Goal: Task Accomplishment & Management: Use online tool/utility

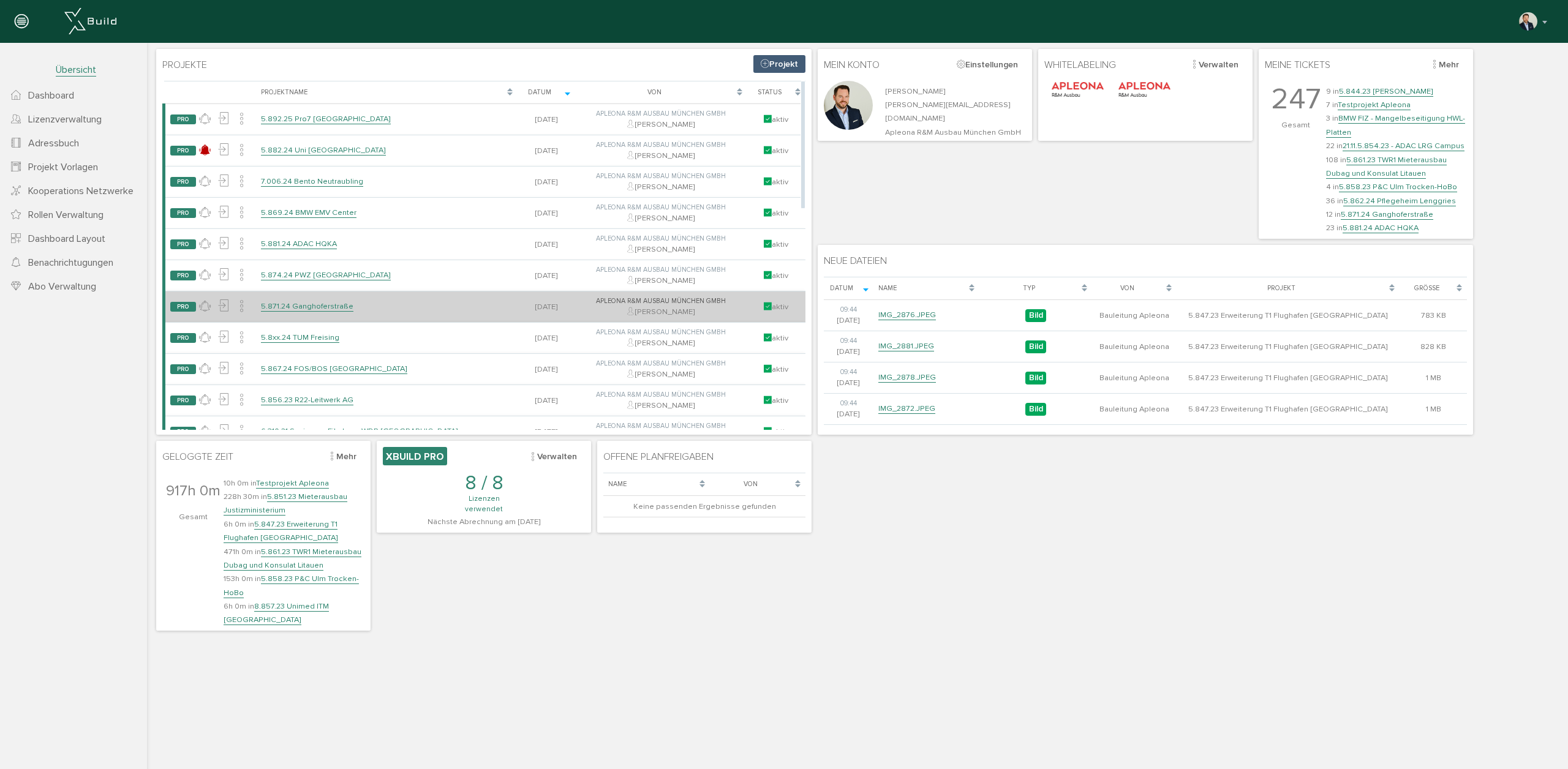
click at [318, 306] on link "5.871.24 Ganghoferstraße" at bounding box center [307, 307] width 92 height 11
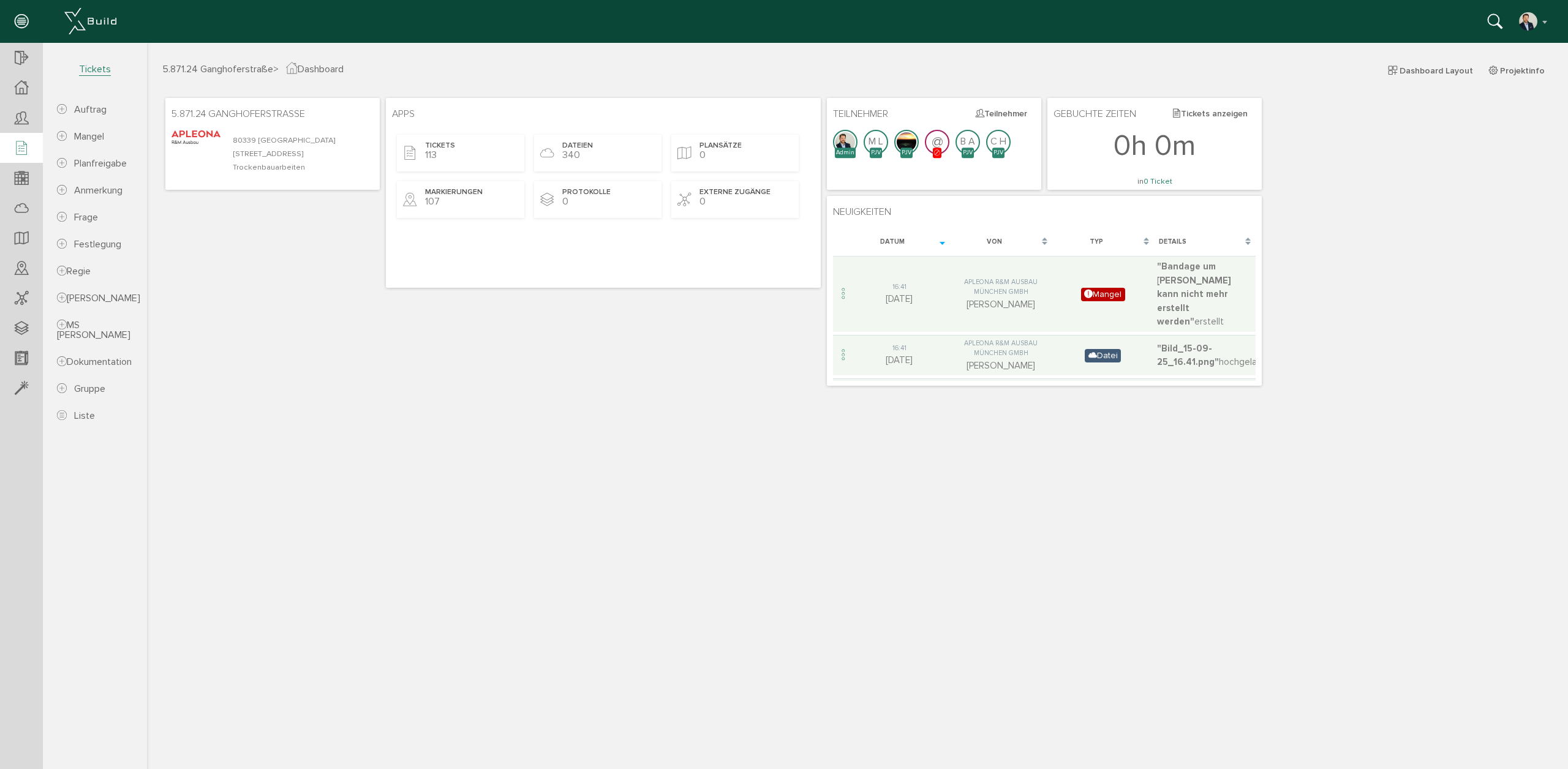
click at [22, 149] on icon at bounding box center [21, 148] width 13 height 17
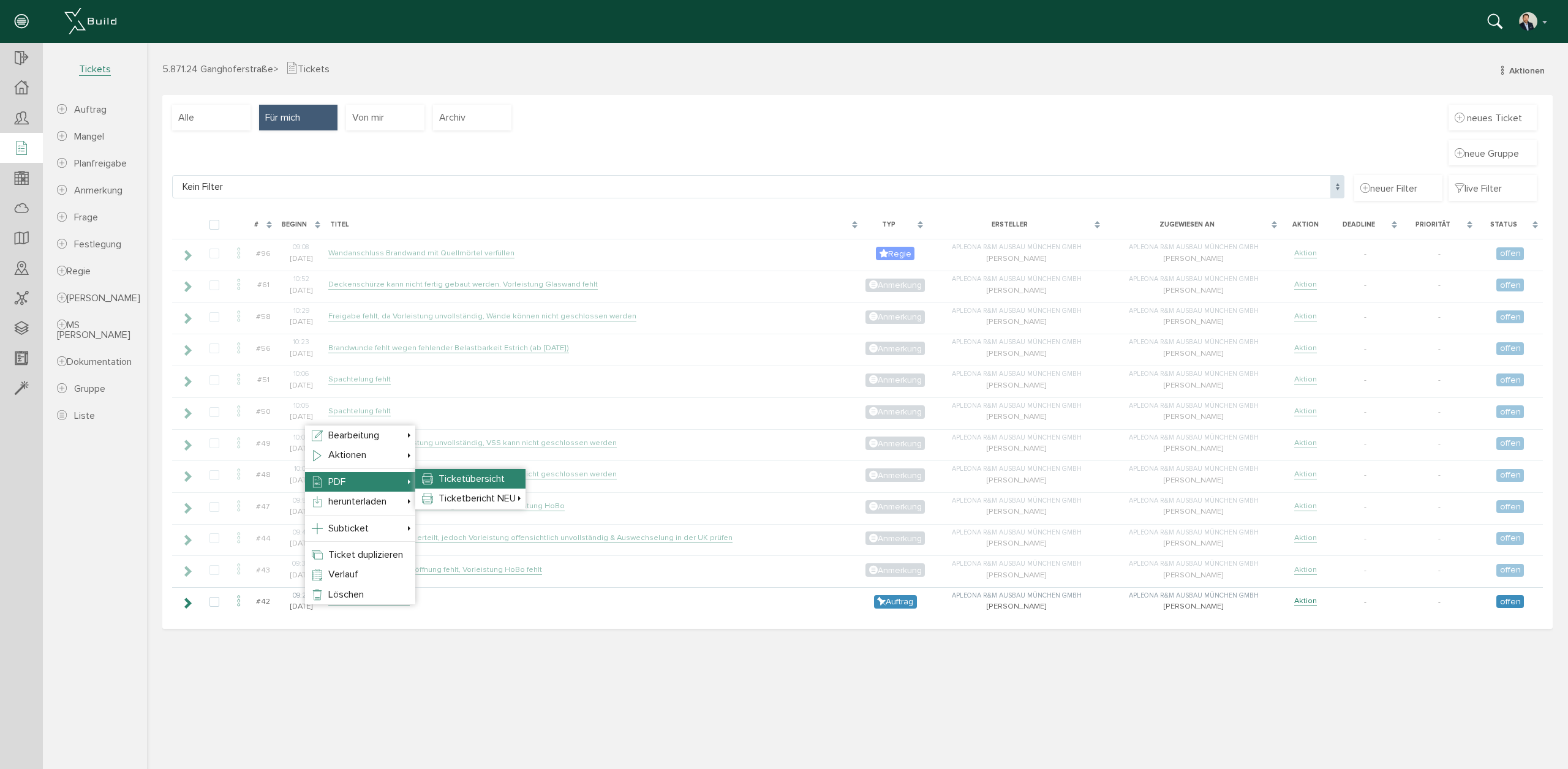
click at [446, 471] on li "Ticketübersicht" at bounding box center [470, 479] width 110 height 20
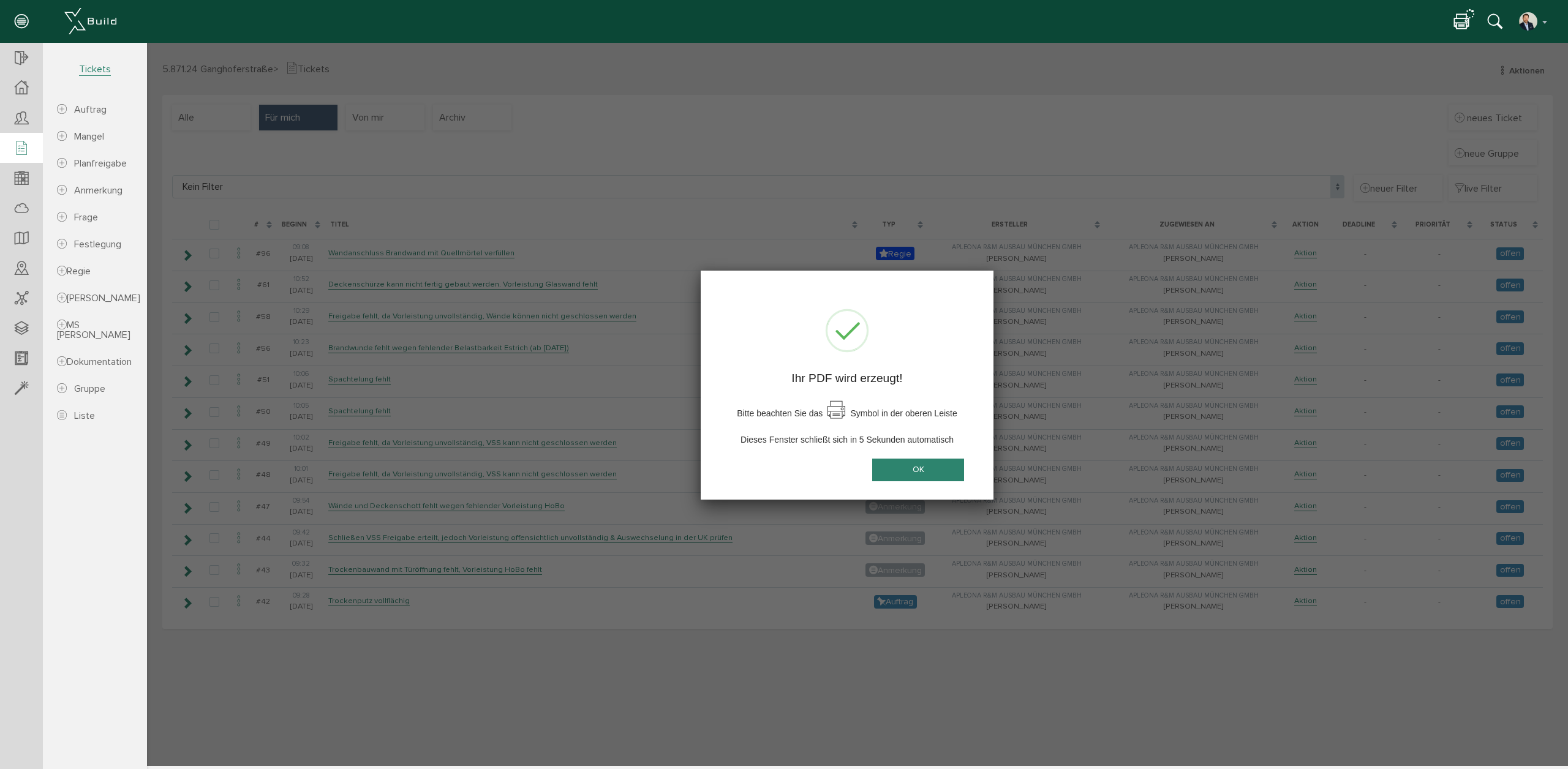
click at [903, 469] on button "OK" at bounding box center [918, 469] width 92 height 22
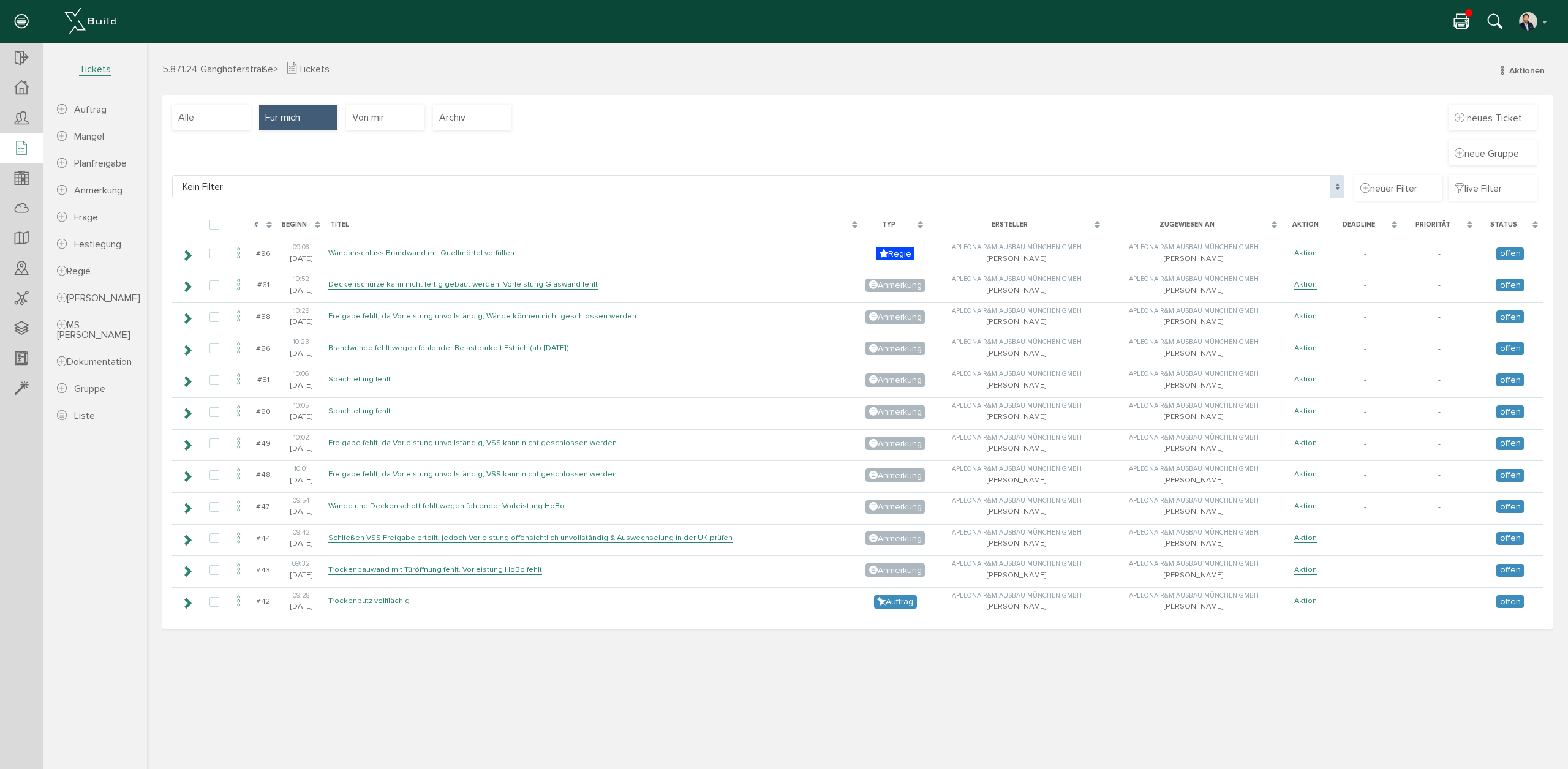
click at [1462, 18] on icon at bounding box center [1462, 22] width 14 height 18
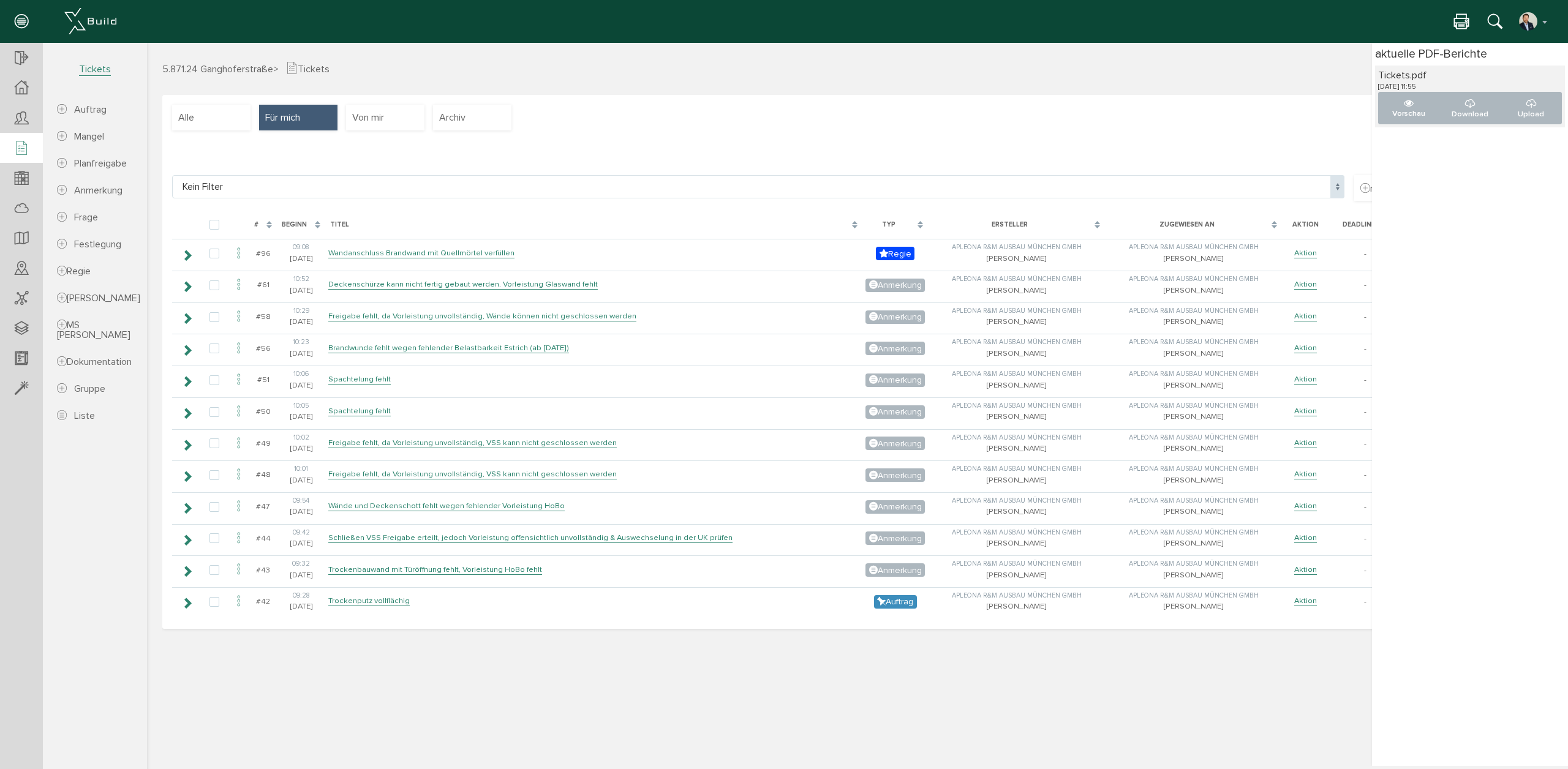
click at [1462, 18] on icon at bounding box center [1462, 22] width 14 height 18
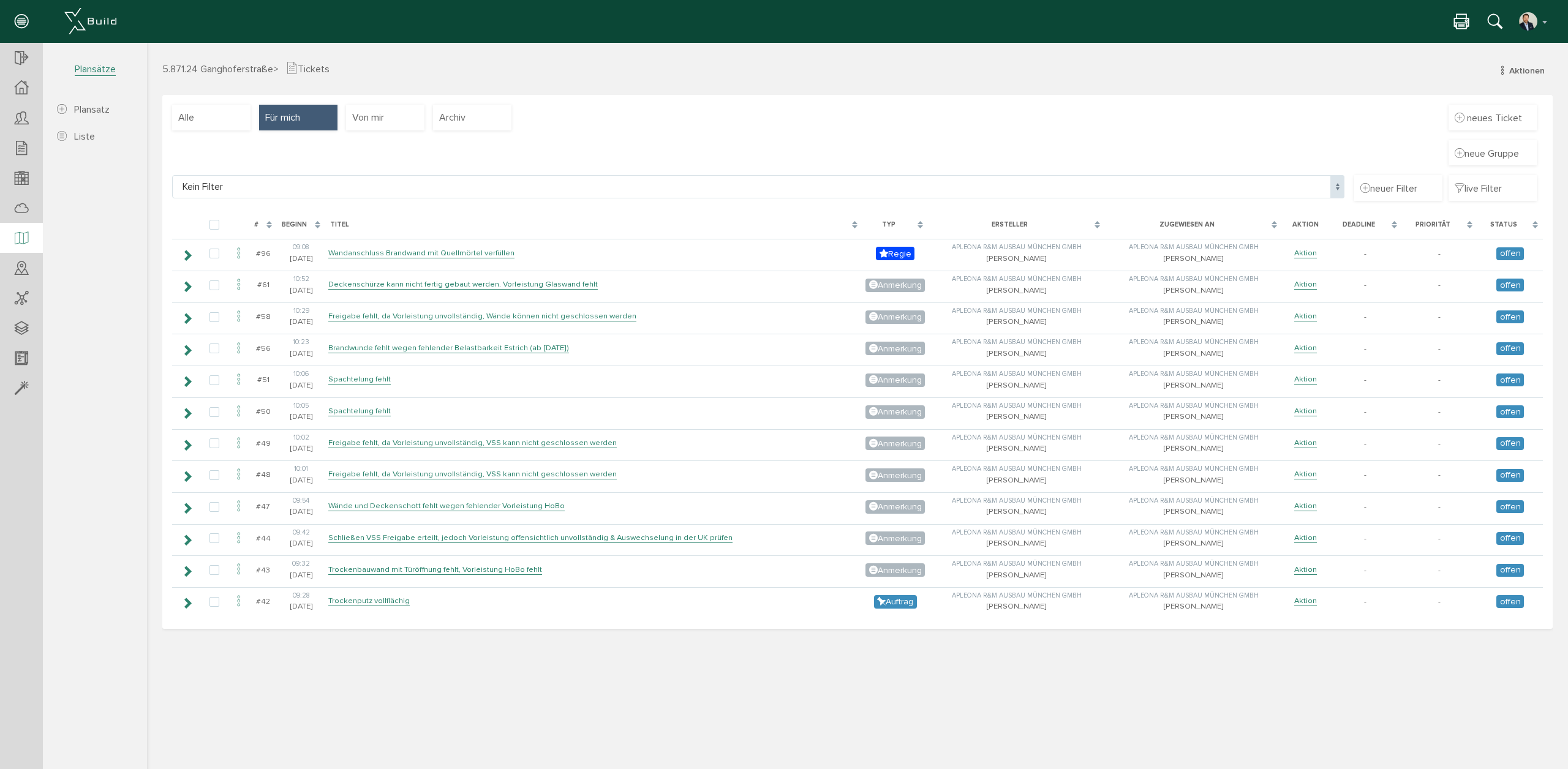
click at [30, 240] on div at bounding box center [21, 238] width 43 height 31
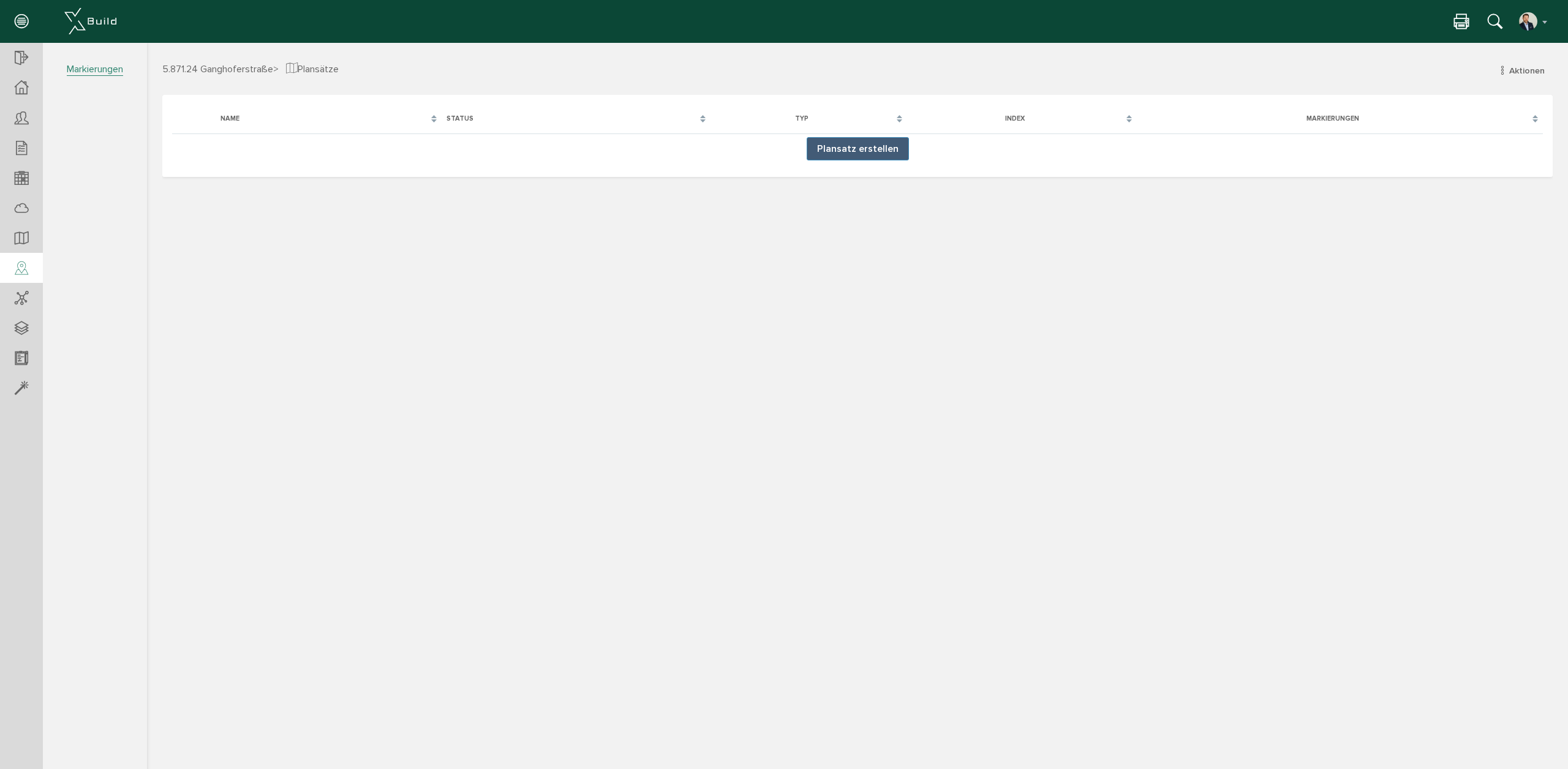
click at [23, 269] on icon at bounding box center [21, 268] width 13 height 17
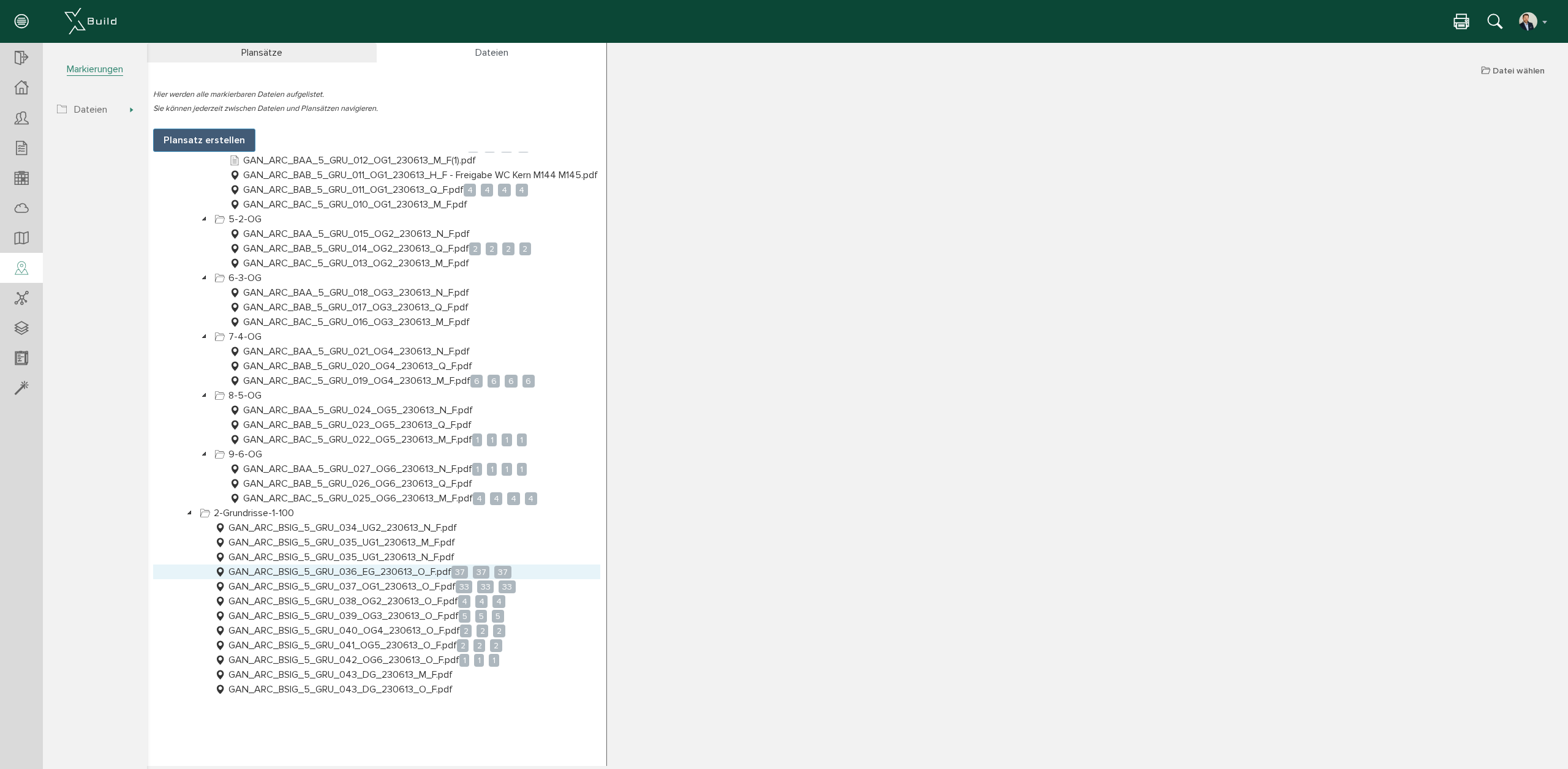
scroll to position [368, 0]
click at [11, 197] on div at bounding box center [21, 208] width 43 height 31
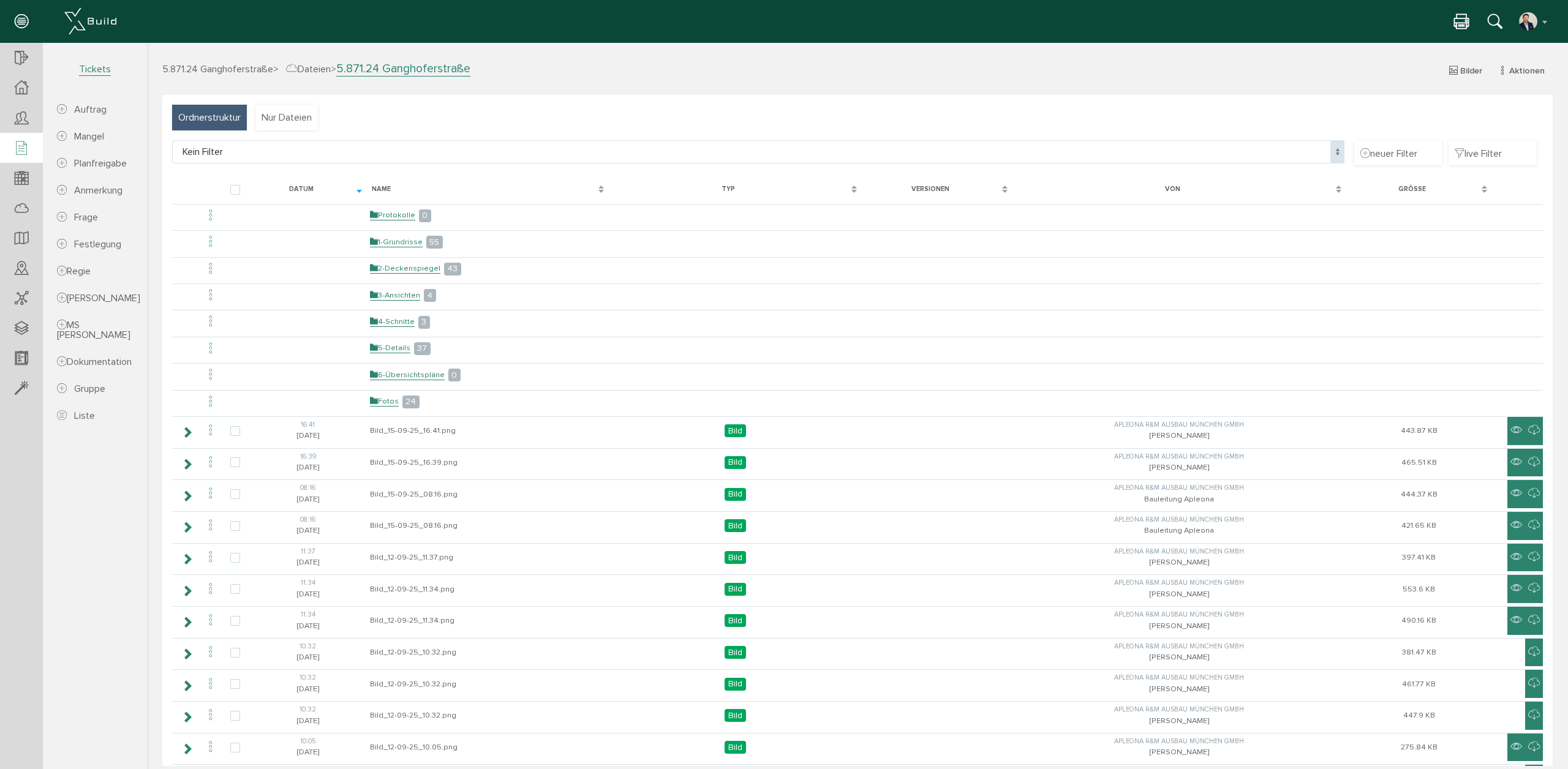
click at [13, 138] on div at bounding box center [21, 148] width 43 height 31
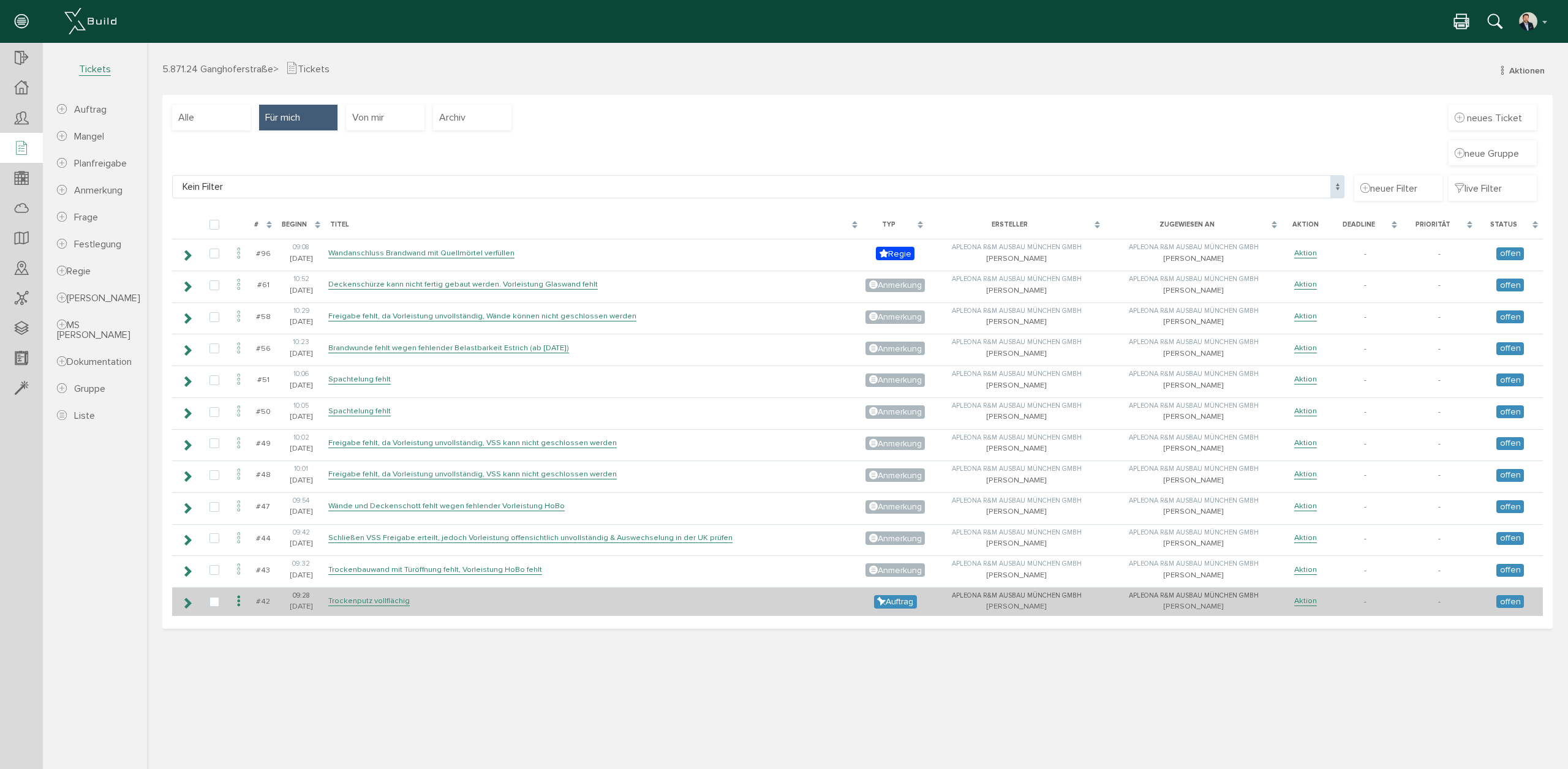
click at [185, 603] on icon at bounding box center [187, 603] width 12 height 10
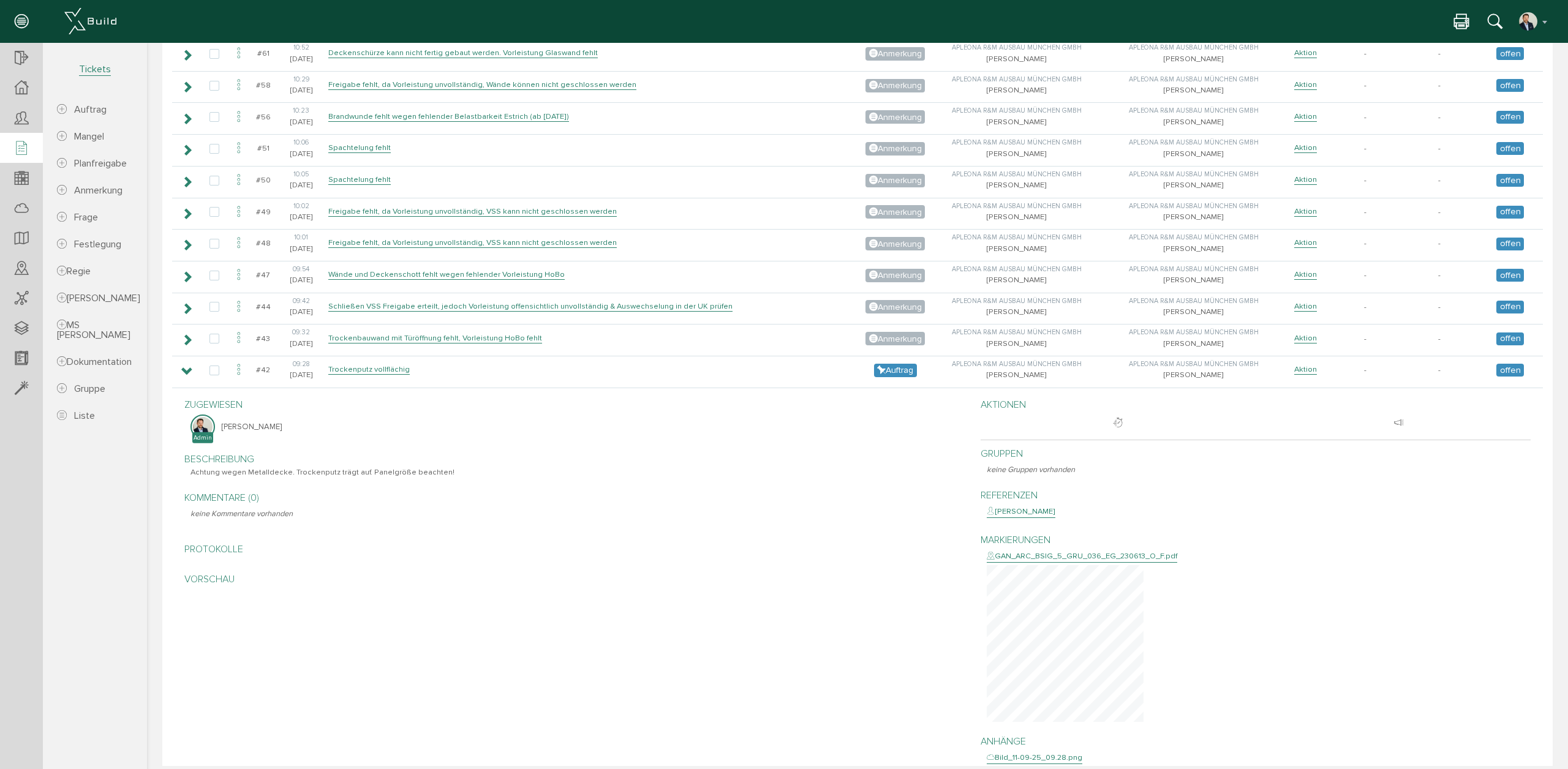
scroll to position [232, 0]
click at [1058, 554] on div "GAN_ARC_BSIG_5_GRU_036_EG_230613_O_F.pdf" at bounding box center [1081, 555] width 191 height 13
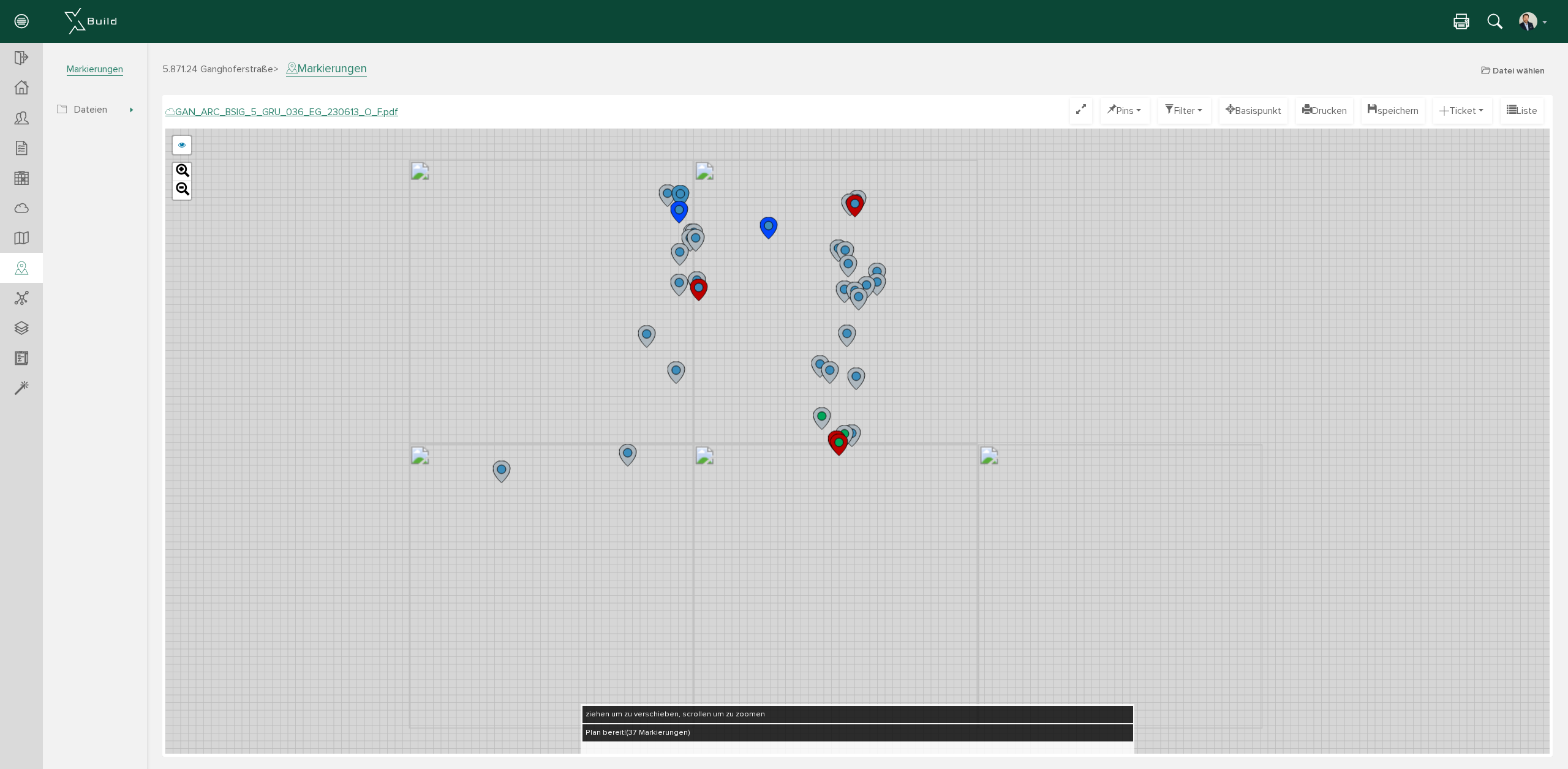
drag, startPoint x: 609, startPoint y: 238, endPoint x: 757, endPoint y: 393, distance: 214.3
click at [757, 393] on div "GAN_ARC_BSIG_5_GRU_036_EG_230613_N_F.pdf GAN_ARC_BSIG_5_GRU_036_EG_230613_M_F.p…" at bounding box center [858, 441] width 1385 height 625
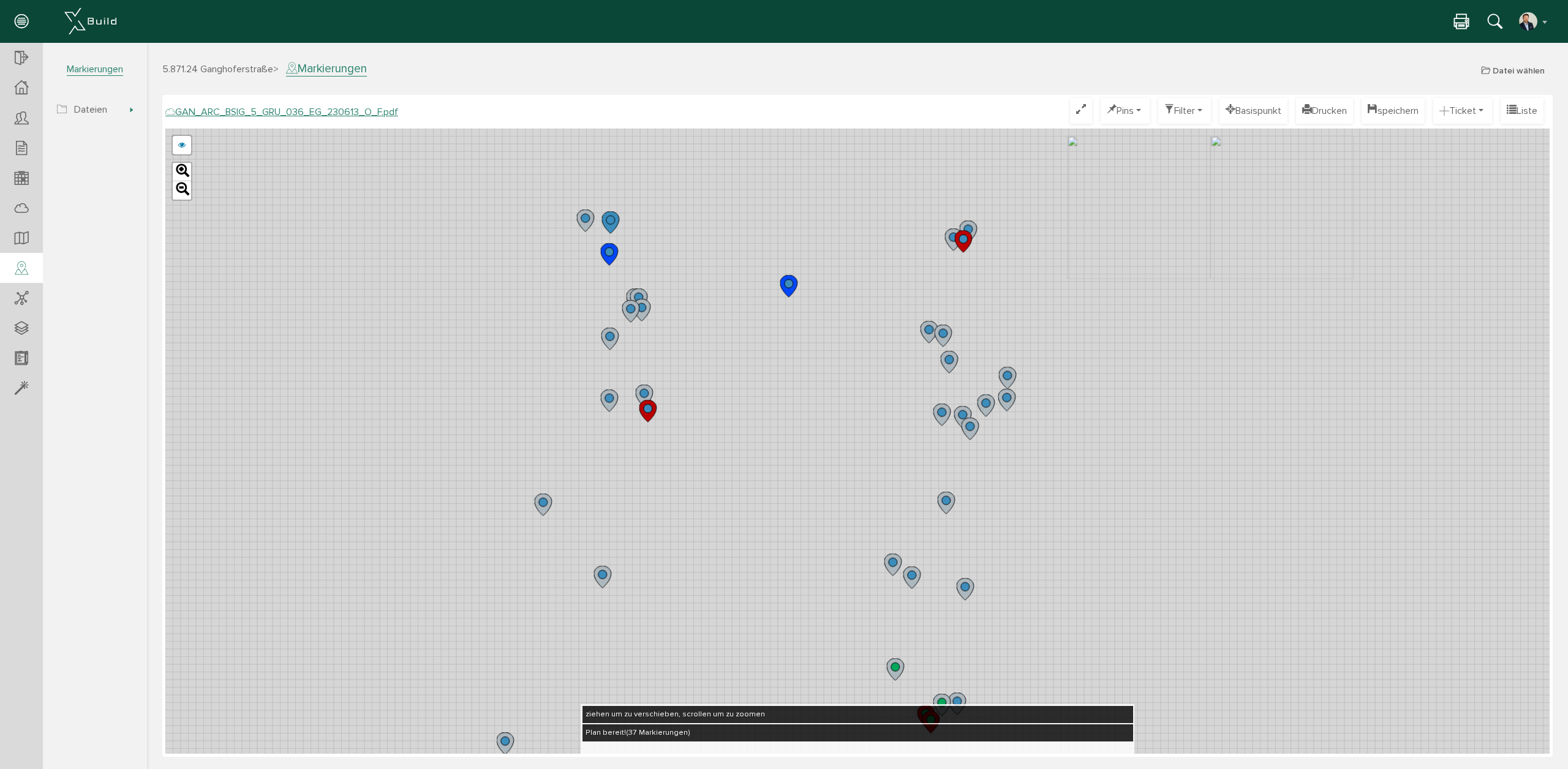
click at [733, 432] on div "GAN_ARC_BSIG_5_GRU_036_EG_230613_N_F.pdf GAN_ARC_BSIG_5_GRU_036_EG_230613_M_F.p…" at bounding box center [858, 441] width 1385 height 625
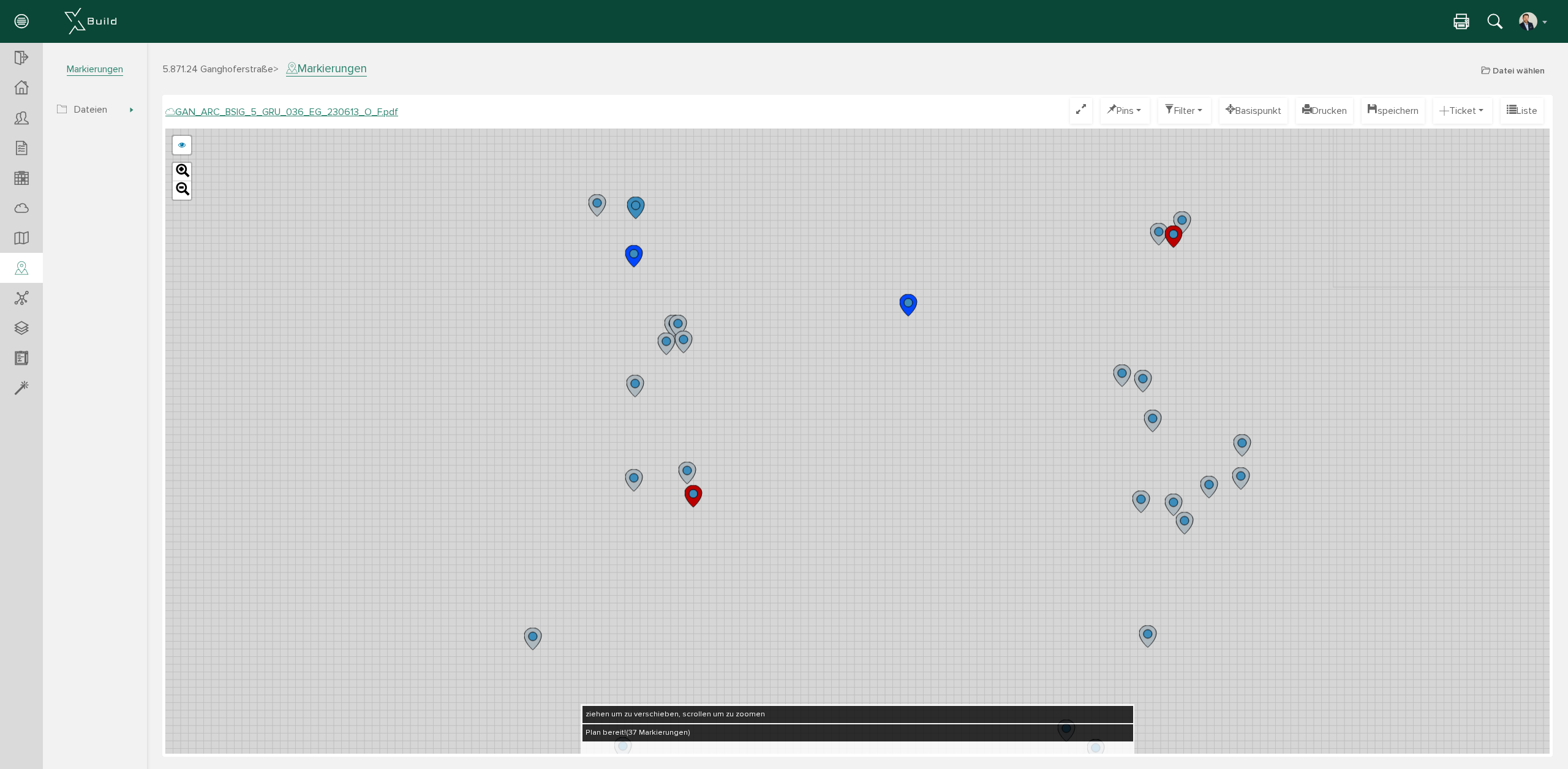
drag, startPoint x: 648, startPoint y: 380, endPoint x: 691, endPoint y: 335, distance: 62.2
click at [682, 426] on div "GAN_ARC_BSIG_5_GRU_036_EG_230613_N_F.pdf GAN_ARC_BSIG_5_GRU_036_EG_230613_M_F.p…" at bounding box center [858, 441] width 1385 height 625
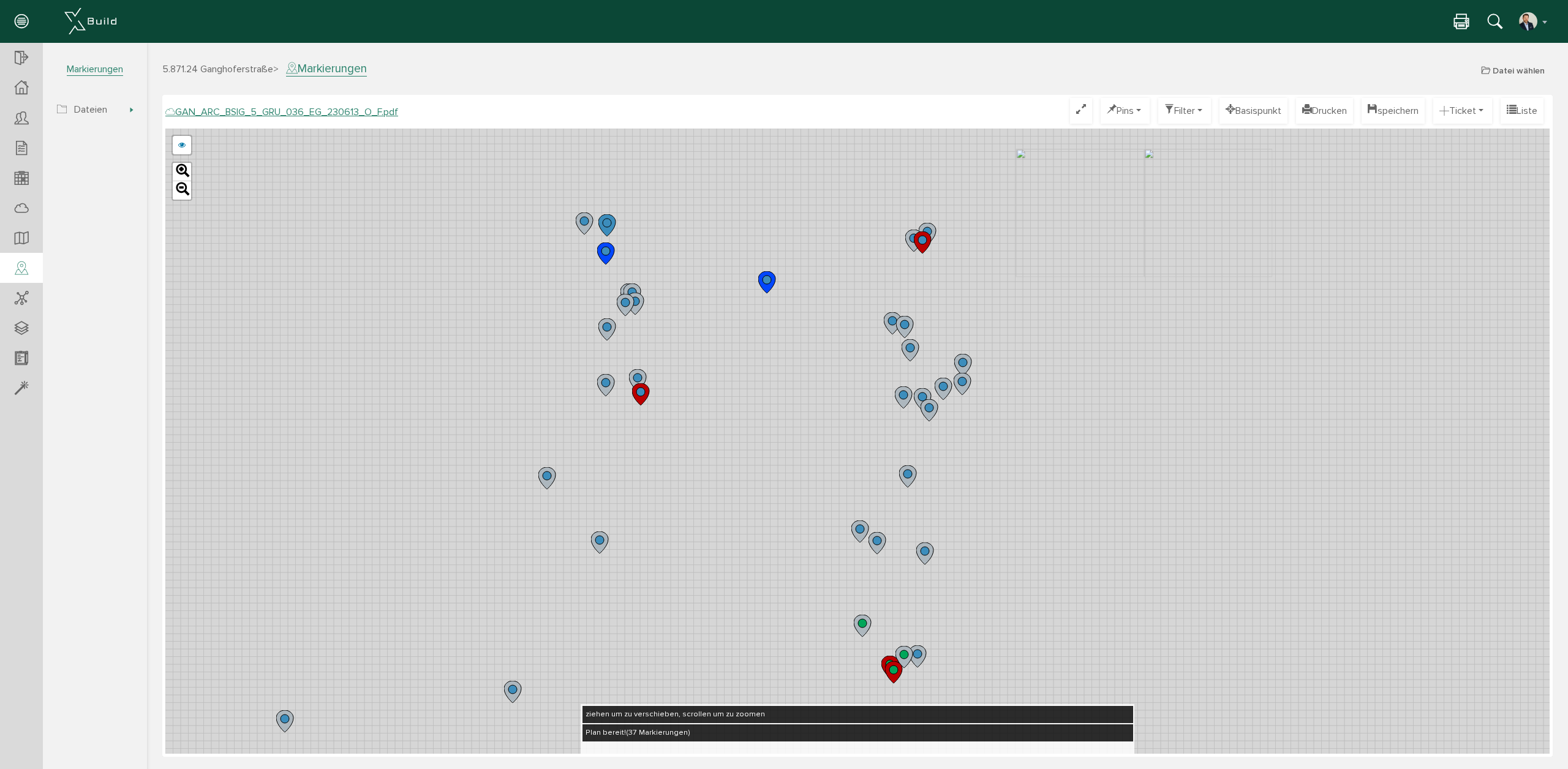
click at [589, 221] on icon at bounding box center [584, 224] width 17 height 22
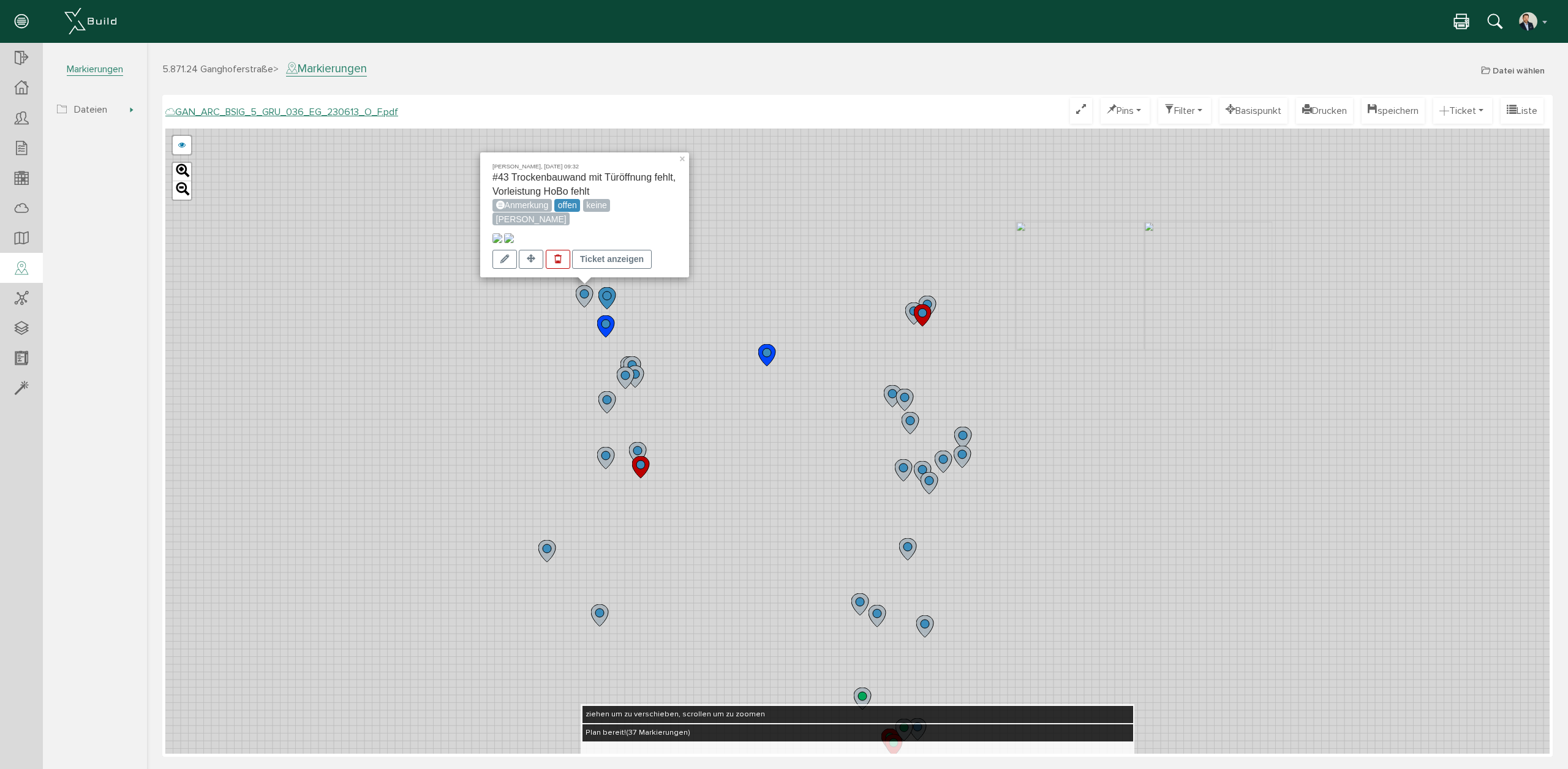
click at [611, 303] on icon at bounding box center [606, 298] width 17 height 22
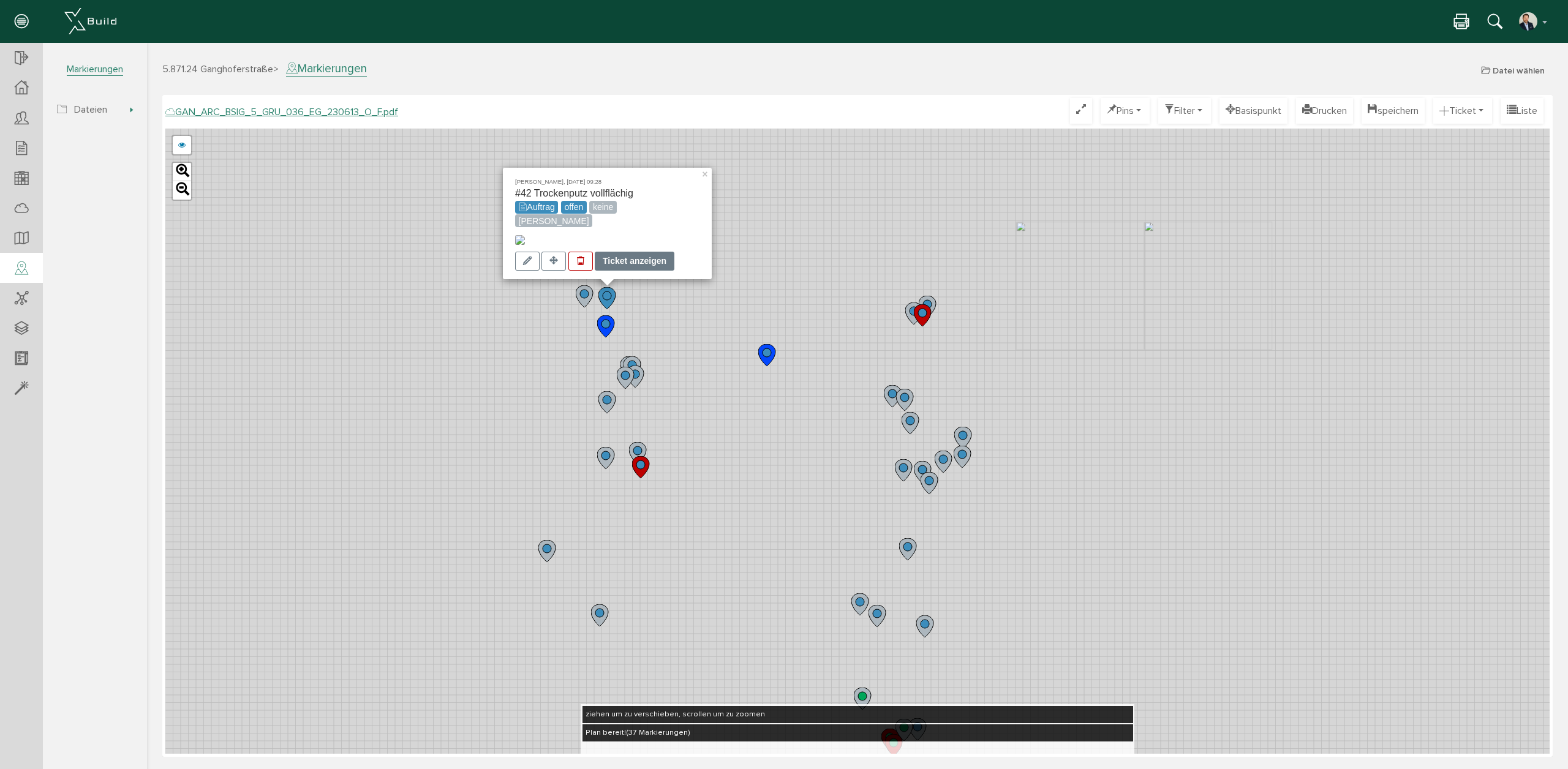
click at [623, 258] on div "Ticket anzeigen" at bounding box center [634, 260] width 80 height 19
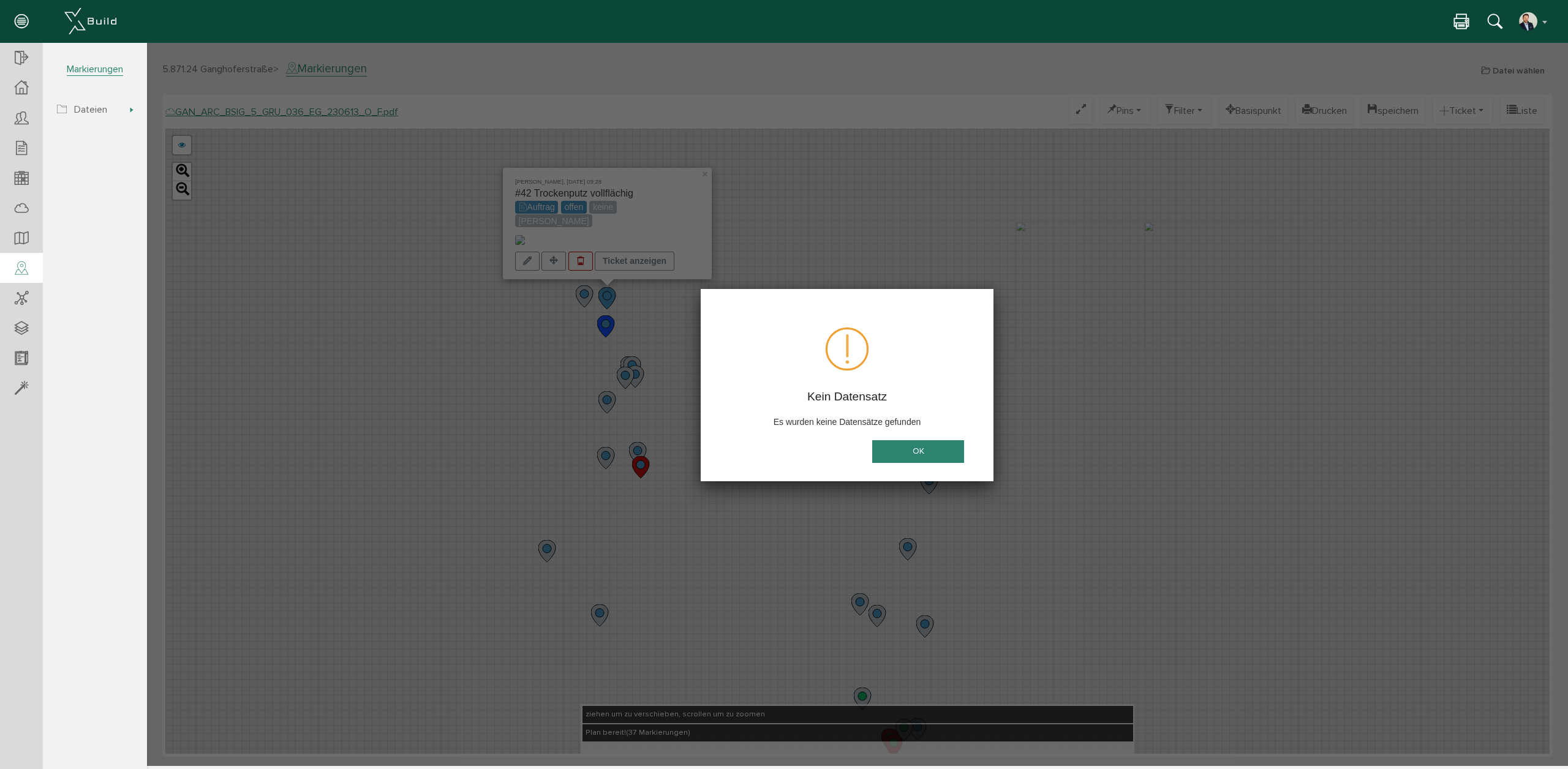
click at [938, 453] on button "OK" at bounding box center [918, 451] width 92 height 22
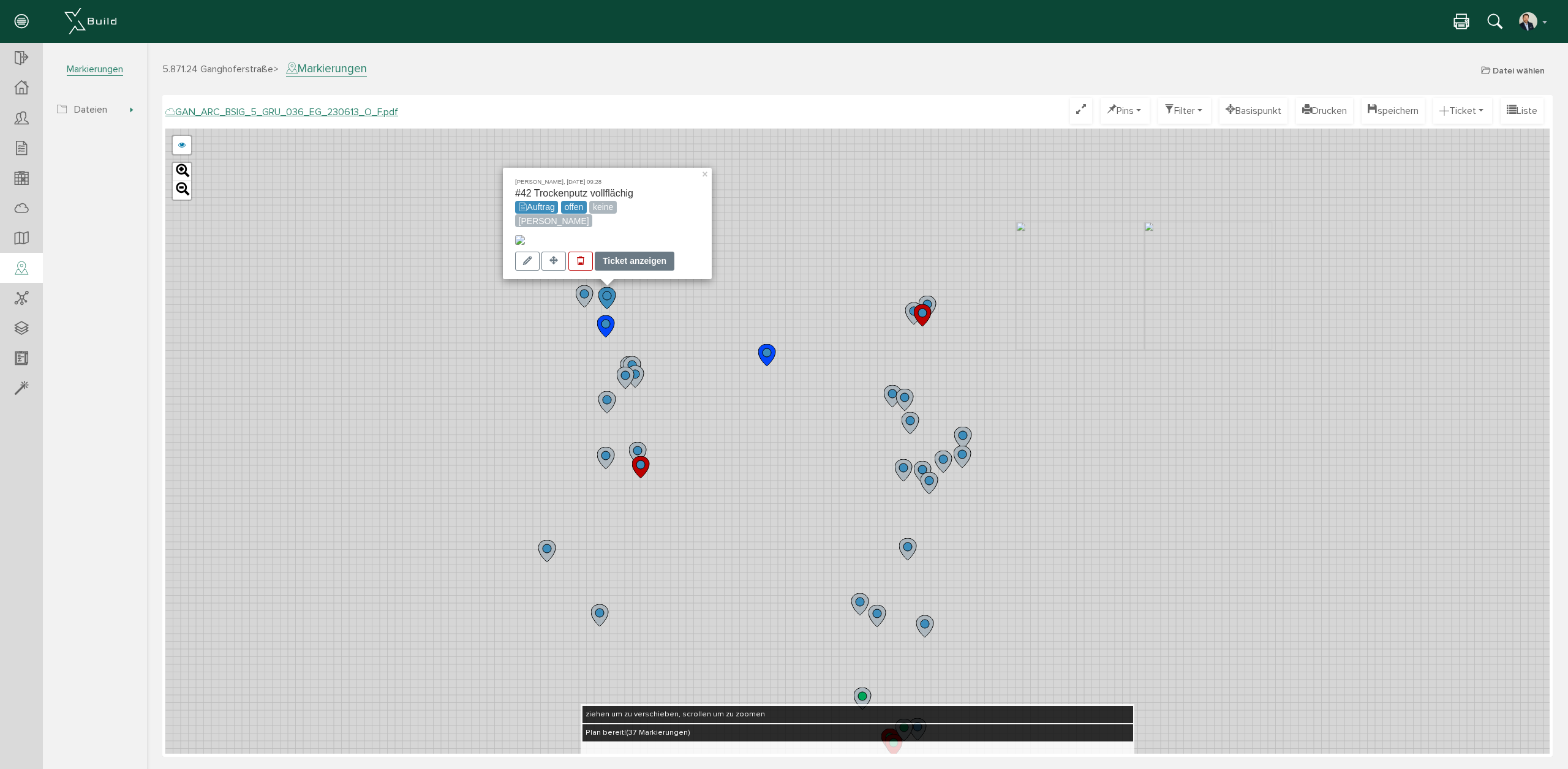
click at [618, 266] on div "Ticket anzeigen" at bounding box center [634, 260] width 80 height 19
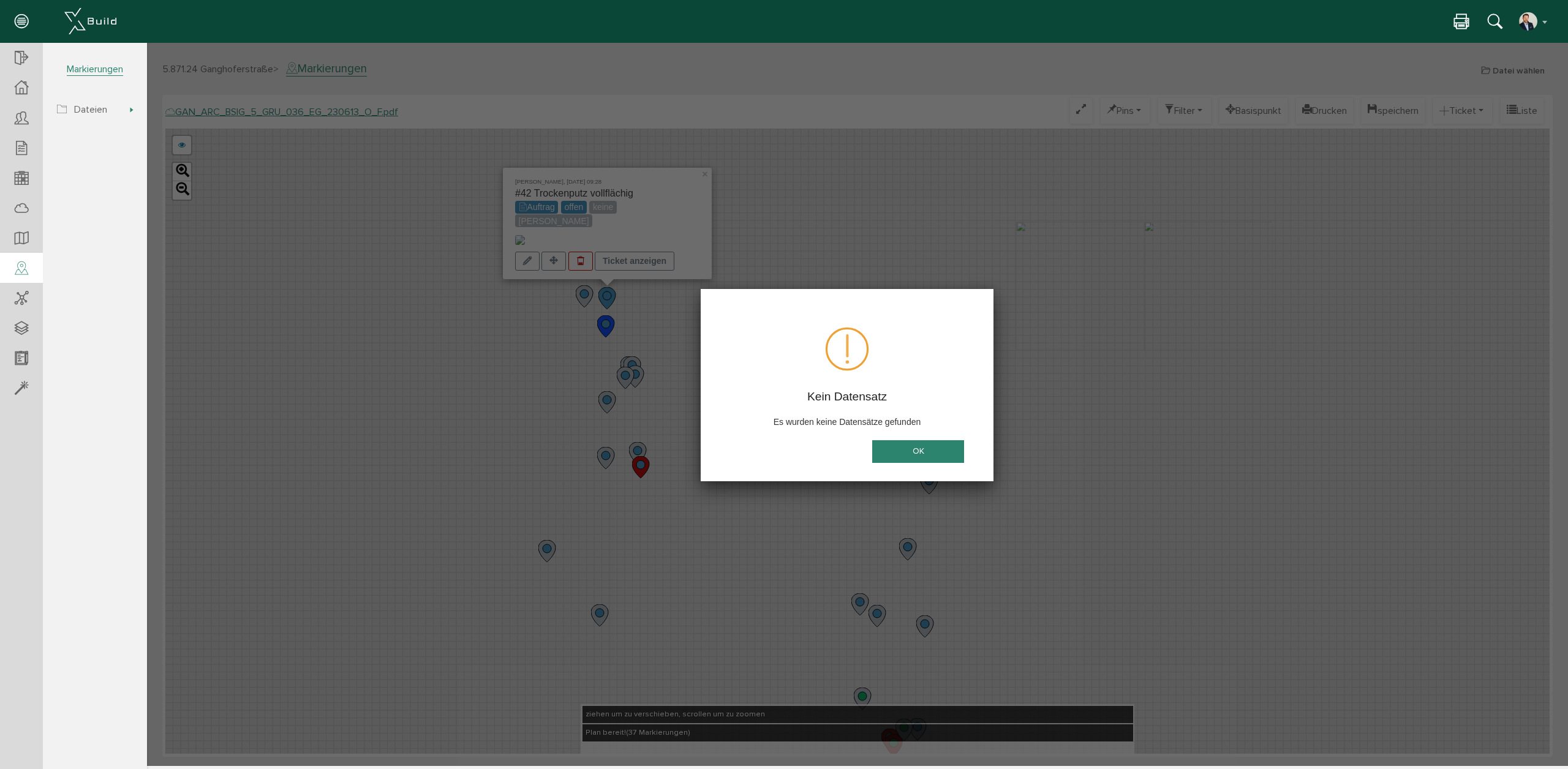
click at [939, 453] on button "OK" at bounding box center [918, 451] width 92 height 22
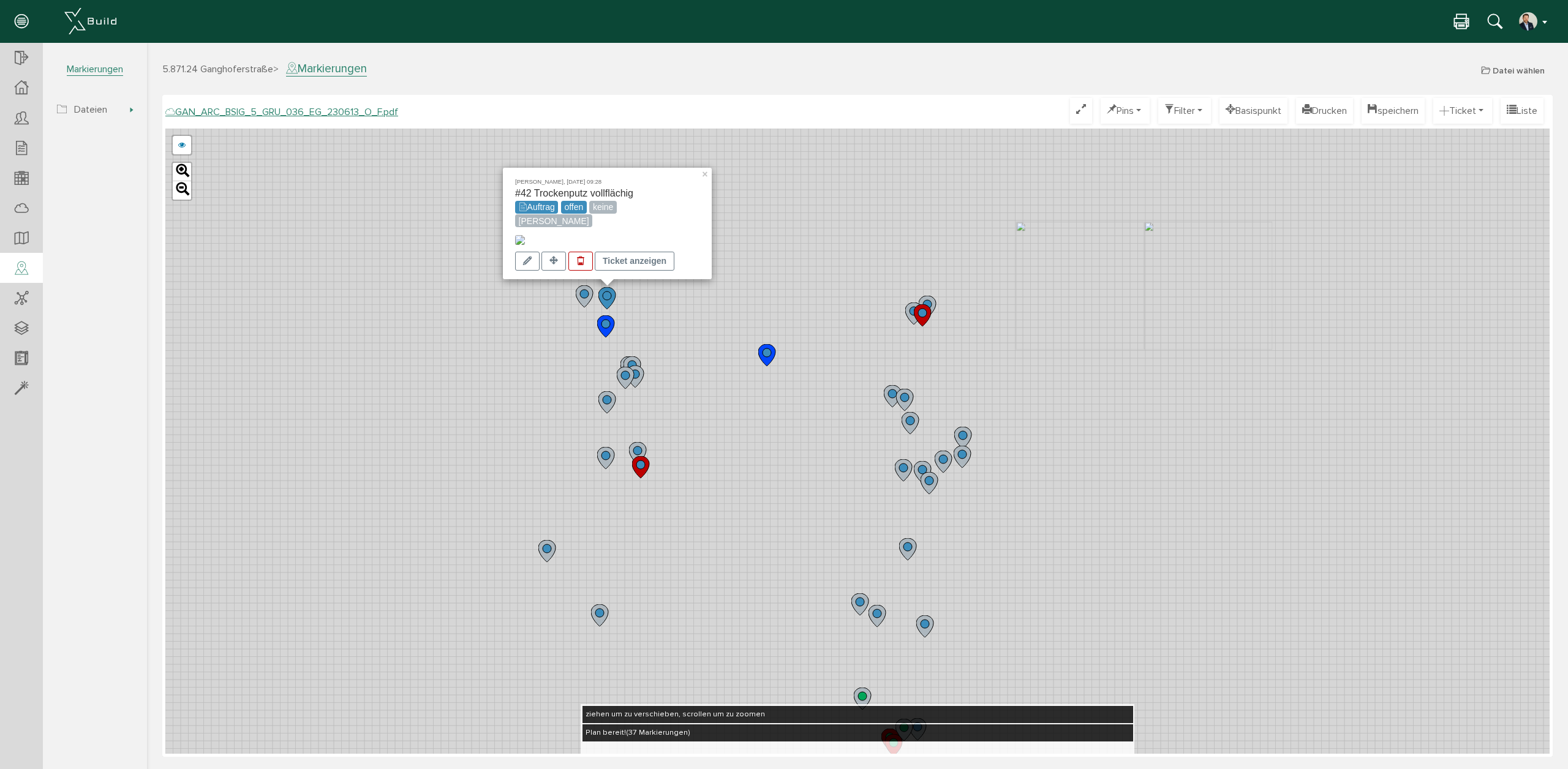
click at [1529, 25] on img "button" at bounding box center [1529, 21] width 20 height 20
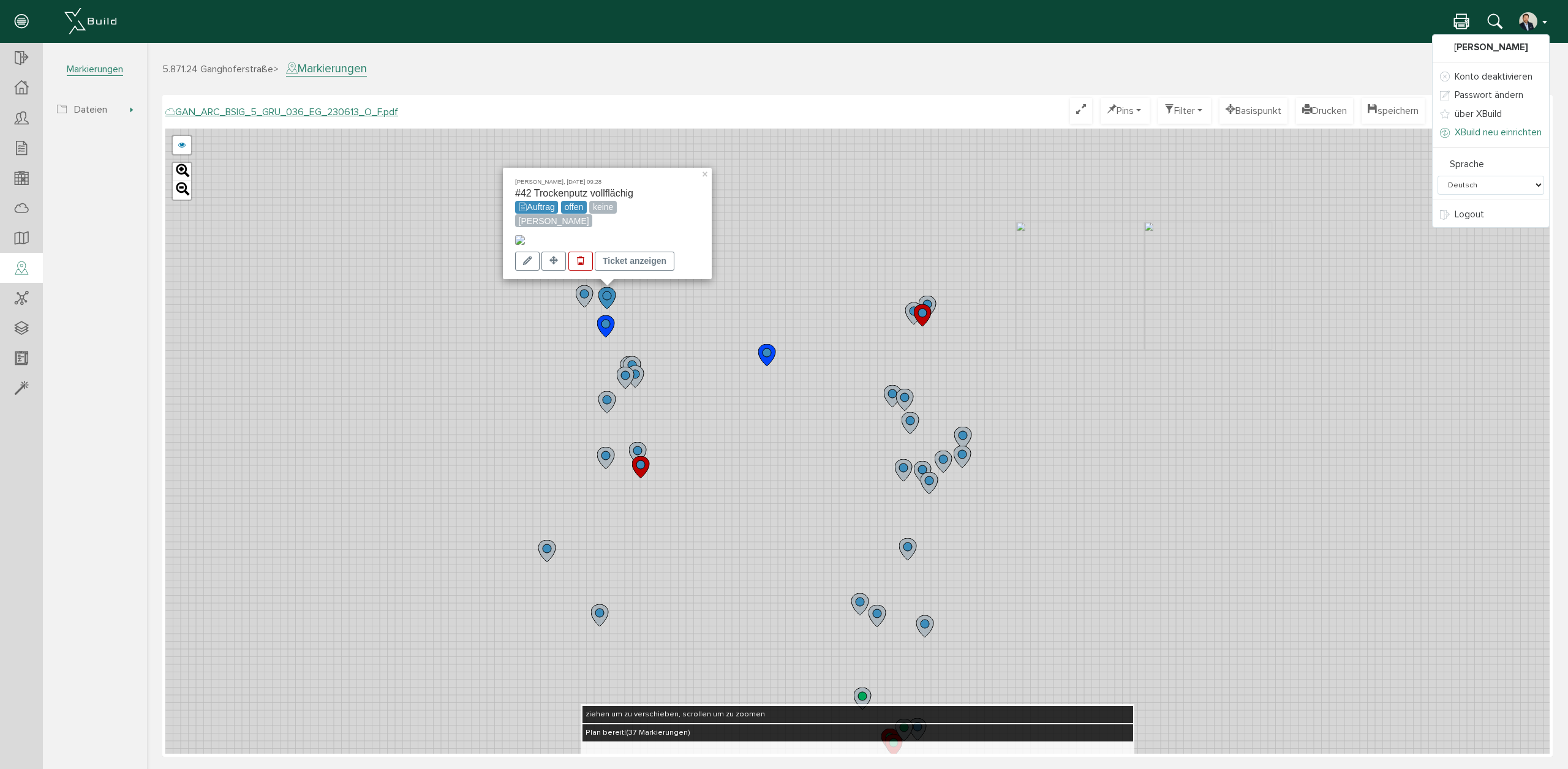
click at [1478, 139] on link "XBuild neu einrichten" at bounding box center [1491, 132] width 116 height 19
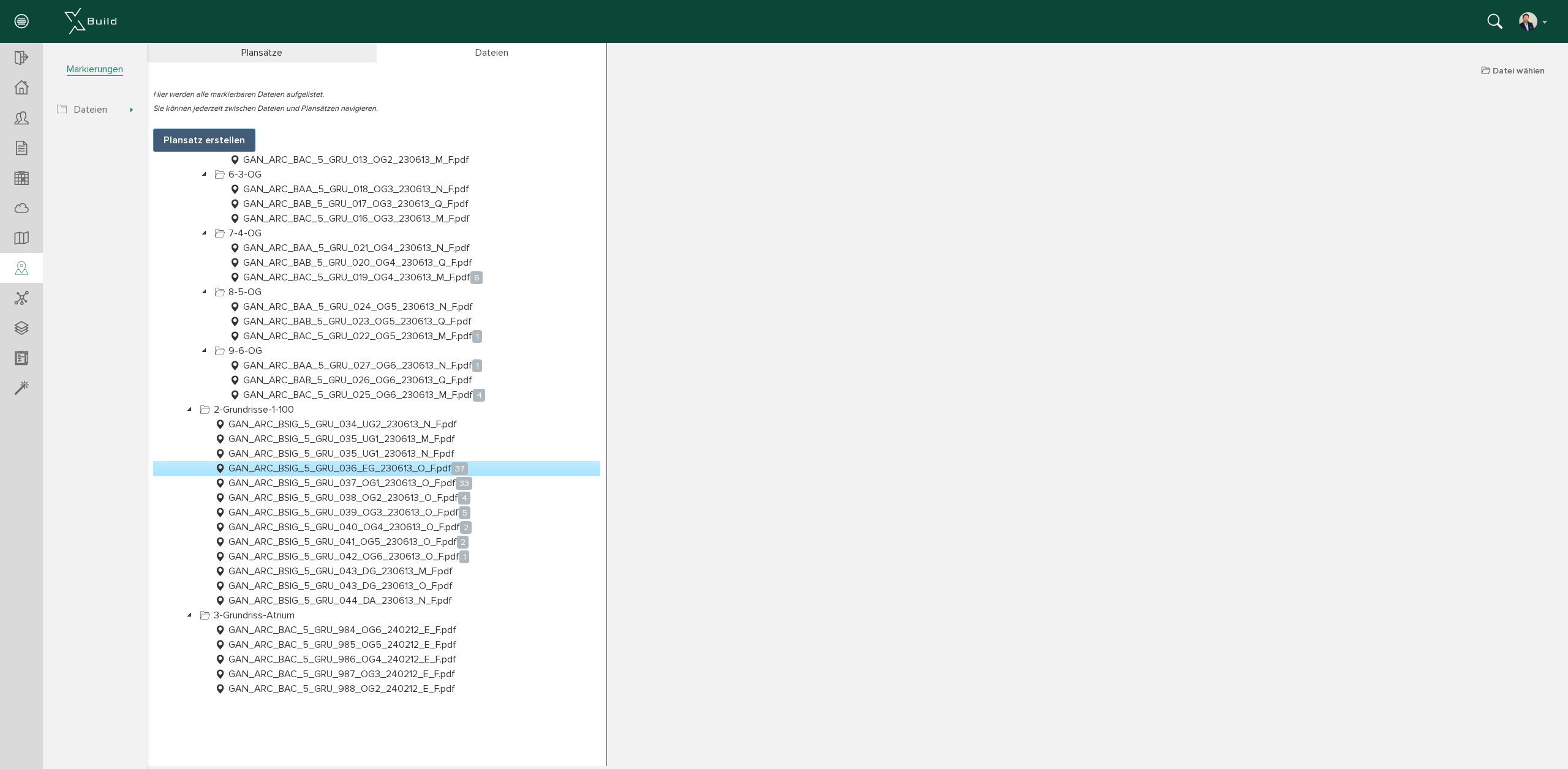
scroll to position [495, 0]
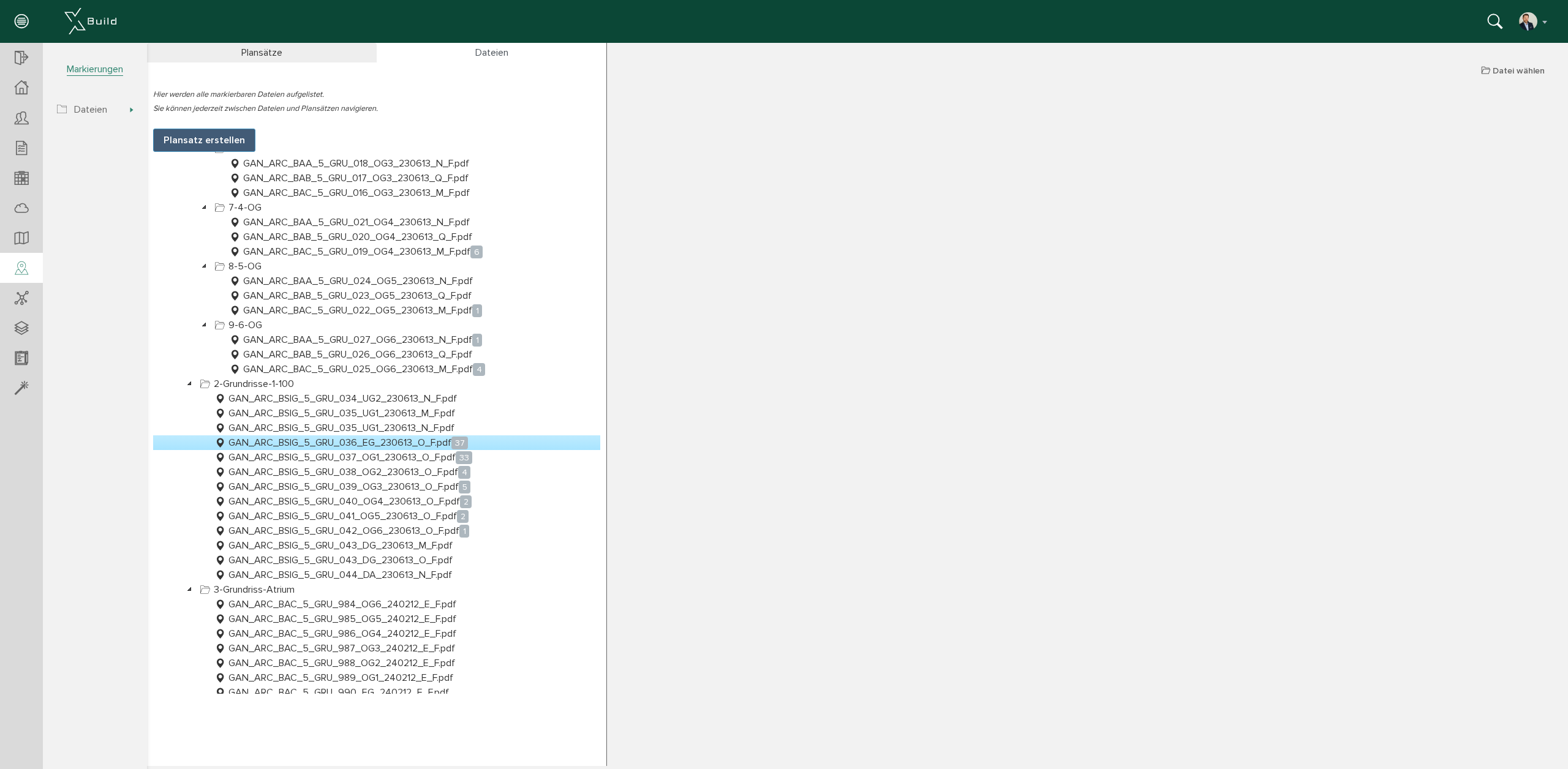
click at [409, 442] on link "GAN_ARC_BSIG_5_GRU_036_EG_230613_O_F.pdf 37" at bounding box center [341, 443] width 259 height 14
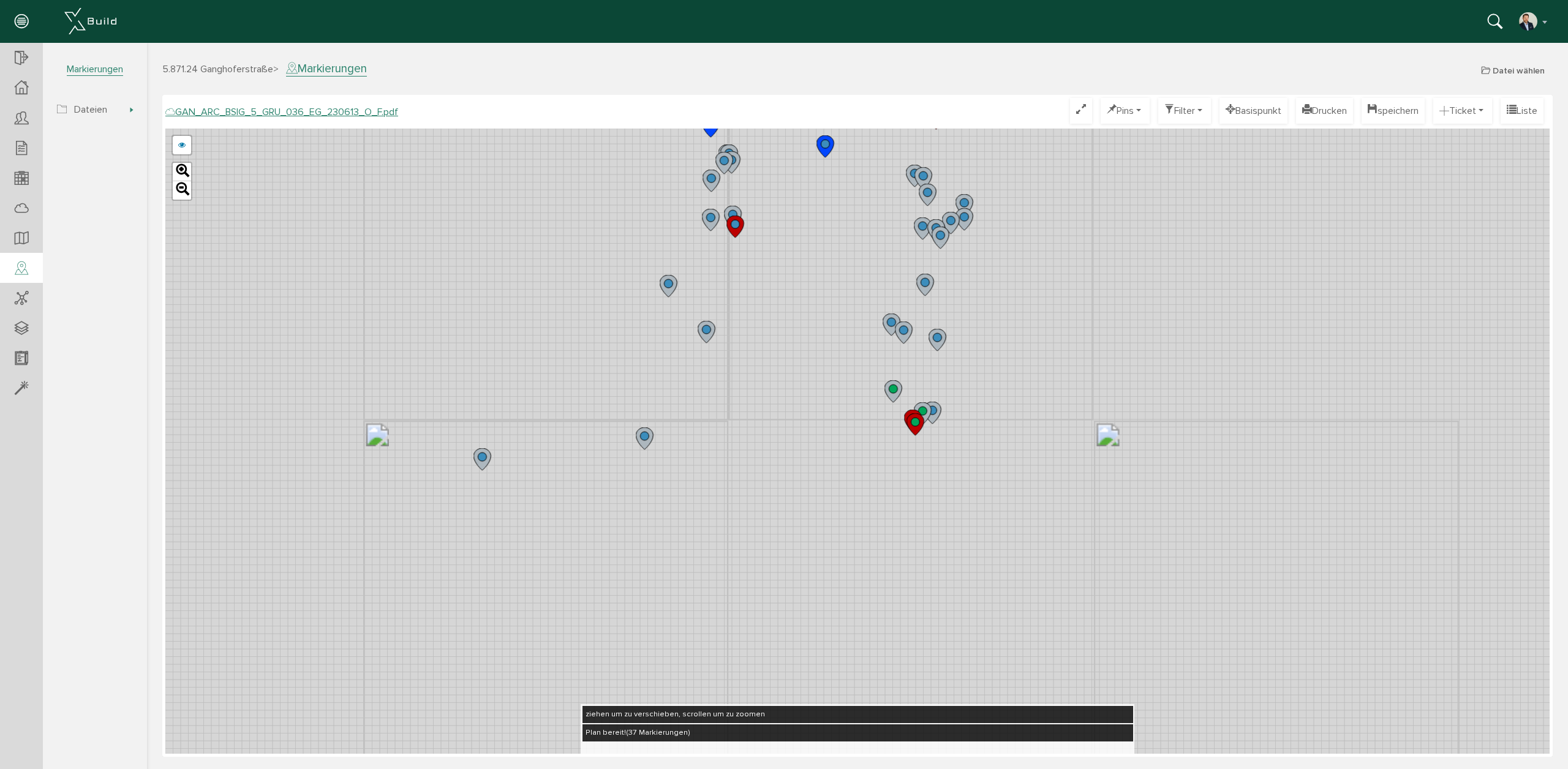
drag, startPoint x: 737, startPoint y: 335, endPoint x: 911, endPoint y: 452, distance: 209.7
click at [912, 452] on div "GAN_ARC_BSIG_5_GRU_036_EG_230613_N_F.pdf GAN_ARC_BSIG_5_GRU_036_EG_230613_M_F.p…" at bounding box center [858, 441] width 1385 height 625
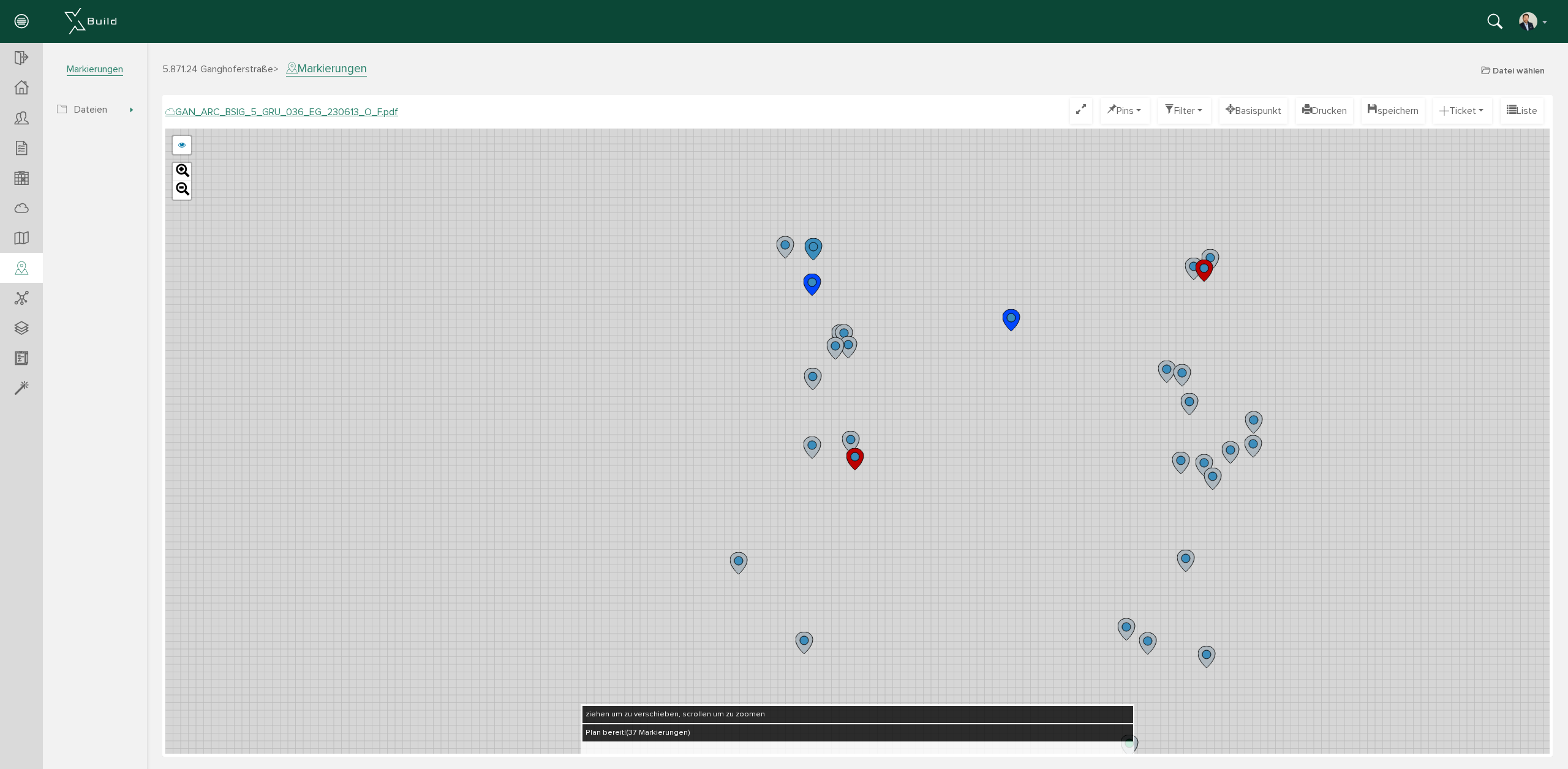
drag, startPoint x: 831, startPoint y: 463, endPoint x: 837, endPoint y: 240, distance: 223.1
click at [826, 499] on div "GAN_ARC_BSIG_5_GRU_036_EG_230613_N_F.pdf GAN_ARC_BSIG_5_GRU_036_EG_230613_M_F.p…" at bounding box center [858, 441] width 1385 height 625
click at [809, 243] on circle at bounding box center [812, 246] width 9 height 9
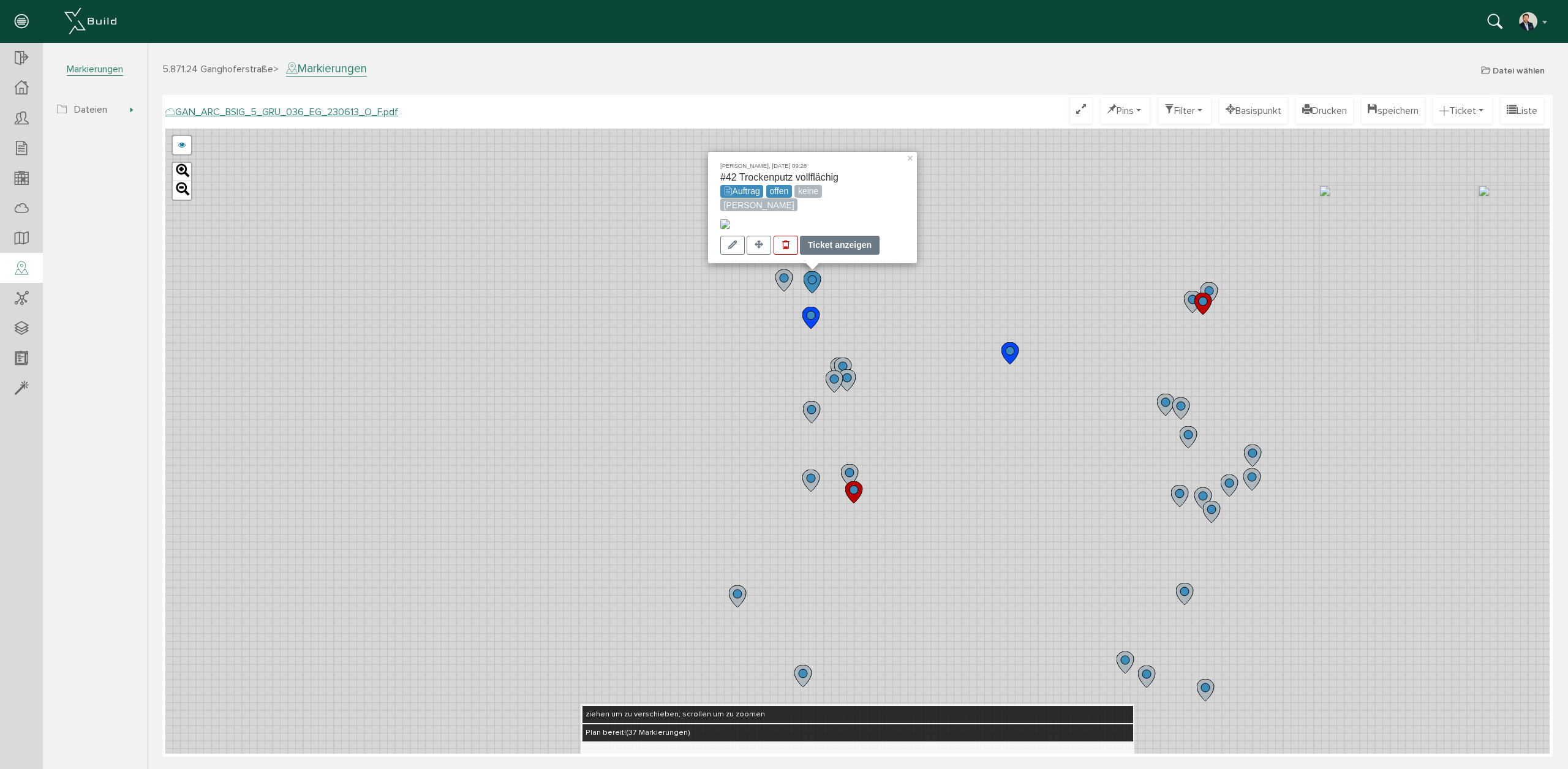
click at [830, 238] on div "Ticket anzeigen" at bounding box center [839, 245] width 80 height 19
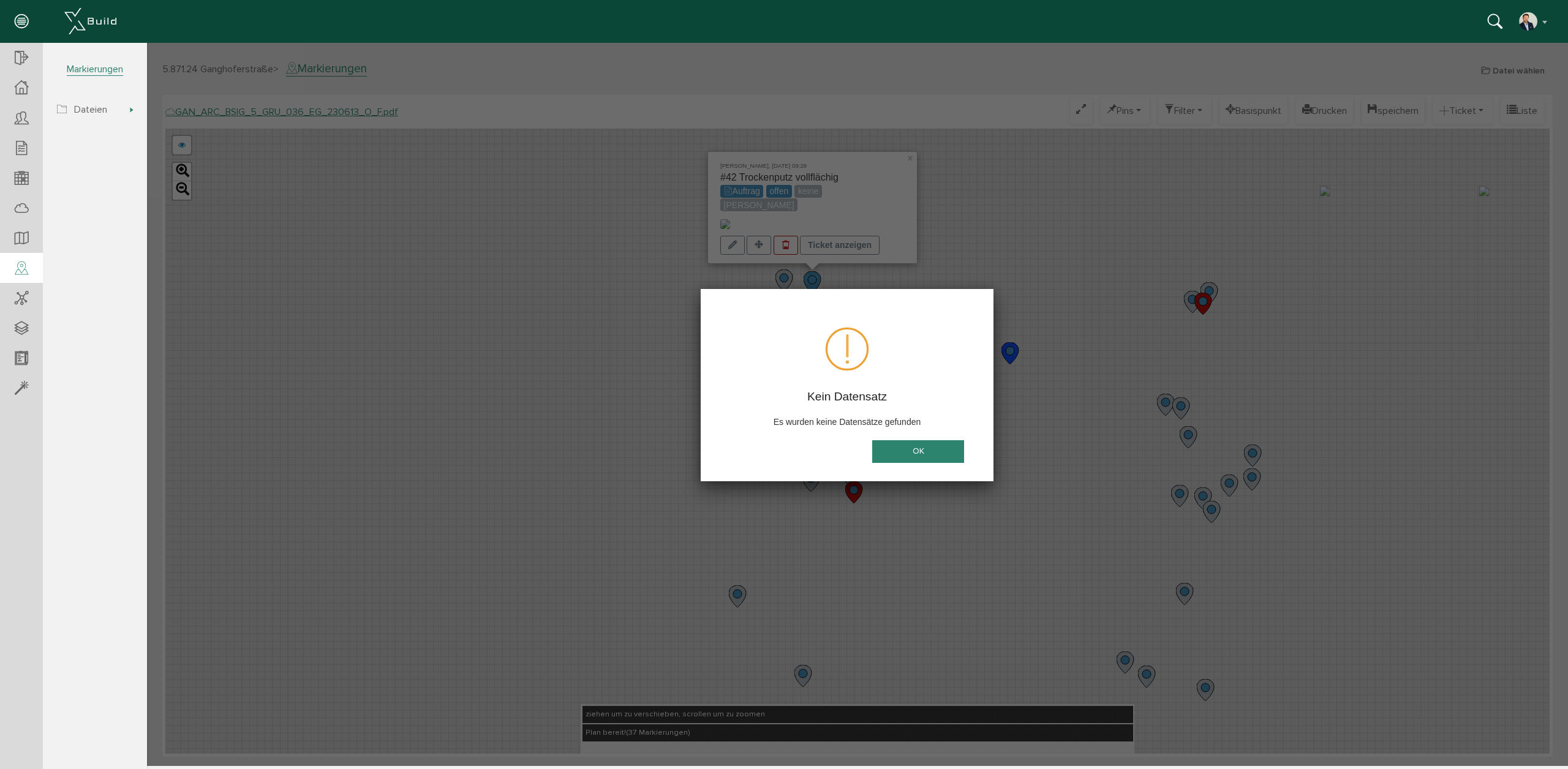
click at [950, 451] on button "OK" at bounding box center [918, 451] width 92 height 22
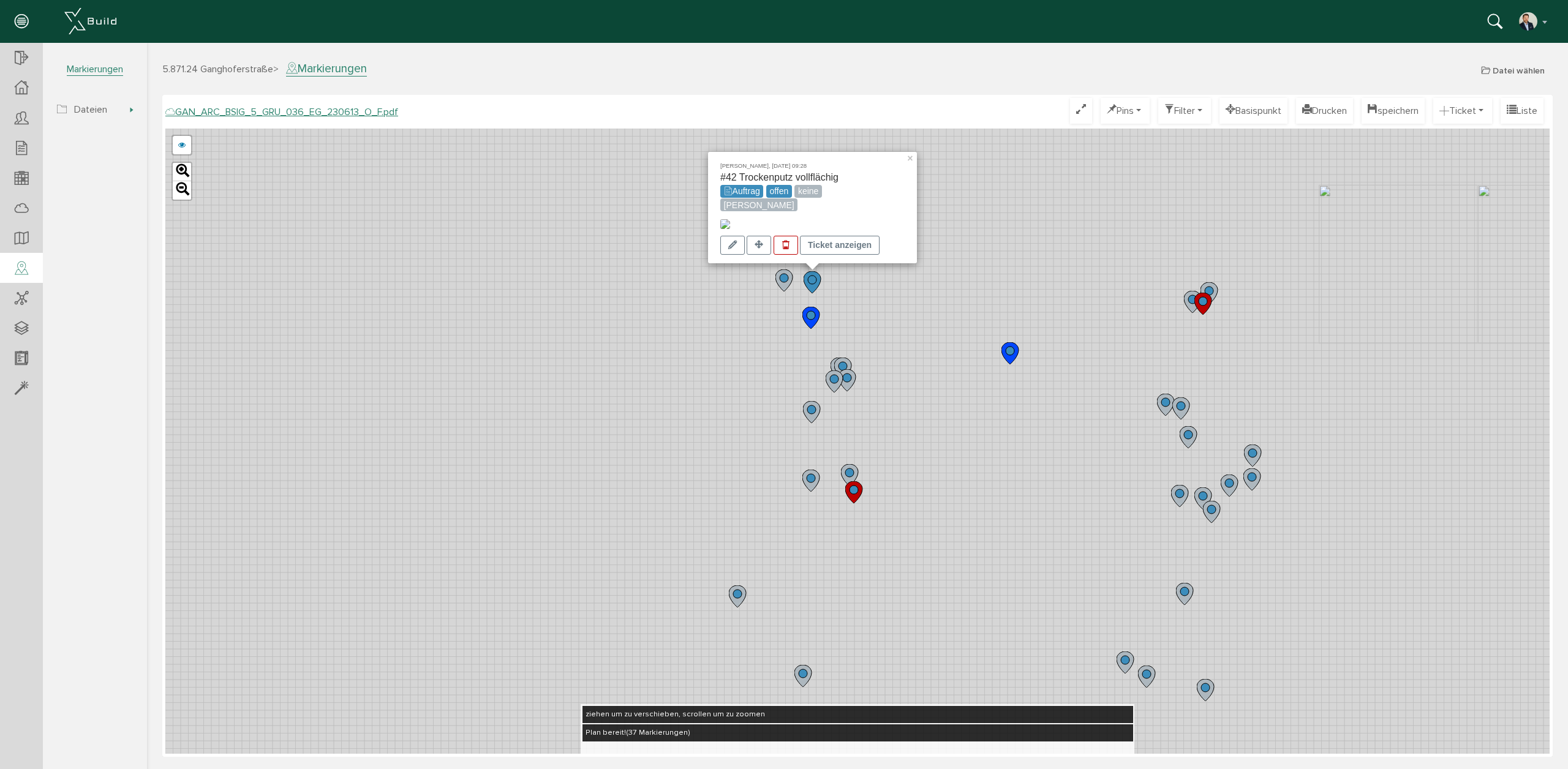
click at [786, 283] on icon at bounding box center [784, 280] width 17 height 22
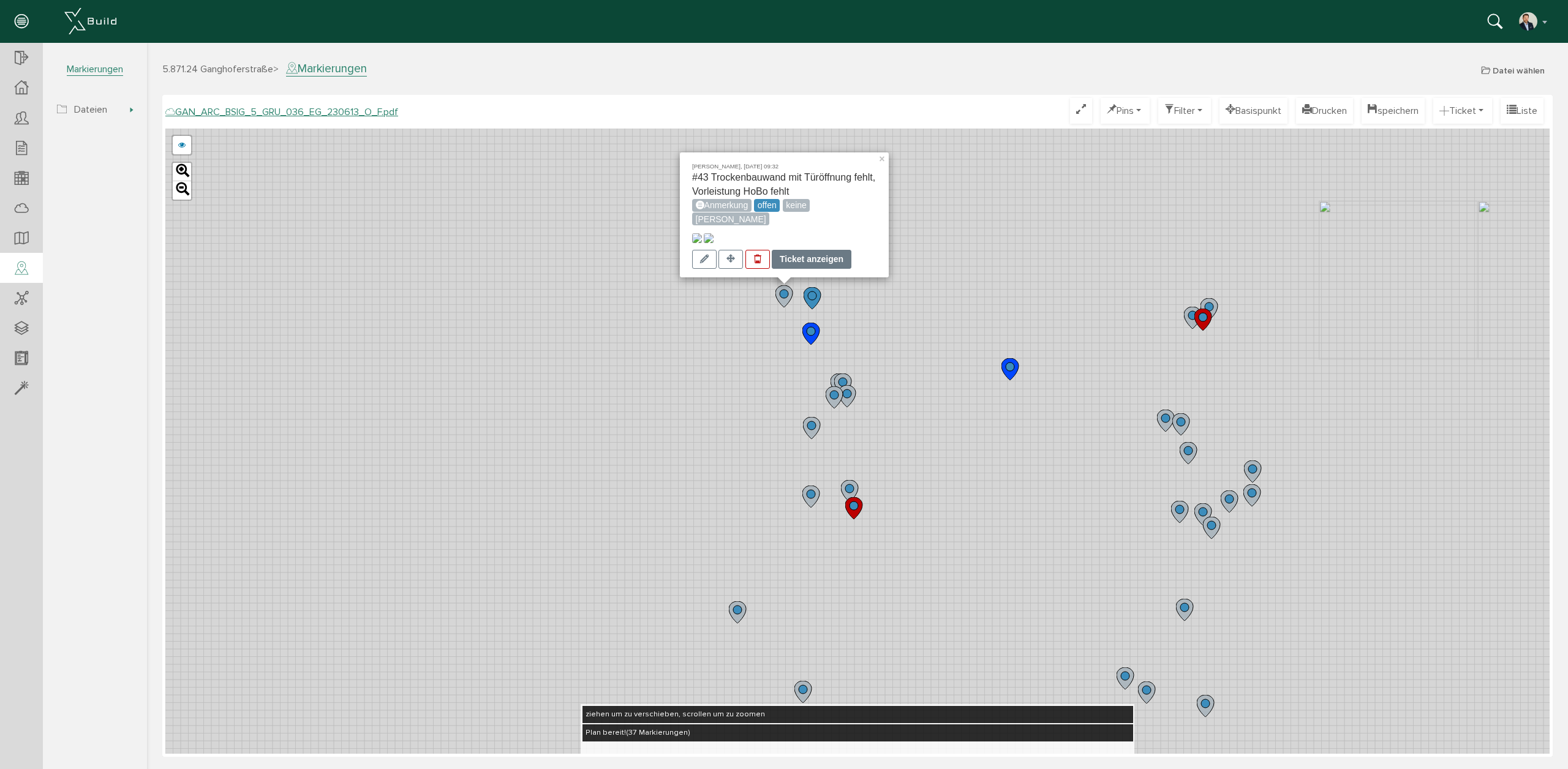
click at [809, 261] on div "Ticket anzeigen" at bounding box center [811, 258] width 80 height 19
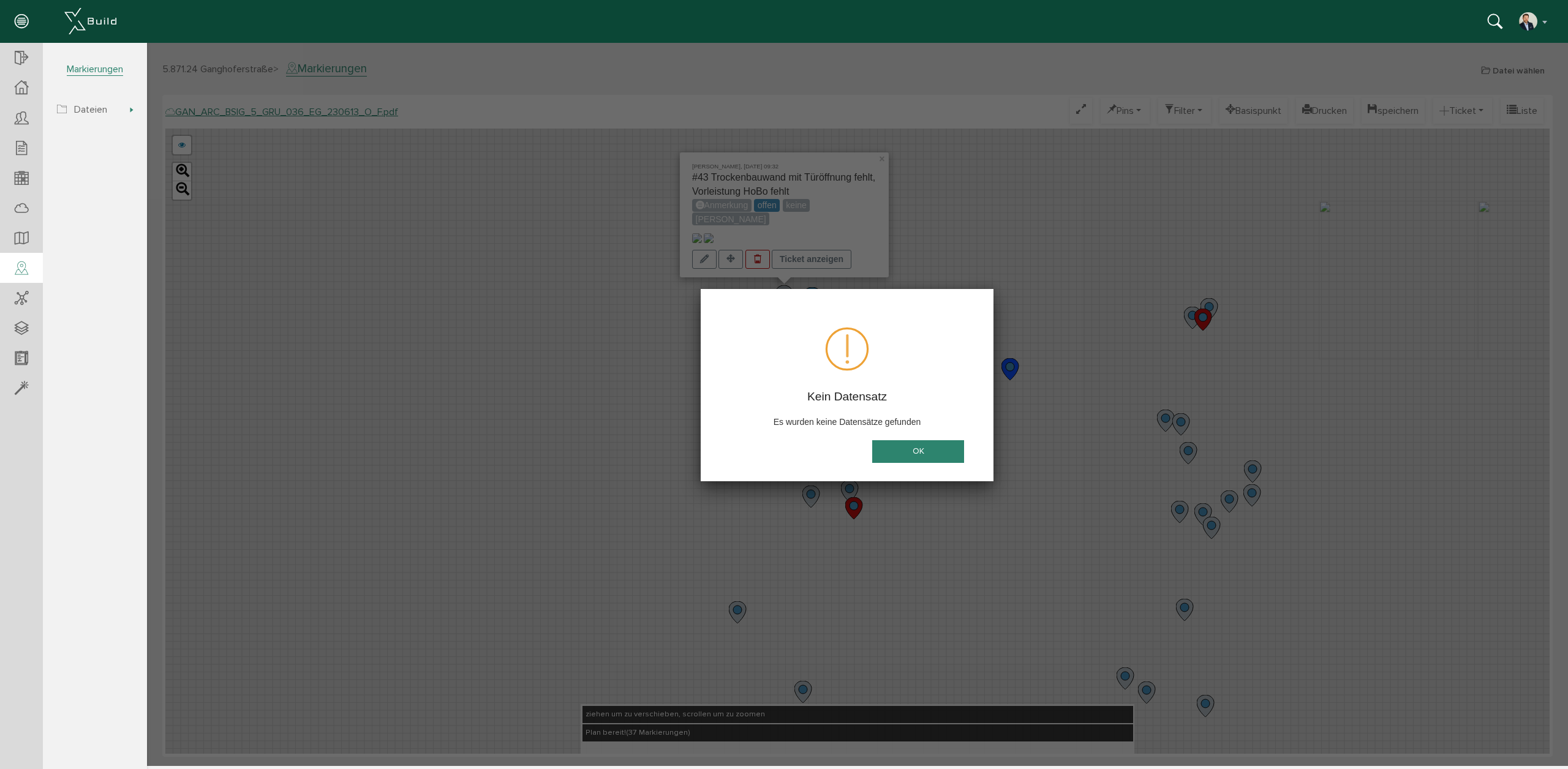
click at [911, 453] on button "OK" at bounding box center [918, 451] width 92 height 22
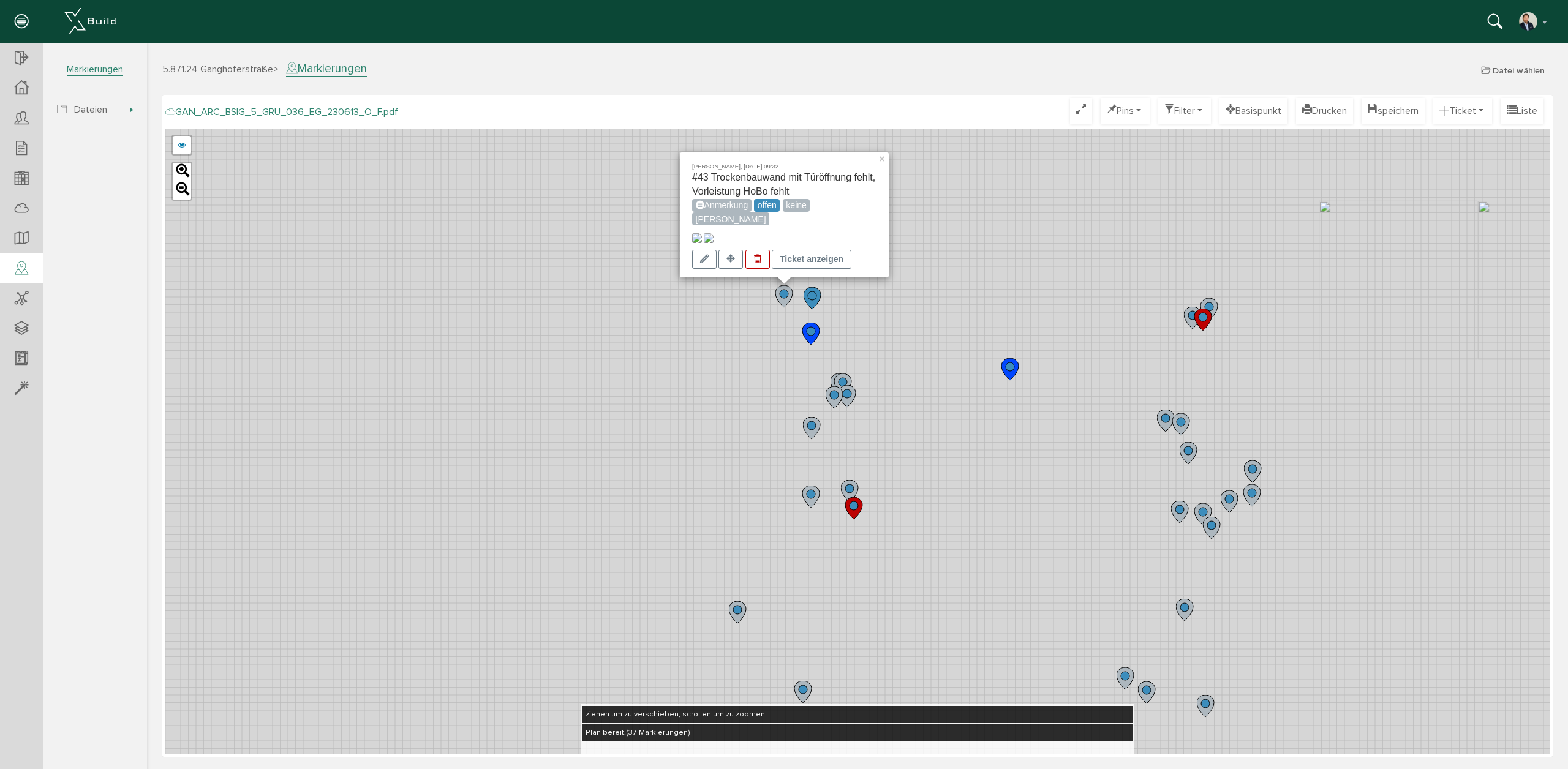
click at [846, 486] on circle at bounding box center [850, 489] width 9 height 9
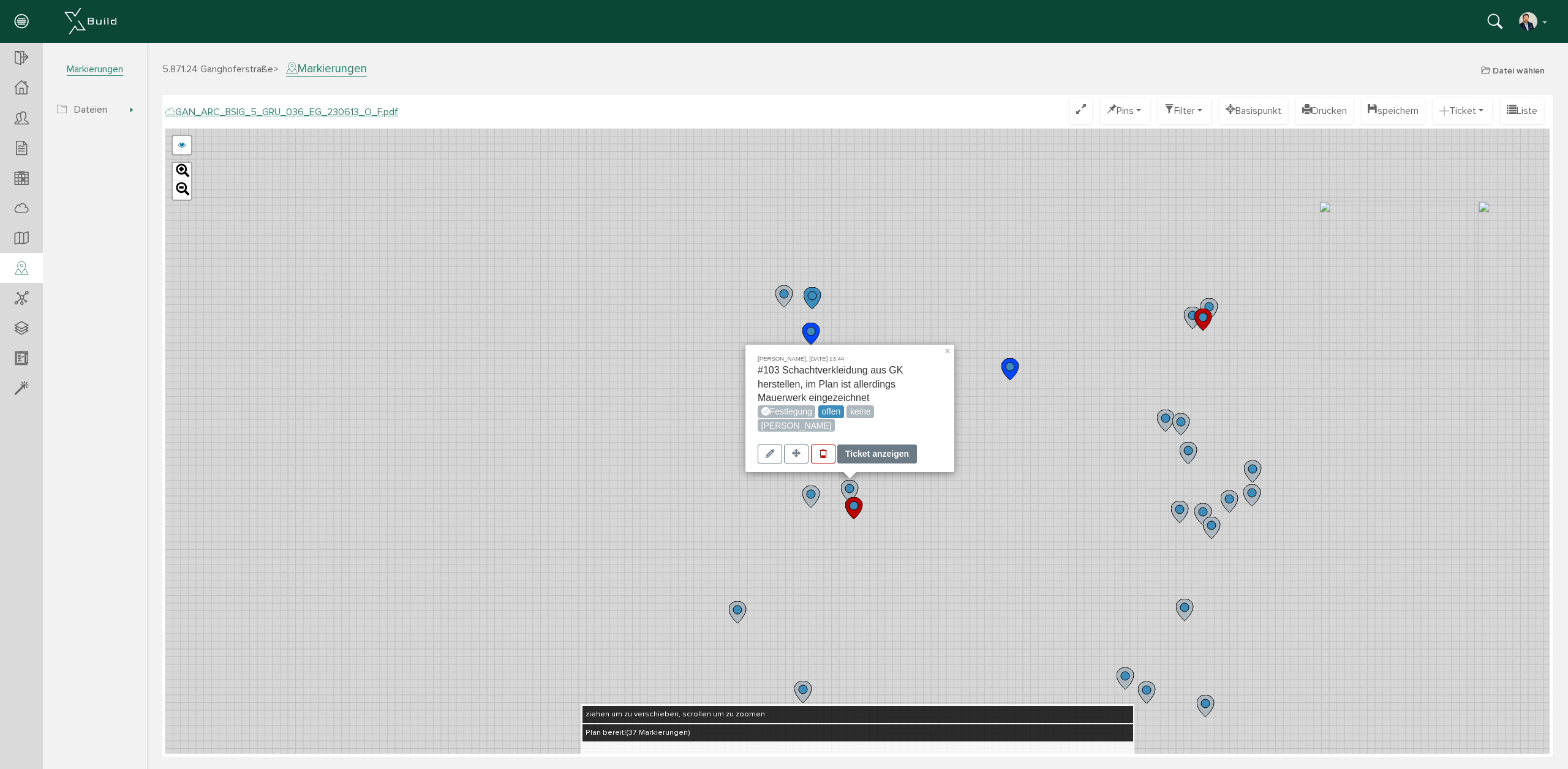
click at [872, 455] on div "Ticket anzeigen" at bounding box center [877, 453] width 80 height 19
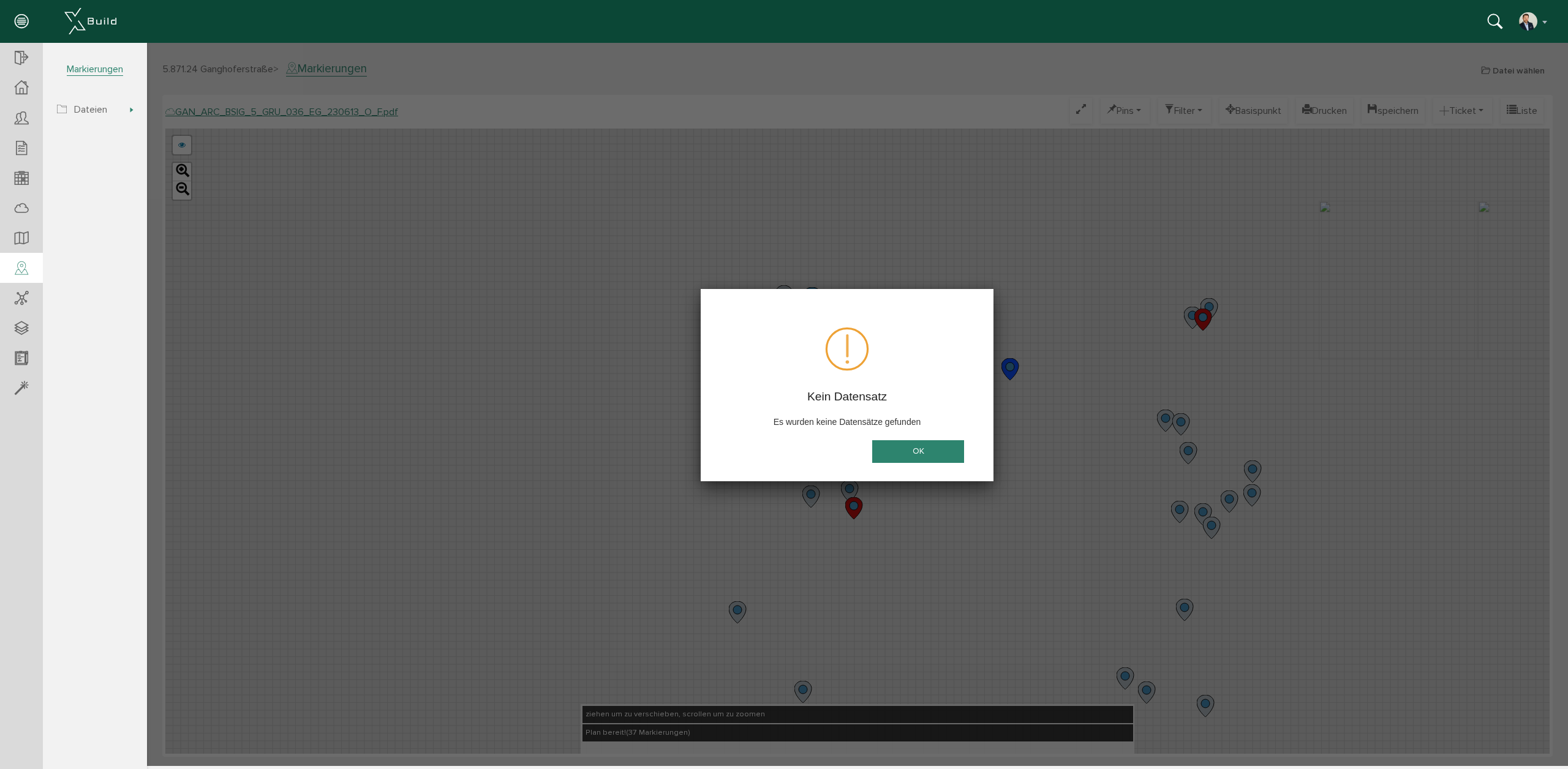
drag, startPoint x: 889, startPoint y: 434, endPoint x: 966, endPoint y: 461, distance: 81.6
click at [889, 435] on div "Kein Datensatz Es wurden keine Datensätze gefunden Not valid Cancel OK" at bounding box center [846, 384] width 292 height 192
drag, startPoint x: 926, startPoint y: 447, endPoint x: 1217, endPoint y: 458, distance: 291.2
click at [926, 447] on button "OK" at bounding box center [918, 451] width 92 height 22
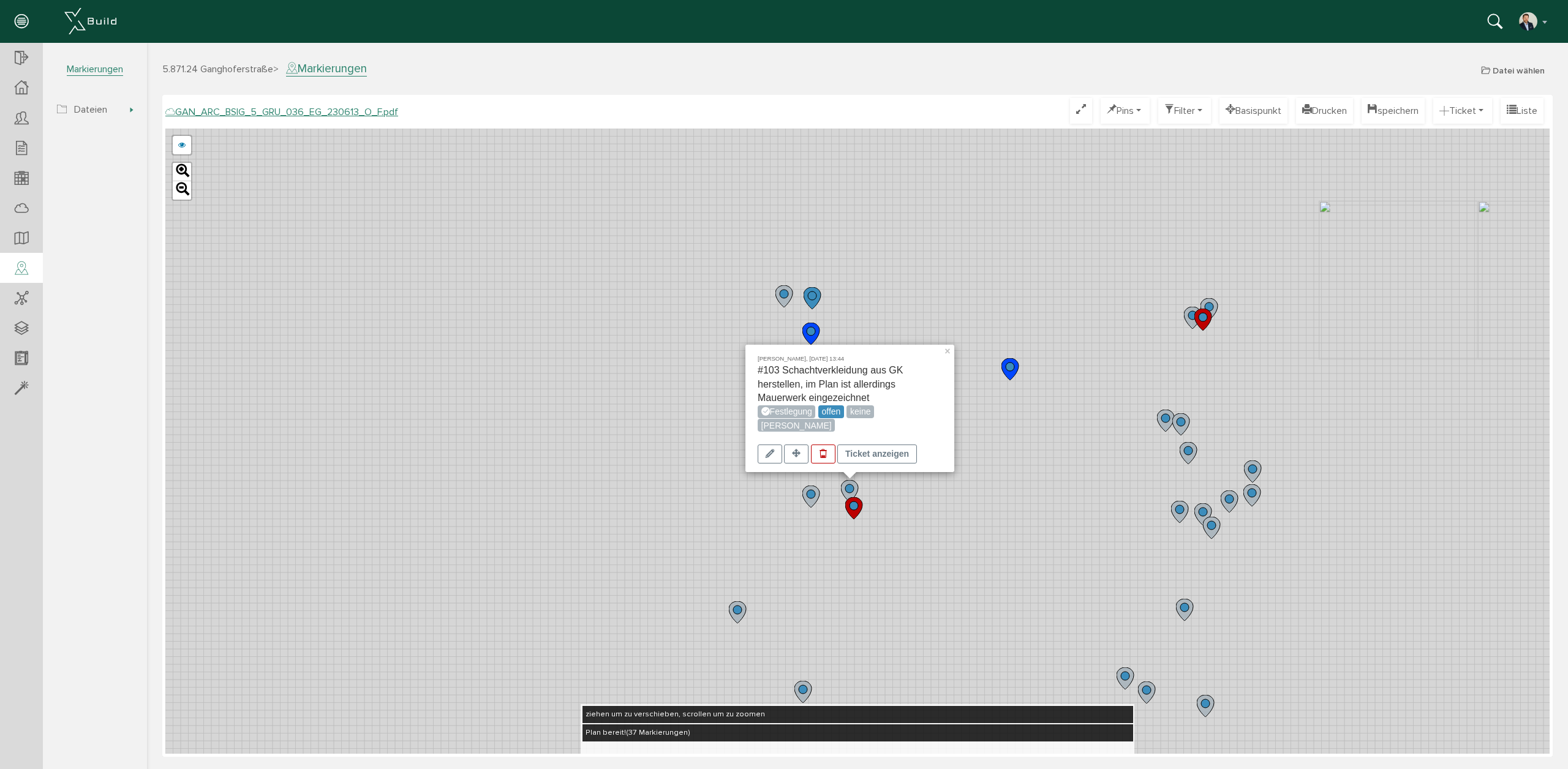
click at [1254, 469] on circle at bounding box center [1253, 469] width 9 height 9
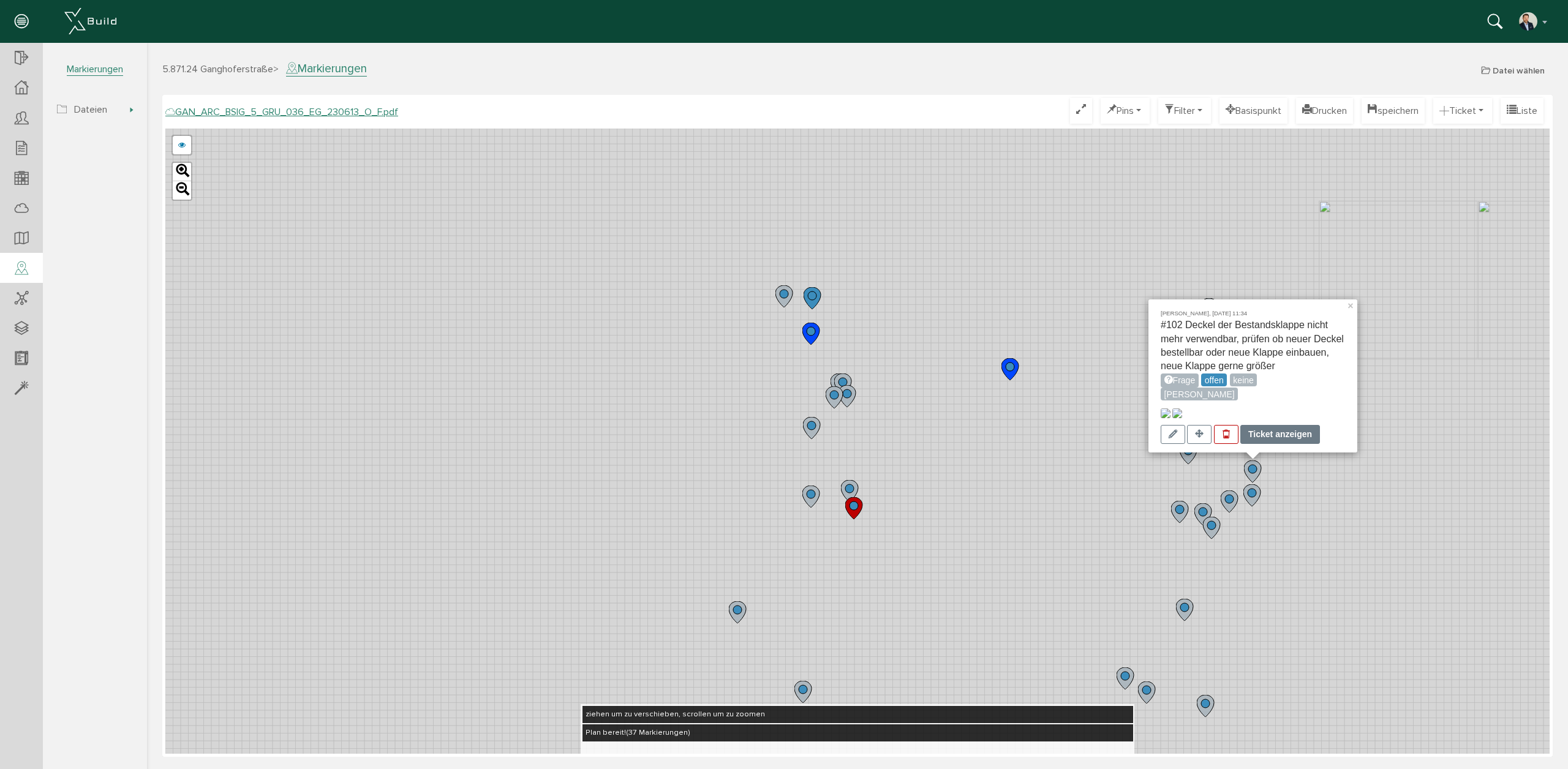
click at [1264, 438] on div "Ticket anzeigen" at bounding box center [1280, 434] width 80 height 19
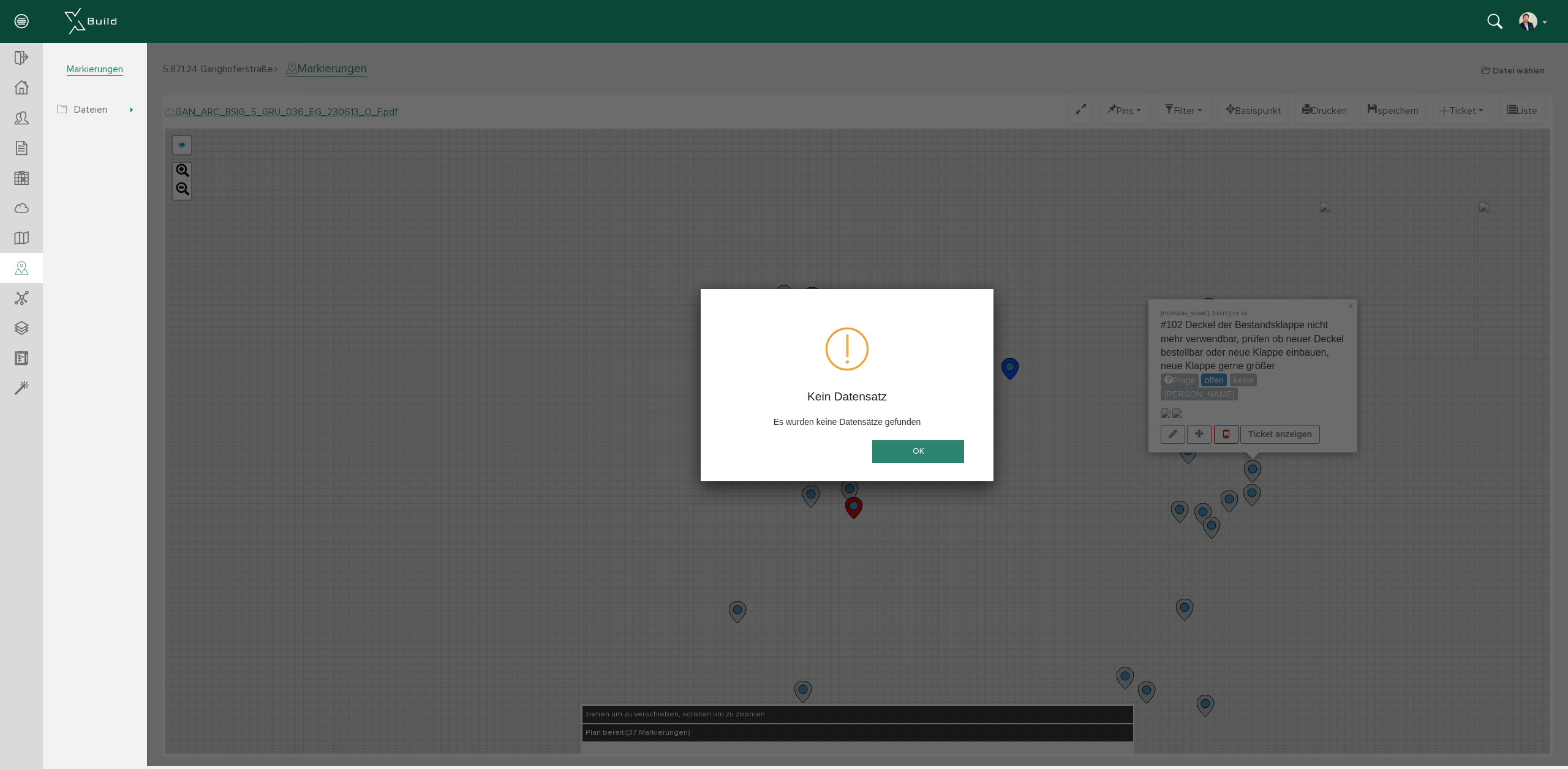
click at [914, 452] on button "OK" at bounding box center [918, 451] width 92 height 22
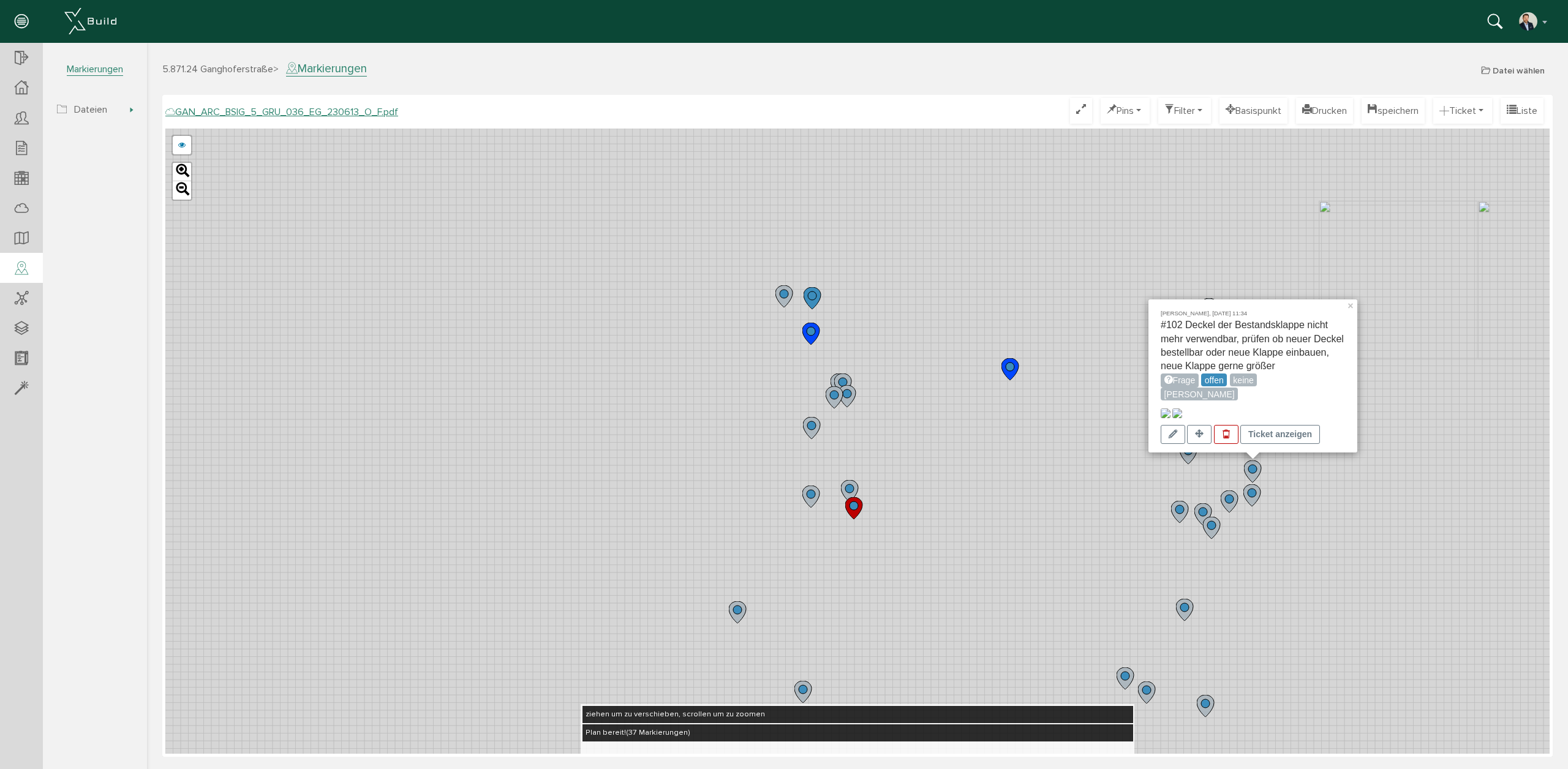
click at [1524, 121] on button "Liste" at bounding box center [1522, 111] width 43 height 26
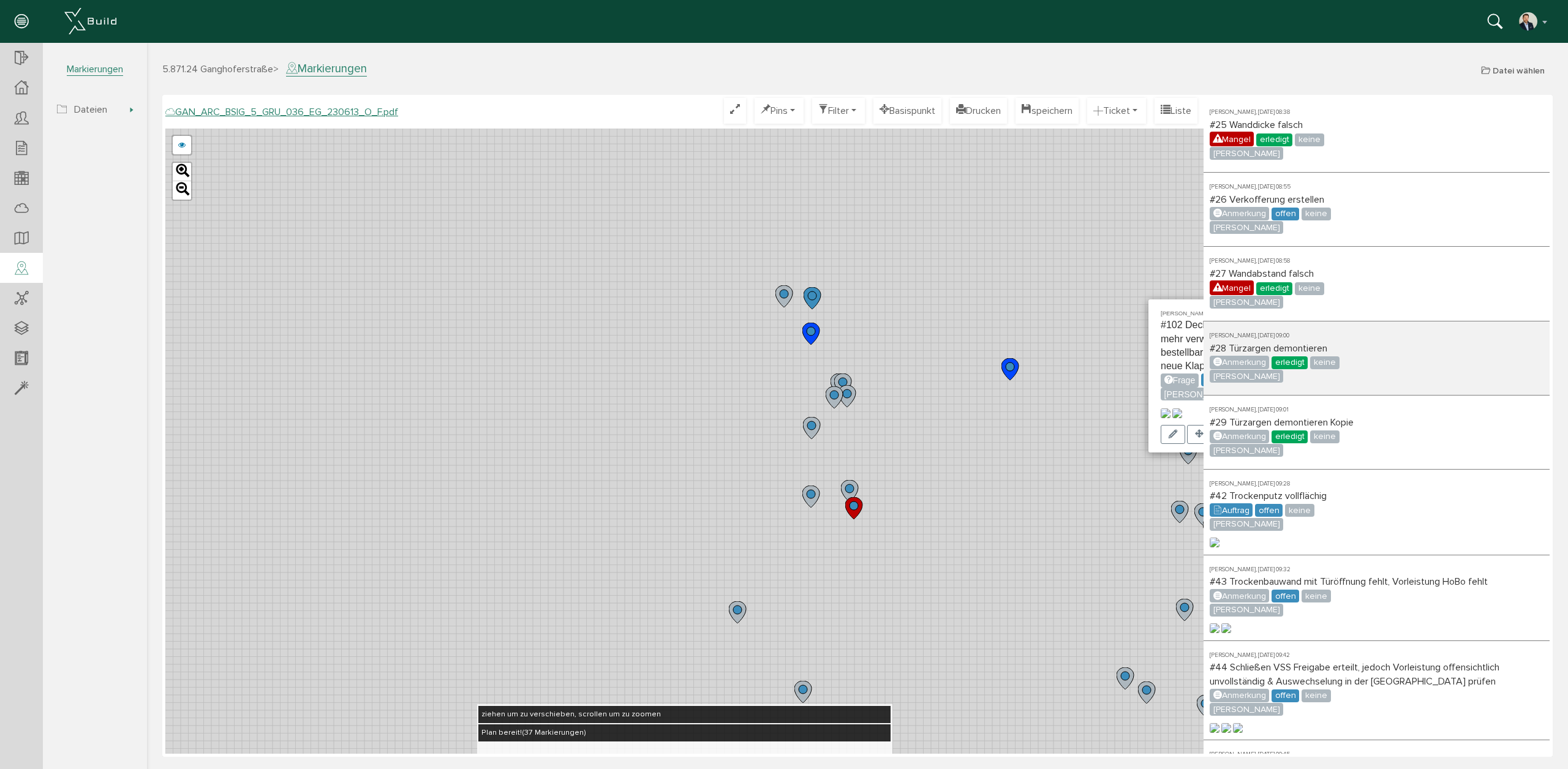
click at [1252, 368] on span "Anmerkung" at bounding box center [1239, 362] width 59 height 13
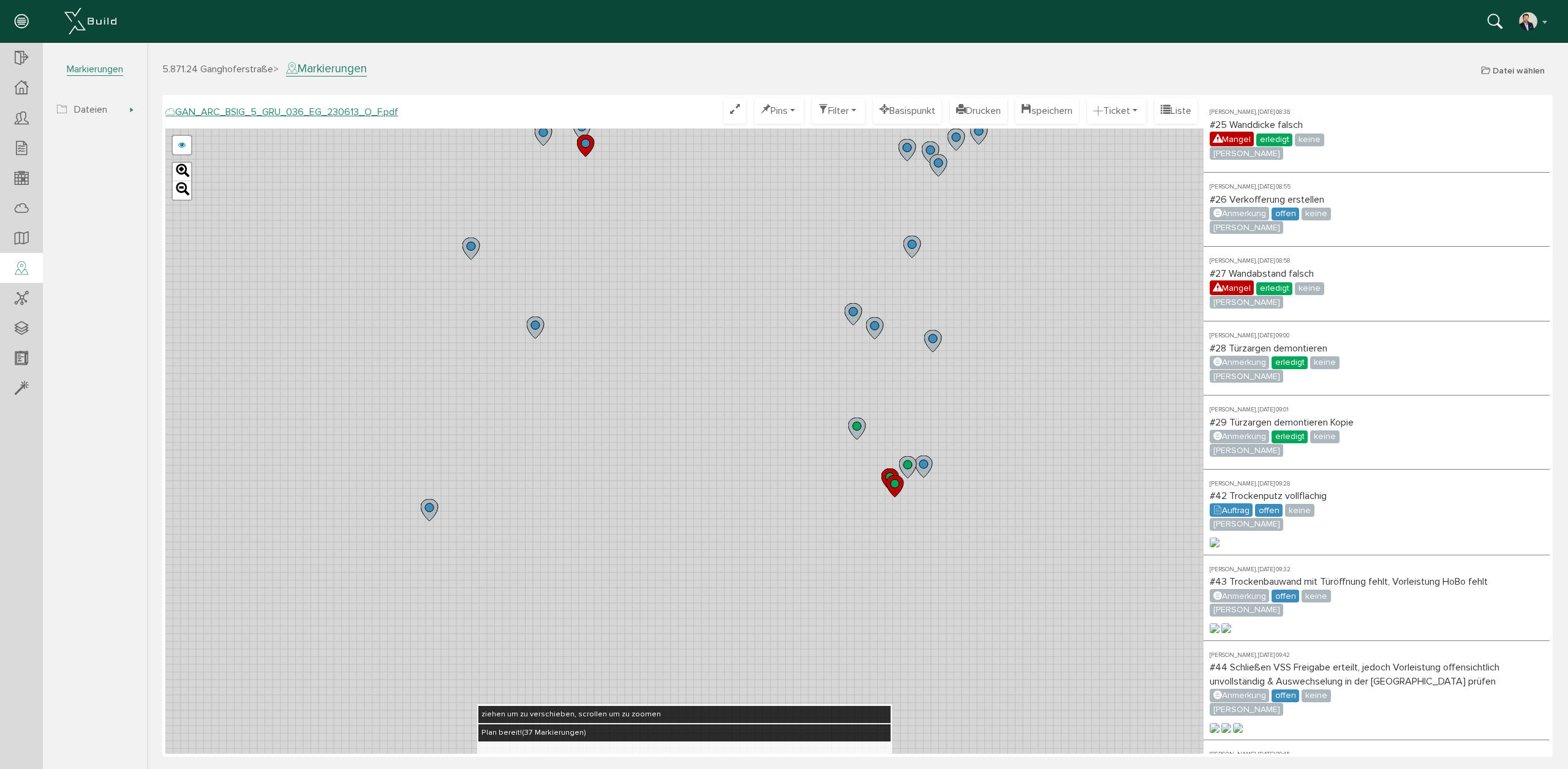
click at [906, 461] on circle at bounding box center [908, 465] width 9 height 9
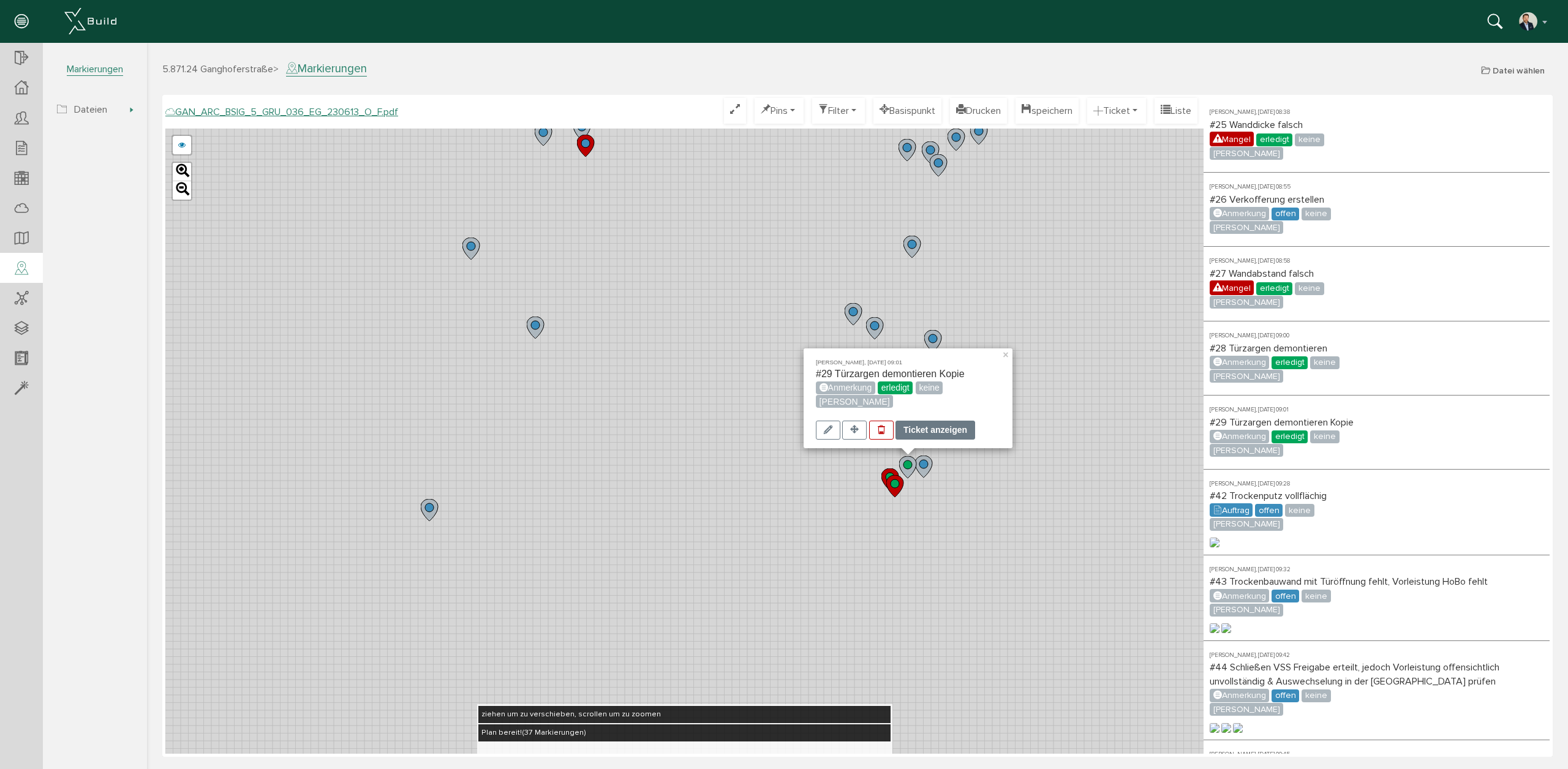
click at [928, 430] on div "Ticket anzeigen" at bounding box center [935, 429] width 80 height 19
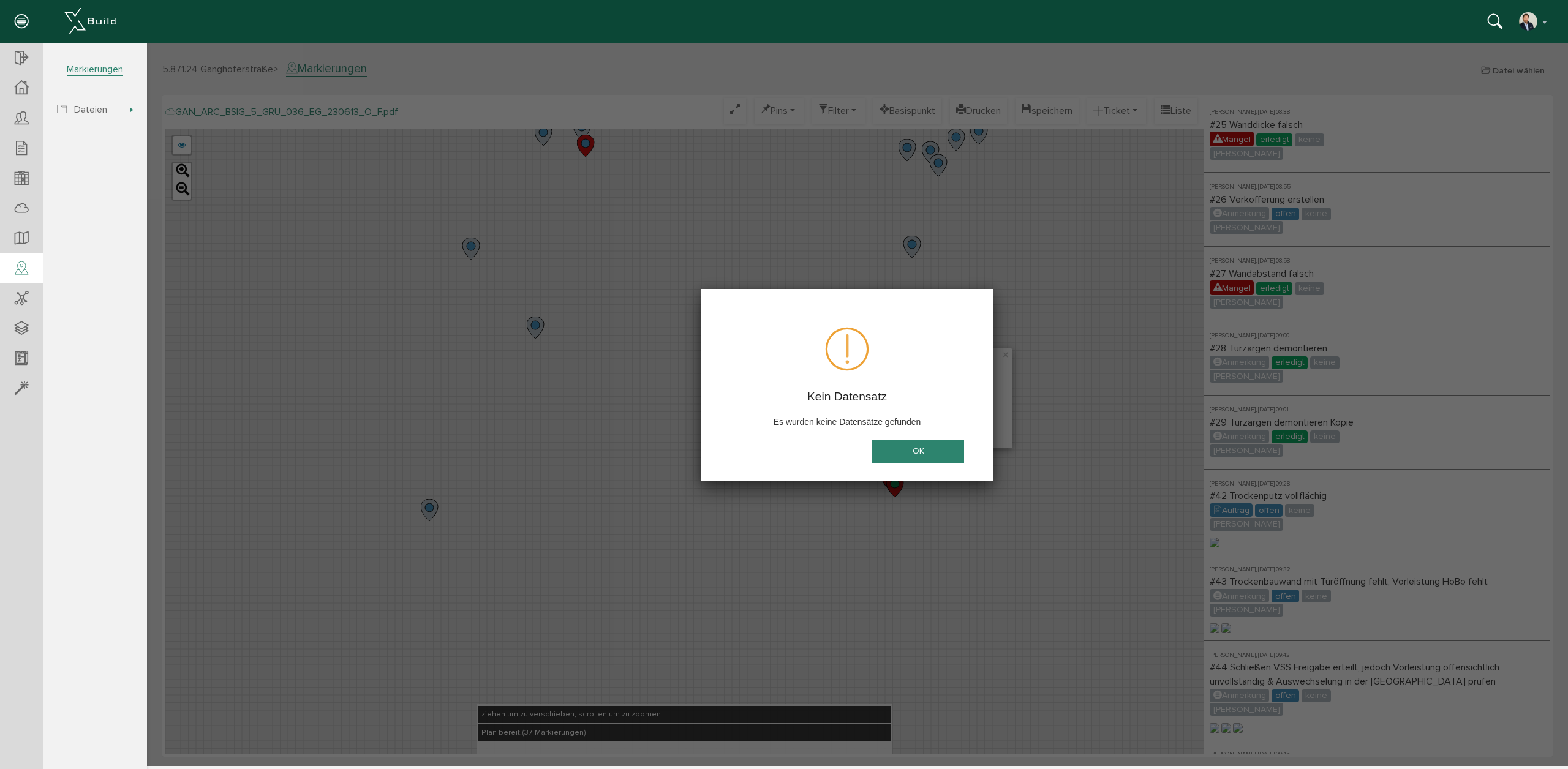
click at [931, 444] on button "OK" at bounding box center [918, 451] width 92 height 22
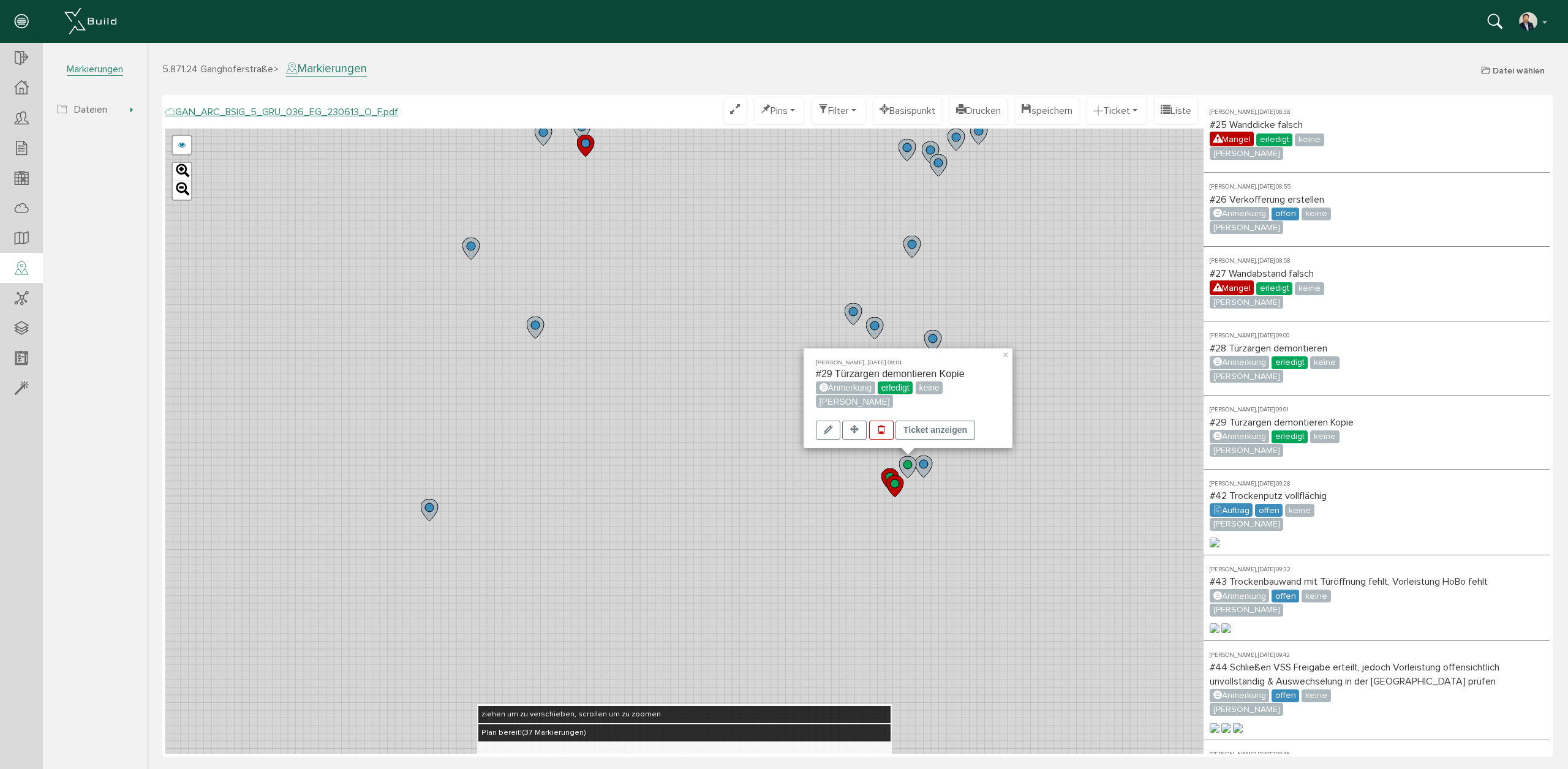
click at [537, 324] on circle at bounding box center [536, 325] width 9 height 9
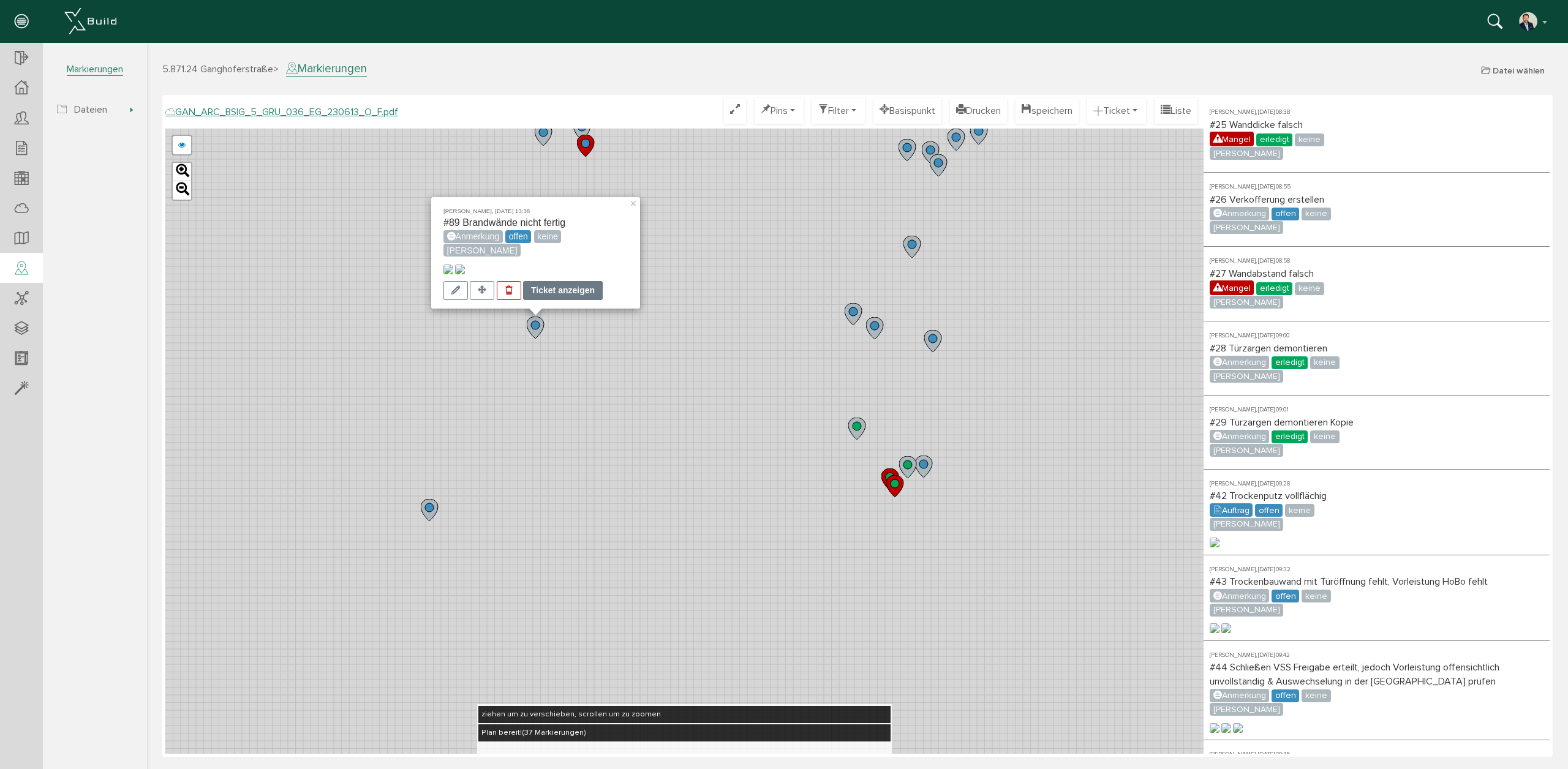
click at [561, 292] on div "Ticket anzeigen" at bounding box center [563, 290] width 80 height 19
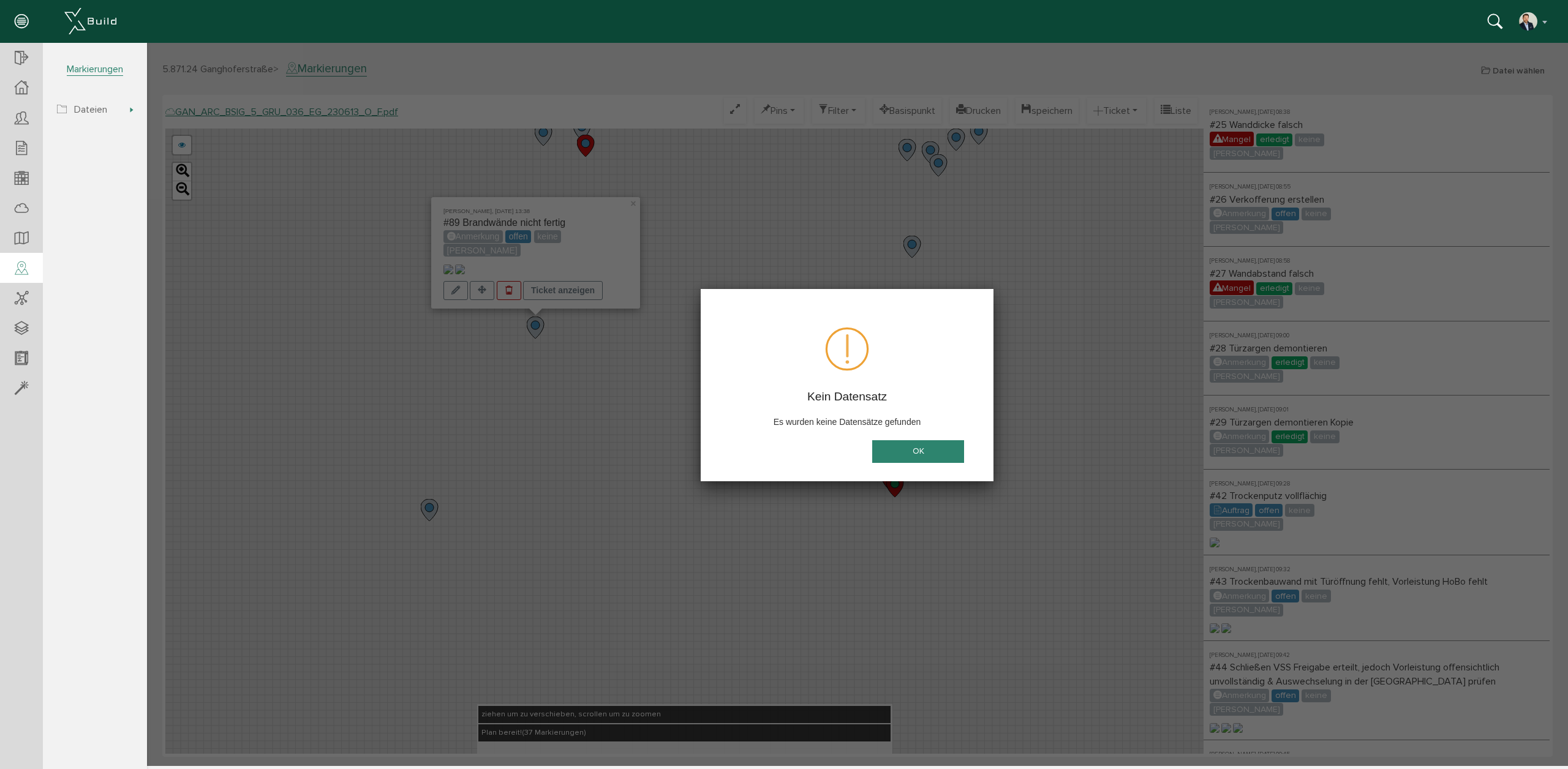
click at [916, 455] on button "OK" at bounding box center [918, 451] width 92 height 22
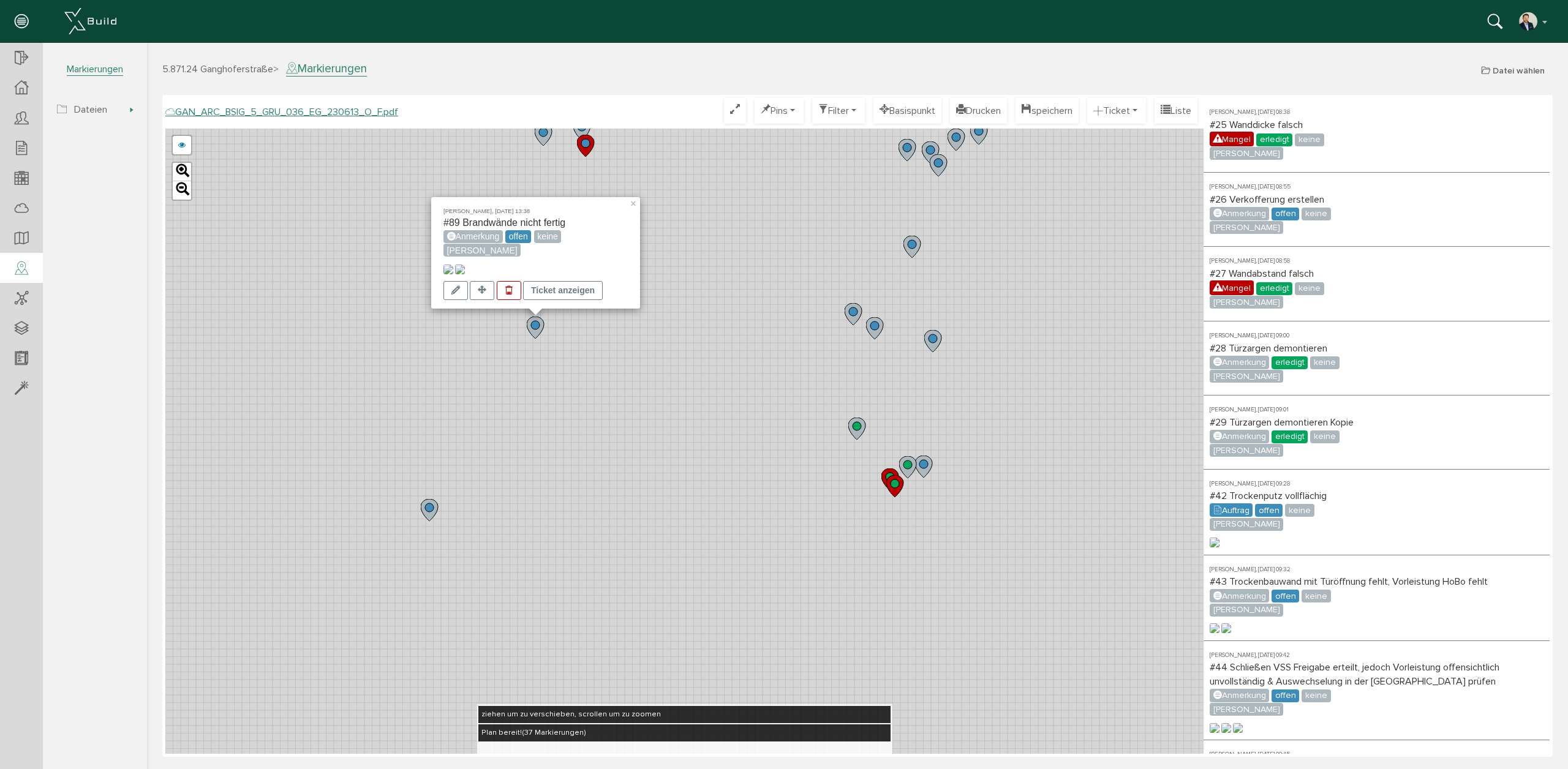
click at [747, 290] on div "Matthias Leupold, 11.09.25 13:38 #89 Brandwände nicht fertig Anmerkung offen ke…" at bounding box center [684, 441] width 1038 height 625
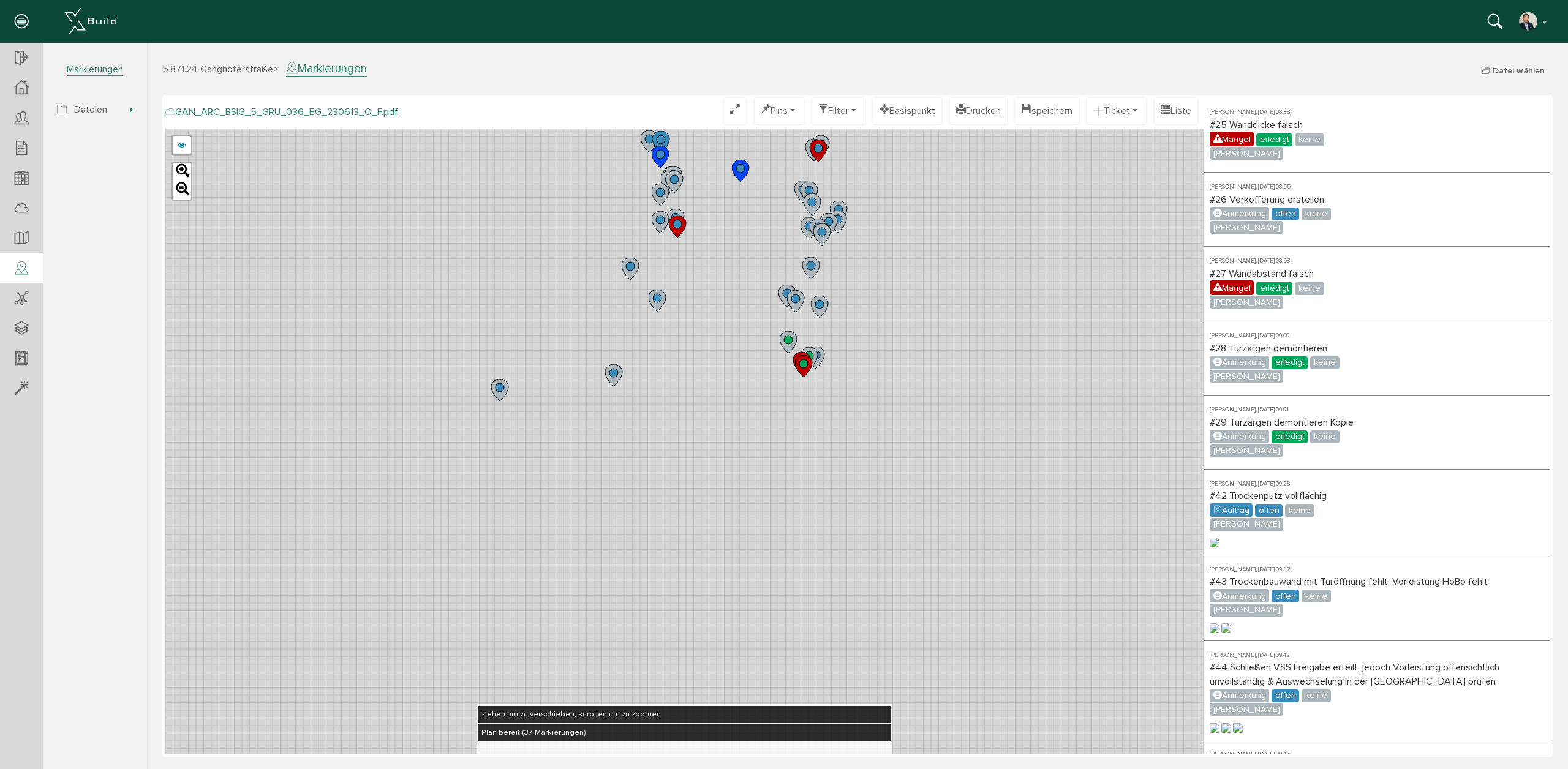
click at [789, 341] on circle at bounding box center [789, 340] width 9 height 9
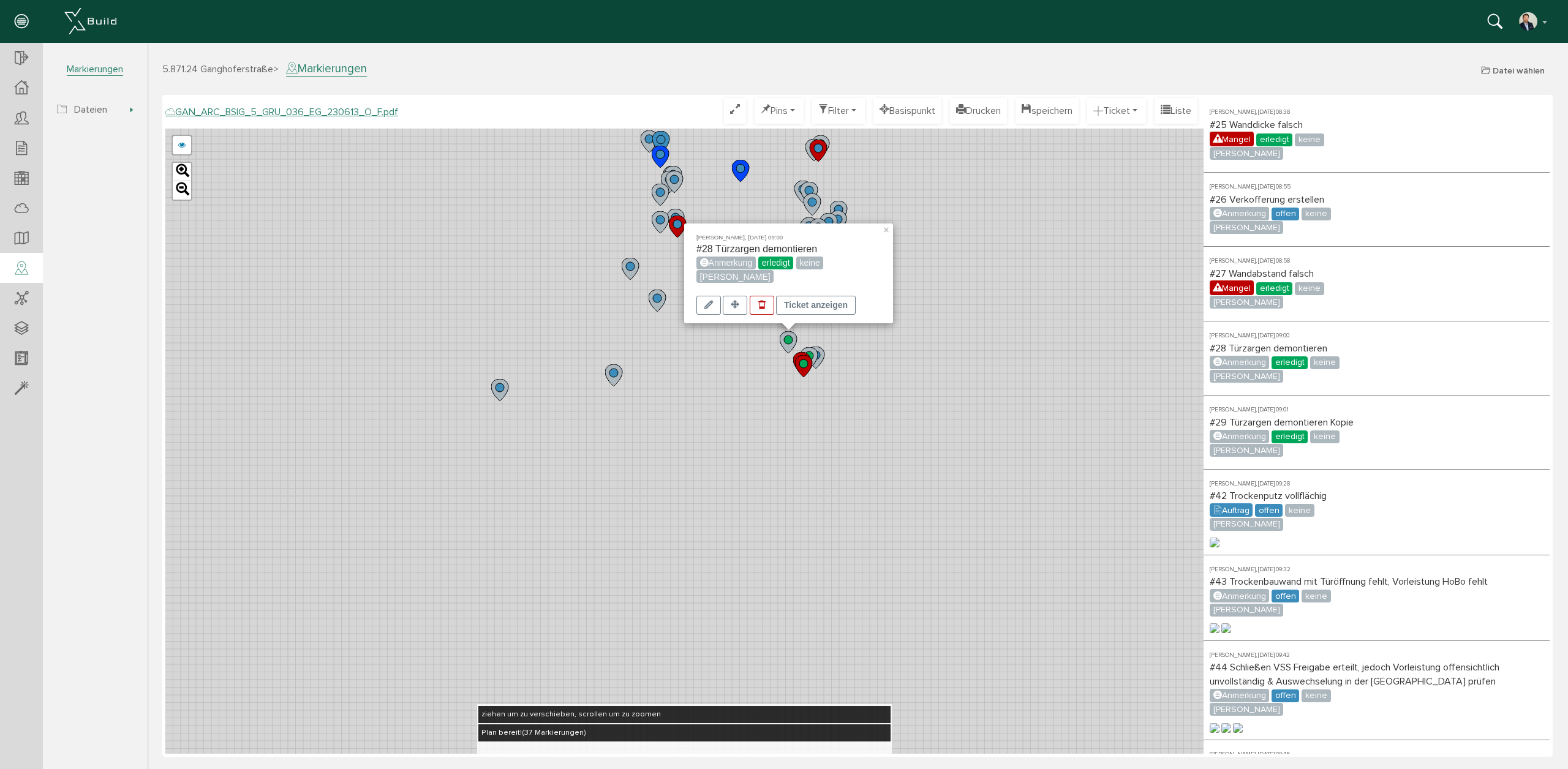
click at [826, 292] on div "Carolin Hilk, 08.09.25 09:00 #28 Türzargen demontieren Anmerkung erledigt keine…" at bounding box center [789, 274] width 184 height 82
click at [825, 302] on div "Ticket anzeigen" at bounding box center [816, 305] width 80 height 19
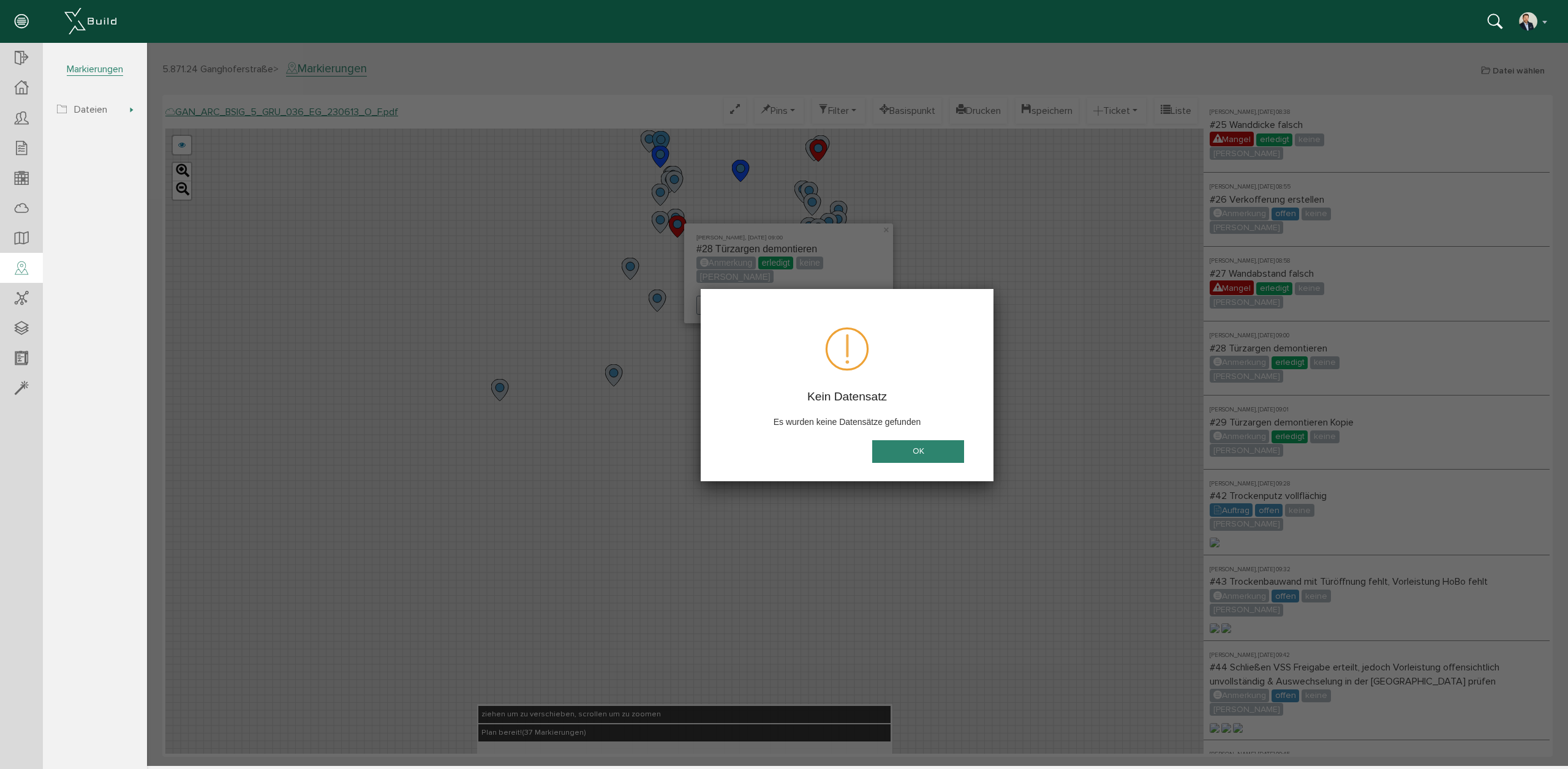
click at [919, 442] on button "OK" at bounding box center [918, 451] width 92 height 22
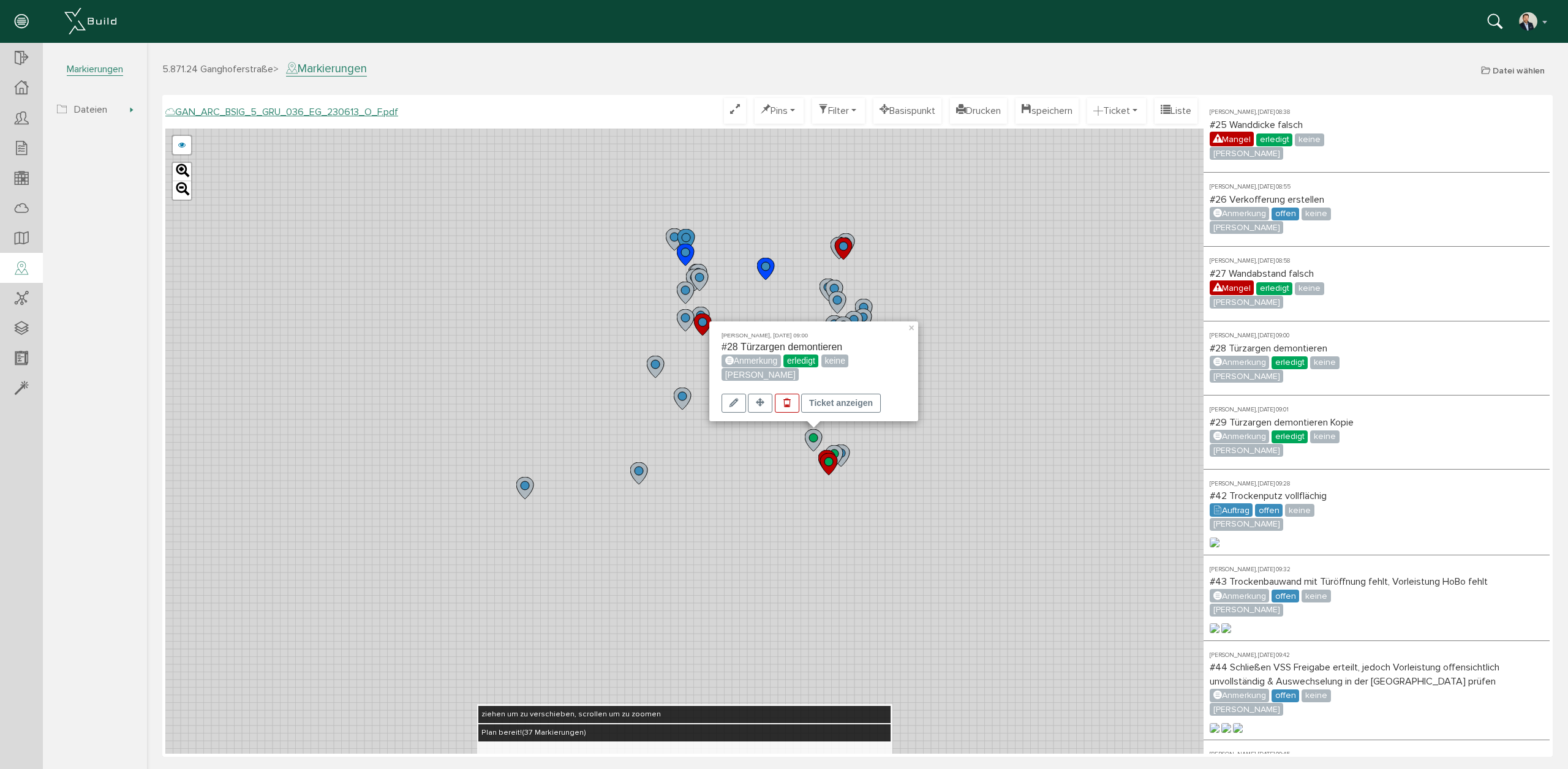
drag, startPoint x: 487, startPoint y: 277, endPoint x: 512, endPoint y: 376, distance: 102.1
click at [512, 377] on div "Carolin Hilk, 08.09.25 09:00 #28 Türzargen demontieren Anmerkung erledigt keine…" at bounding box center [684, 441] width 1038 height 625
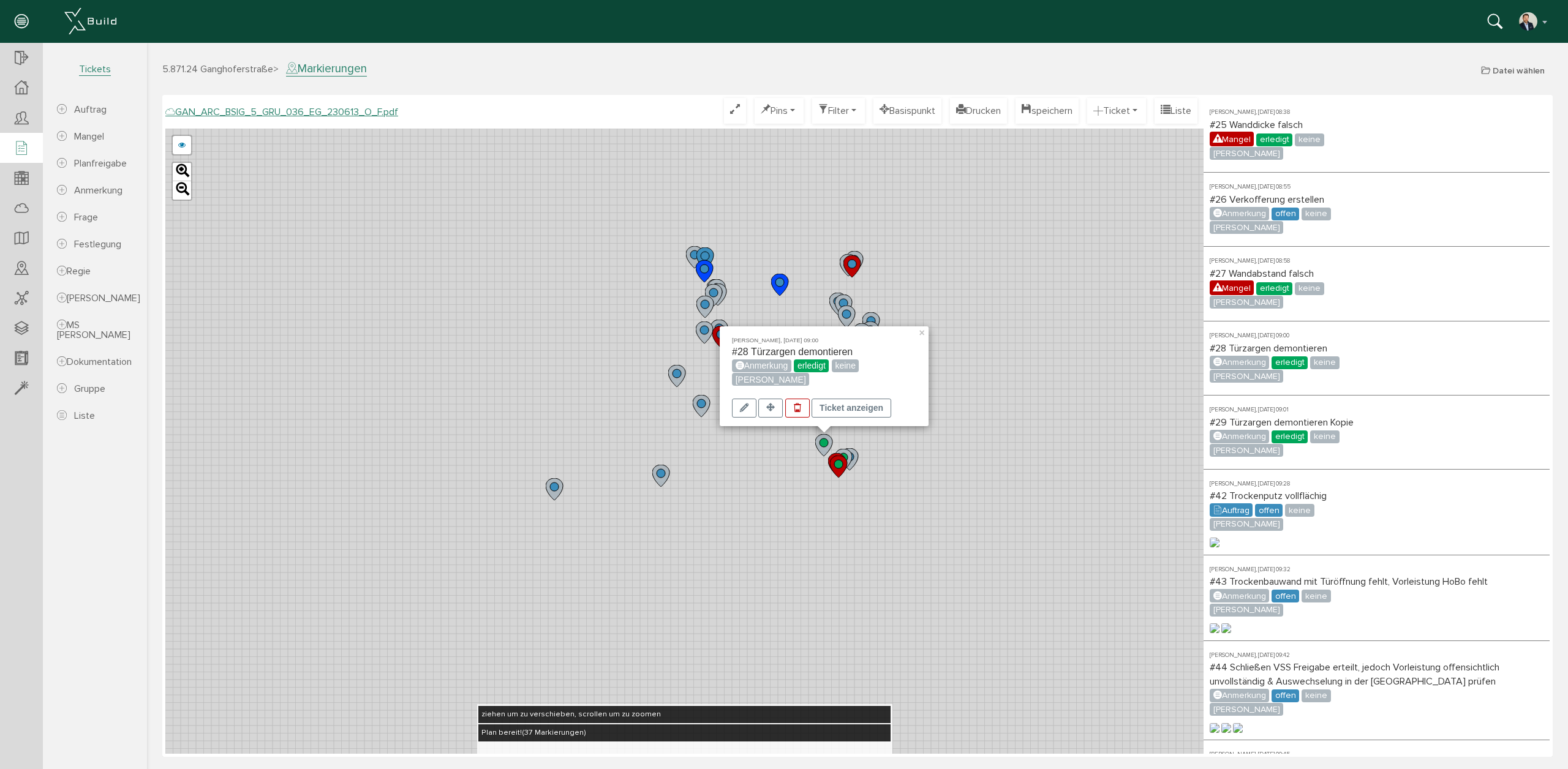
click at [14, 140] on icon at bounding box center [21, 148] width 13 height 17
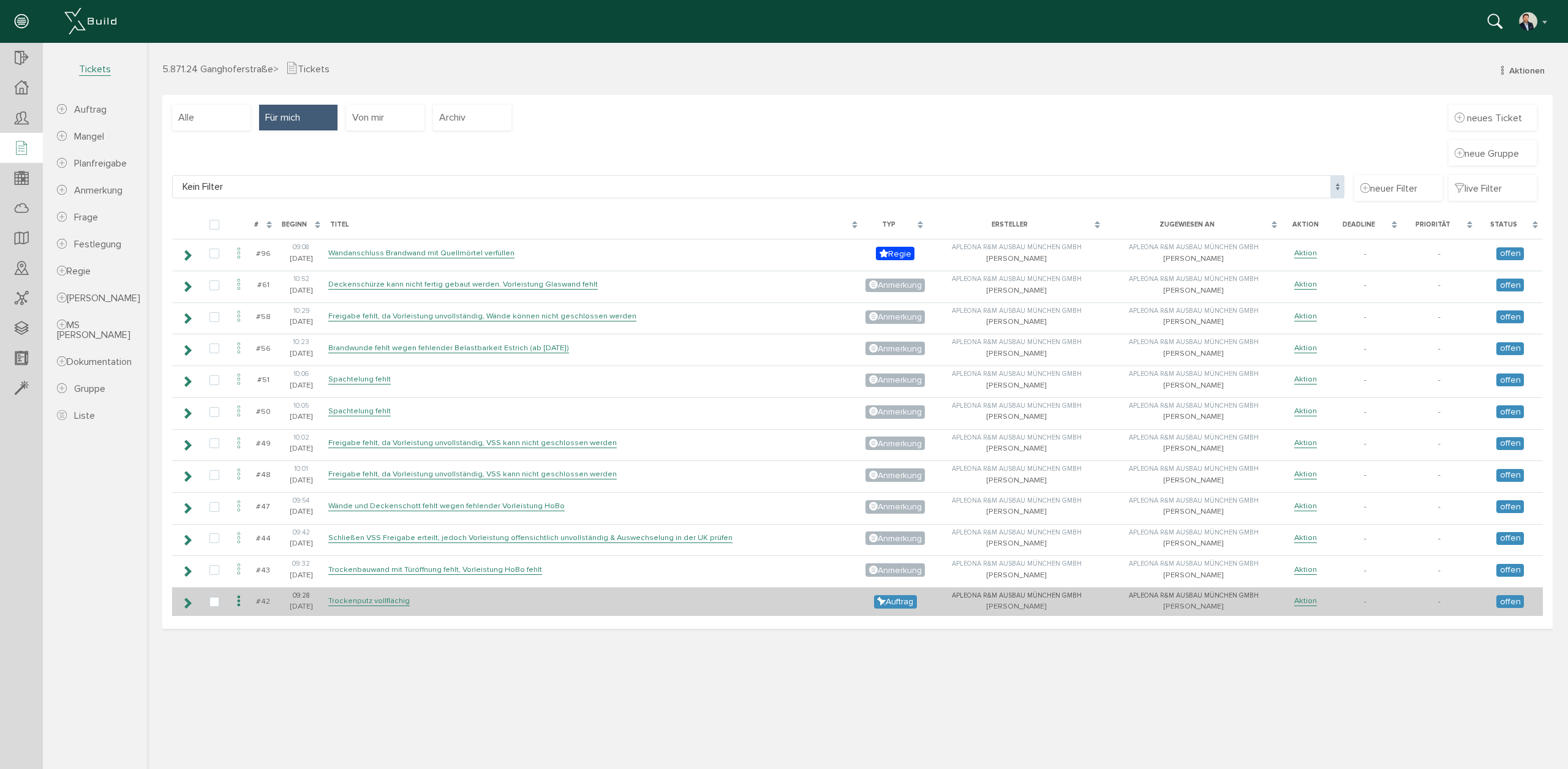
click at [236, 601] on icon at bounding box center [239, 602] width 14 height 16
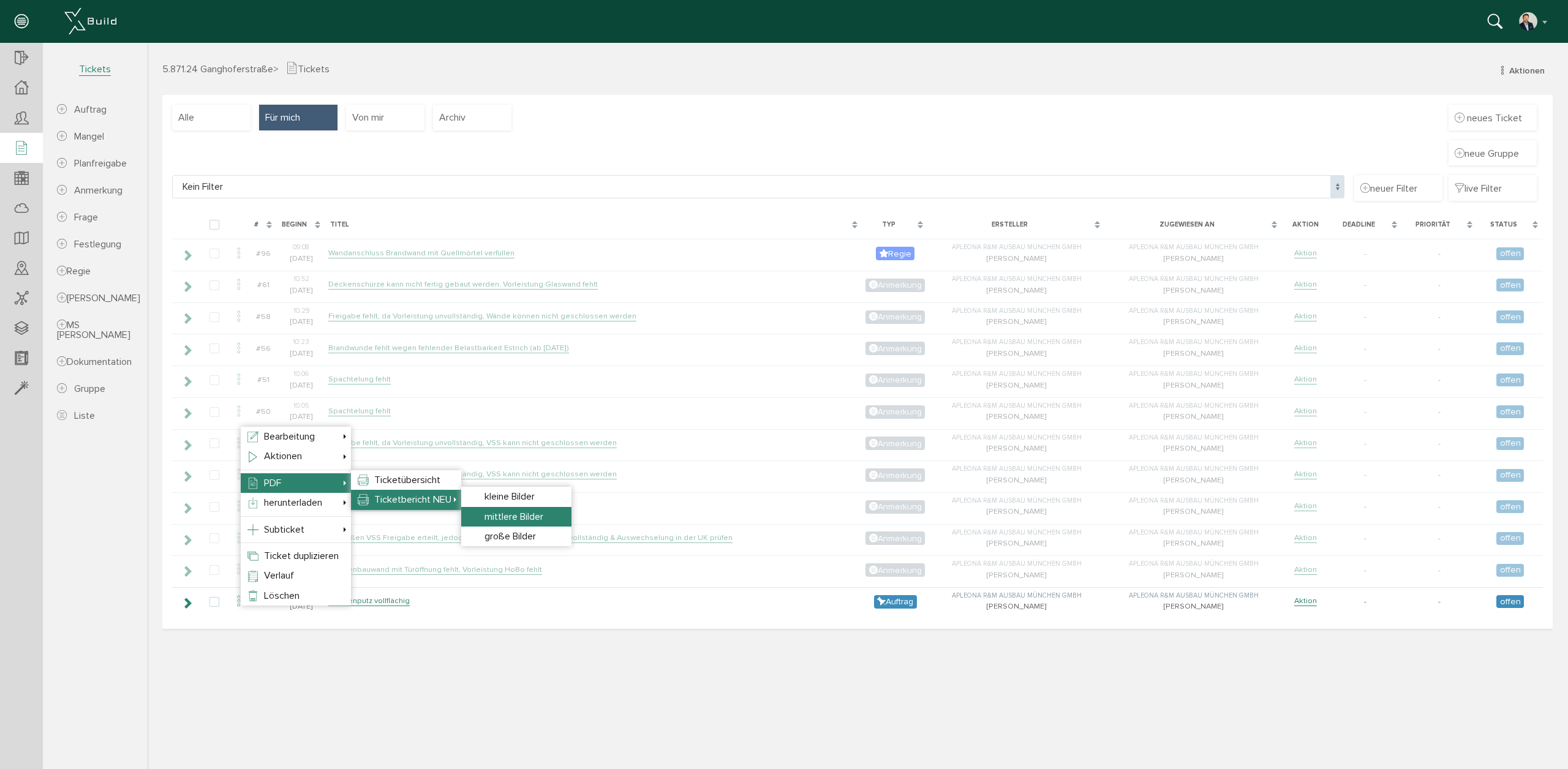
click at [528, 511] on span "mittlere Bilder" at bounding box center [514, 517] width 59 height 13
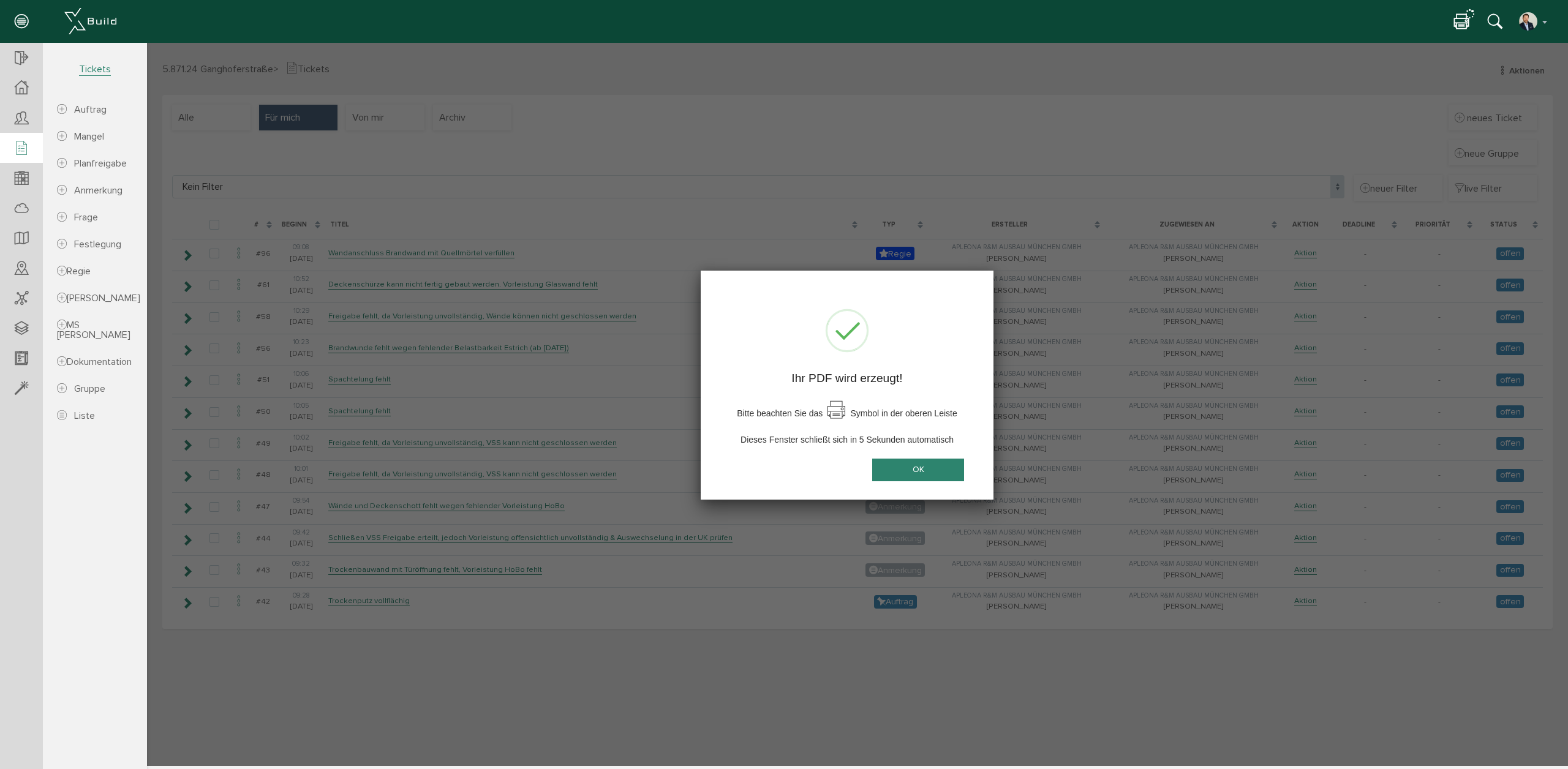
click at [935, 474] on button "OK" at bounding box center [918, 469] width 92 height 22
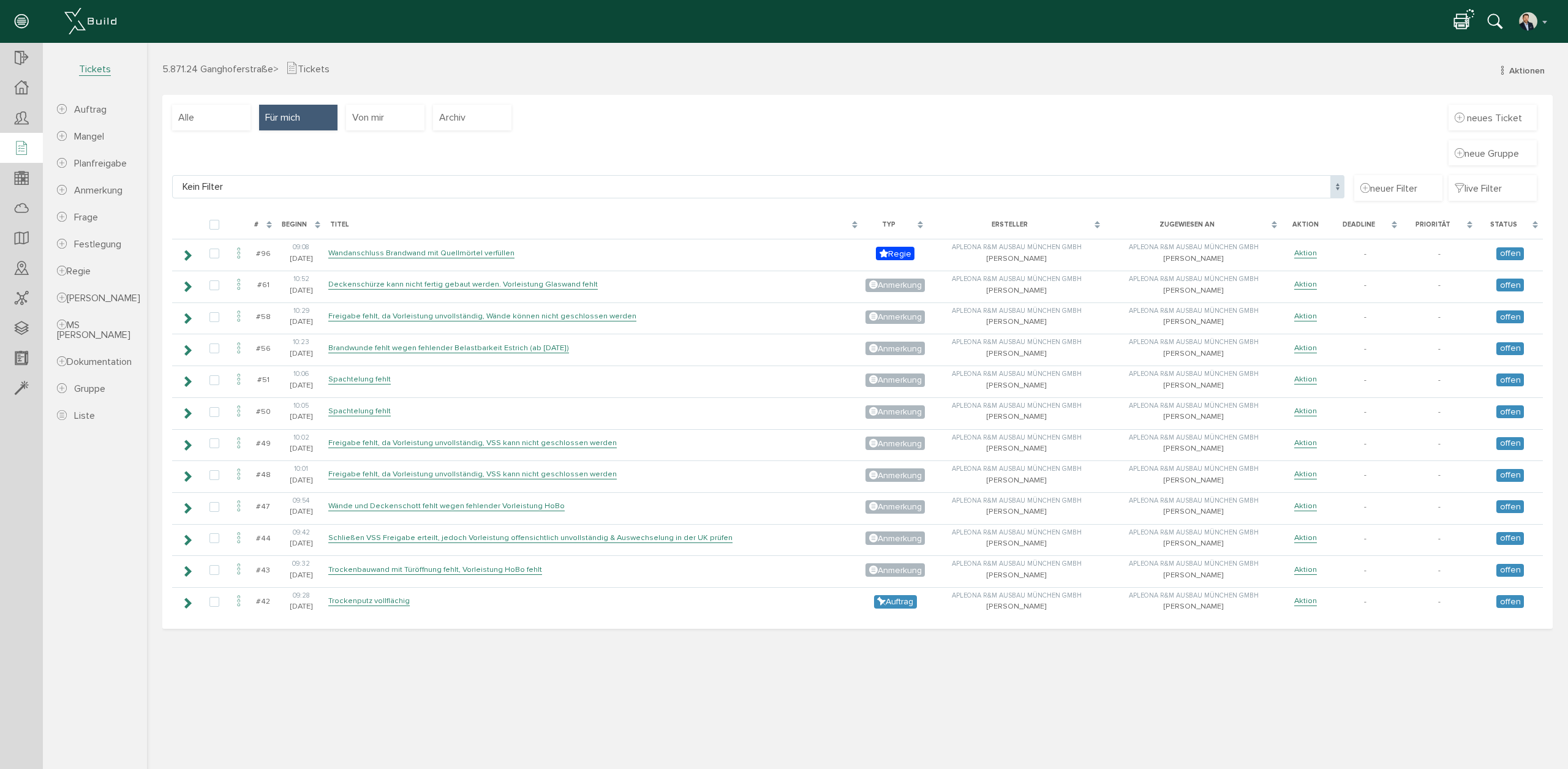
click at [1458, 22] on icon at bounding box center [1462, 22] width 14 height 18
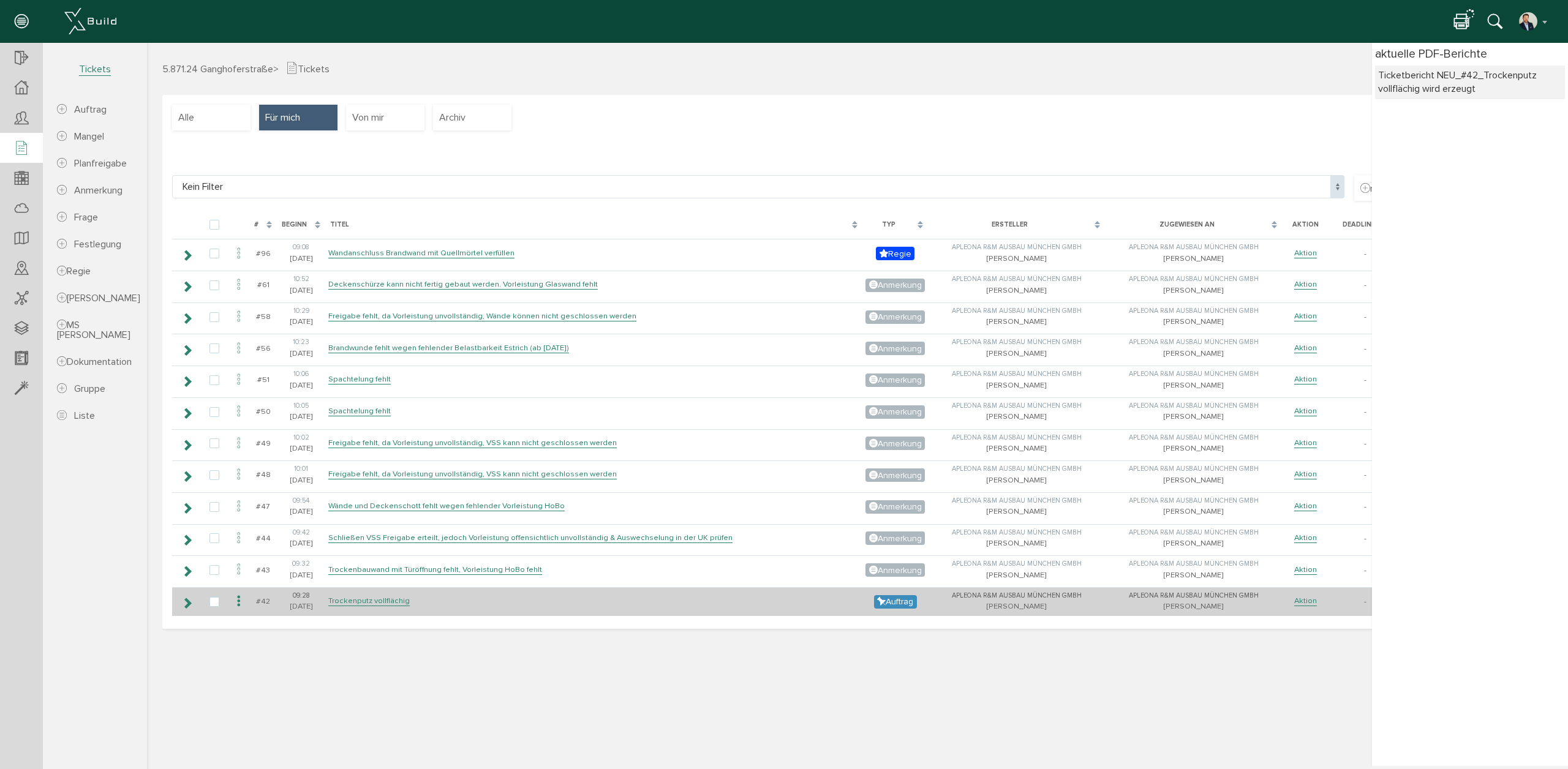
click at [233, 596] on icon at bounding box center [239, 602] width 14 height 16
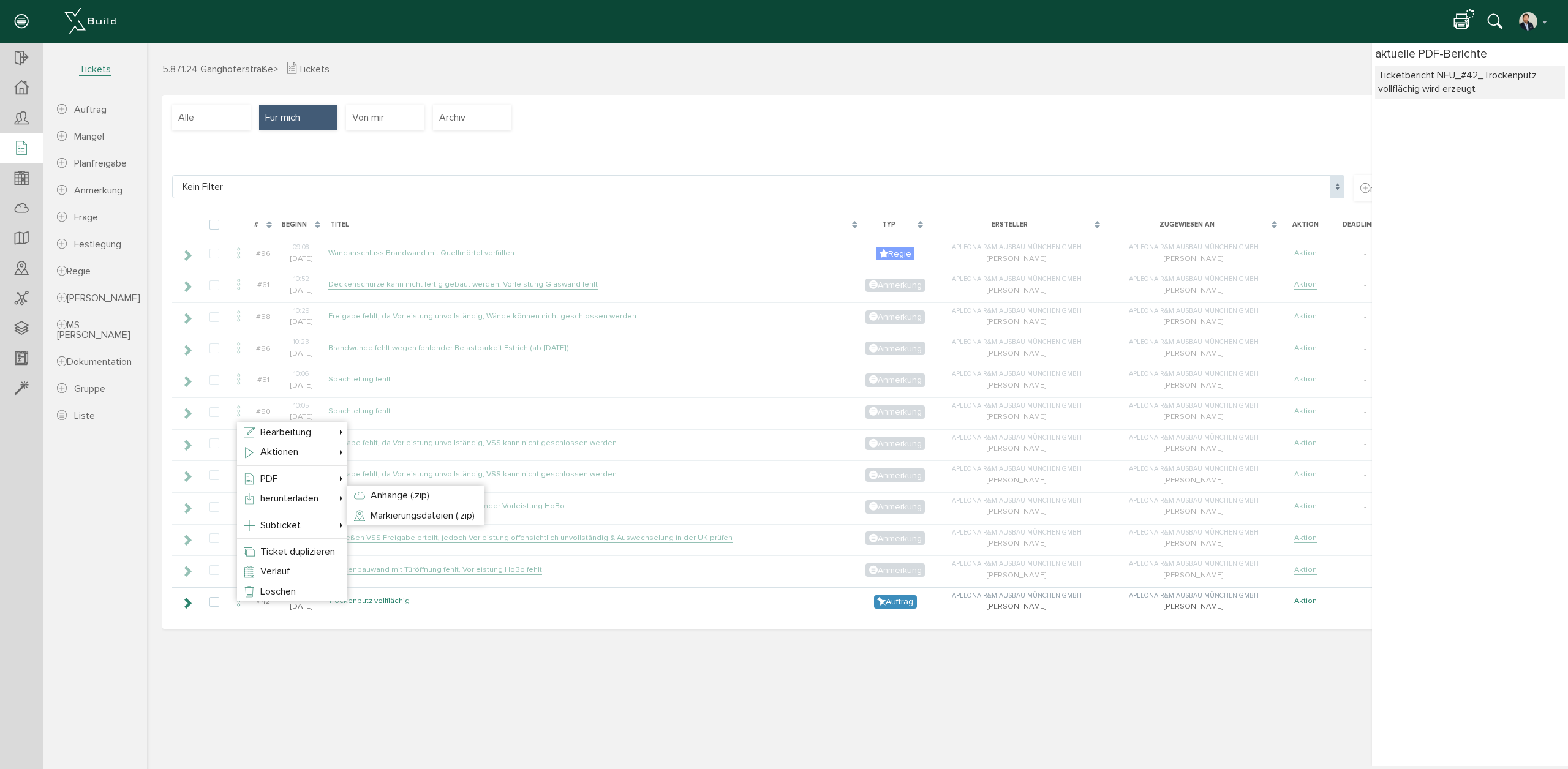
click at [1458, 26] on icon at bounding box center [1462, 22] width 14 height 18
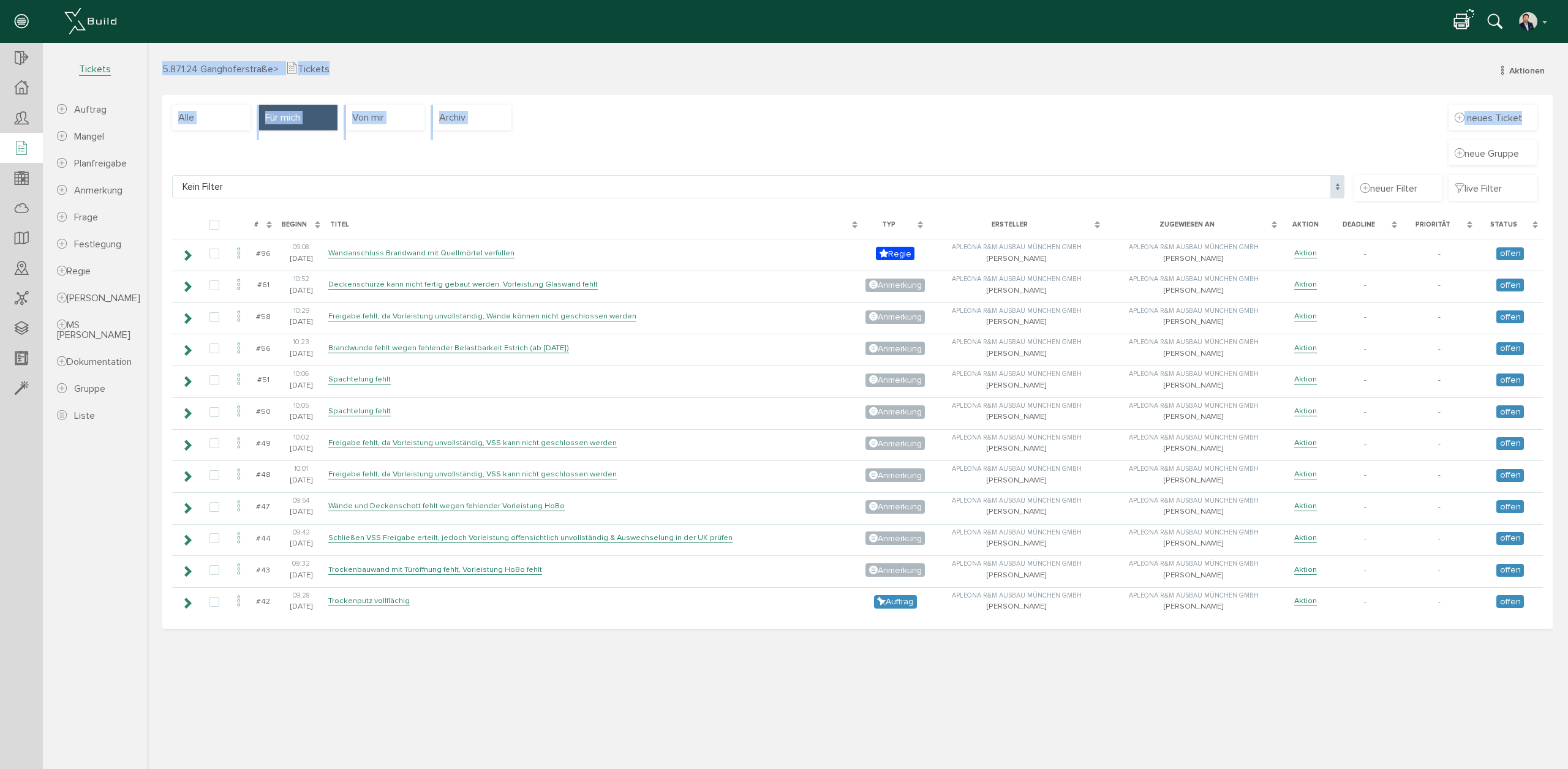
drag, startPoint x: 712, startPoint y: 151, endPoint x: 118, endPoint y: 51, distance: 602.4
click at [147, 51] on html "erweiterte Suche Datum durchsuchen Deadline durchsuchen Vorgängerversionen durc…" at bounding box center [857, 404] width 1421 height 723
click at [554, 72] on h3 "5.871.24 Ganghoferstraße > Tickets Aktionen neuer Auftrag neuer Mangel neue Pla…" at bounding box center [857, 68] width 1390 height 14
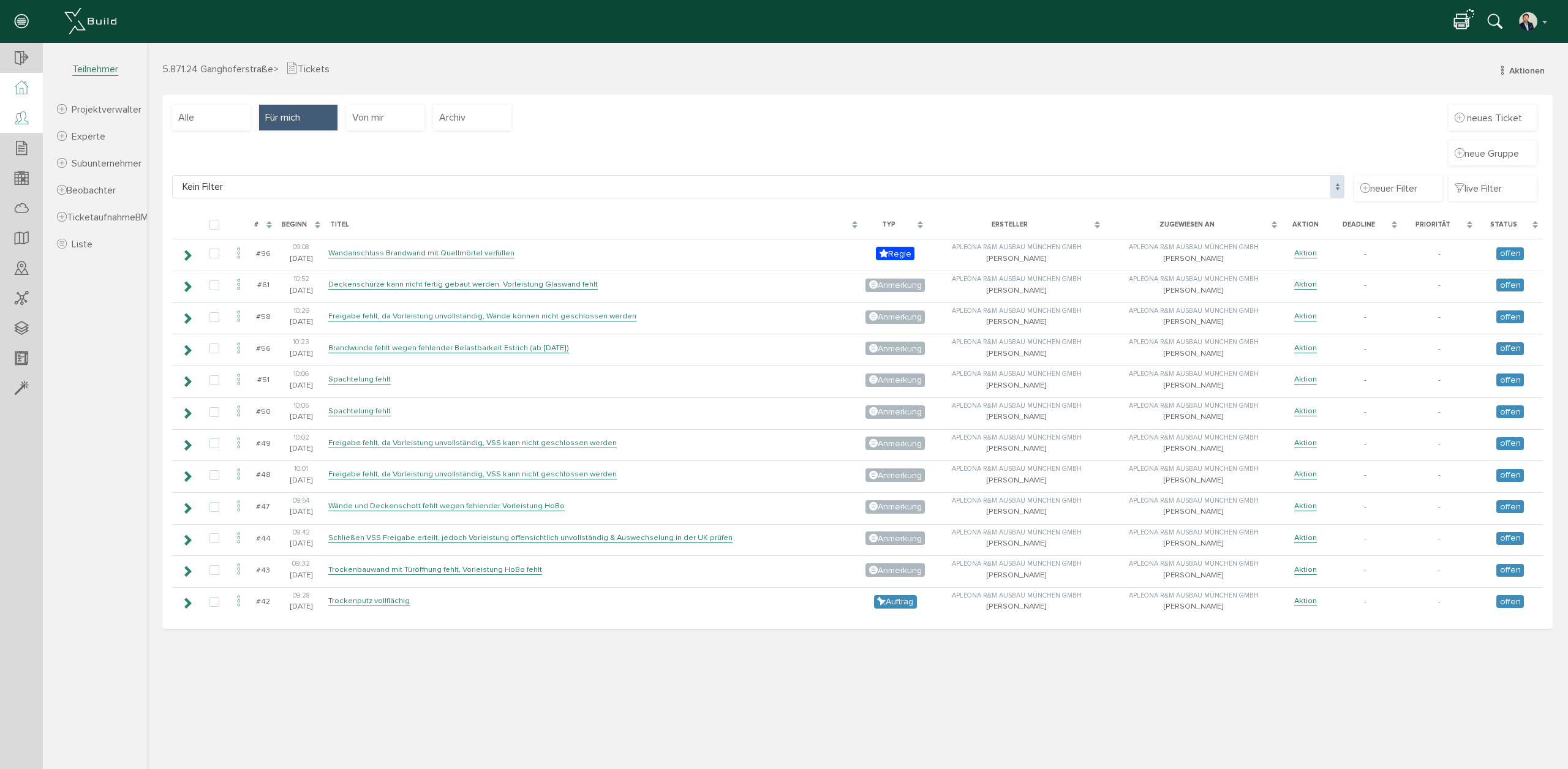
click at [23, 95] on div at bounding box center [21, 88] width 43 height 30
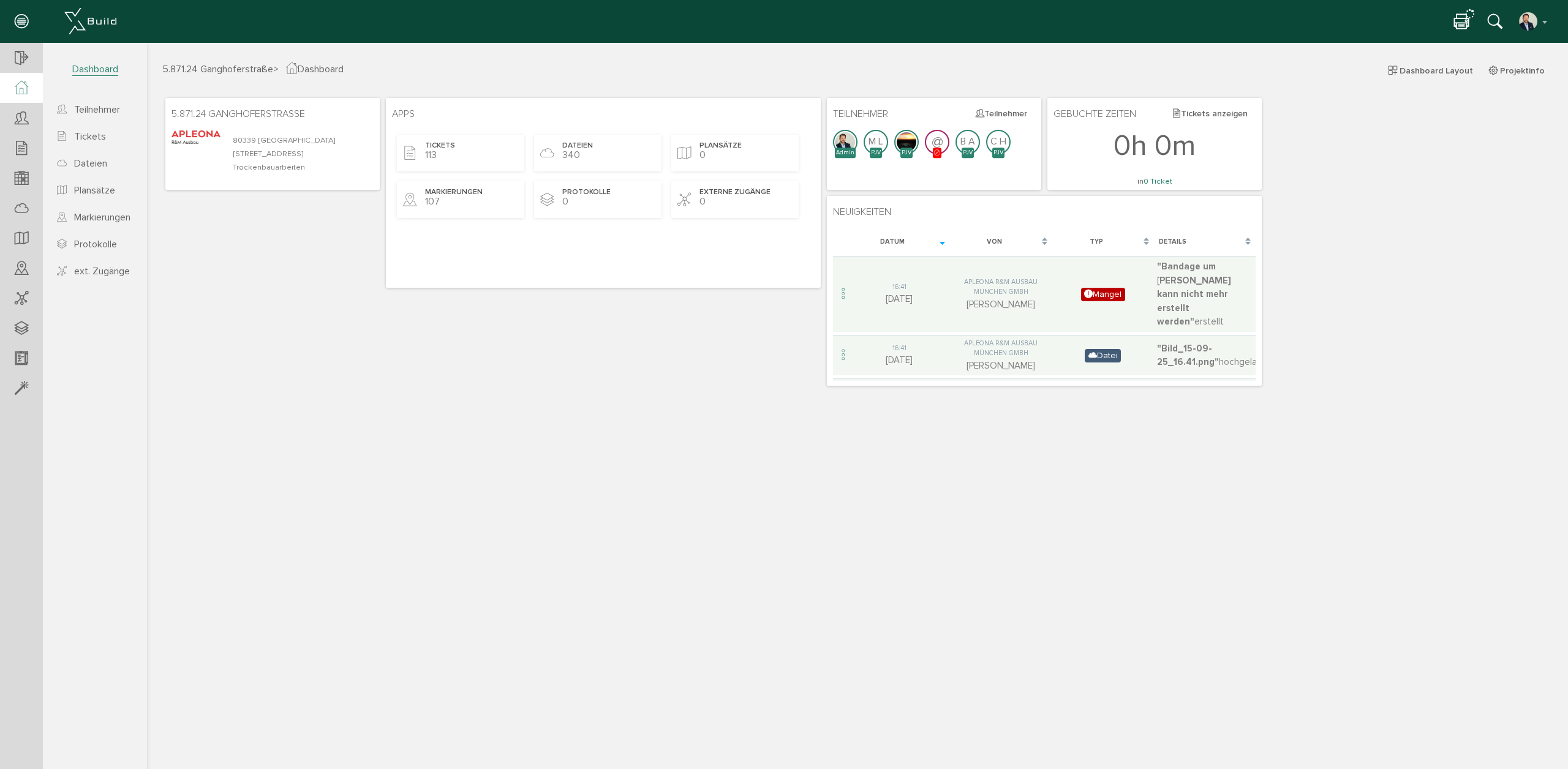
drag, startPoint x: 306, startPoint y: 63, endPoint x: 163, endPoint y: 57, distance: 143.1
click at [160, 55] on div "5.871.24 Ganghoferstraße > Dashboard Dashboard Layout Projektinfo 5.871.24 Gang…" at bounding box center [857, 404] width 1421 height 723
drag, startPoint x: 283, startPoint y: 327, endPoint x: 323, endPoint y: 275, distance: 65.6
click at [283, 327] on div "5.871.24 Ganghoferstraße 80339 München Ganhoferstraße 27 - 29a Trockenbauarbeit…" at bounding box center [857, 241] width 1390 height 294
click at [1530, 15] on img "button" at bounding box center [1529, 21] width 20 height 20
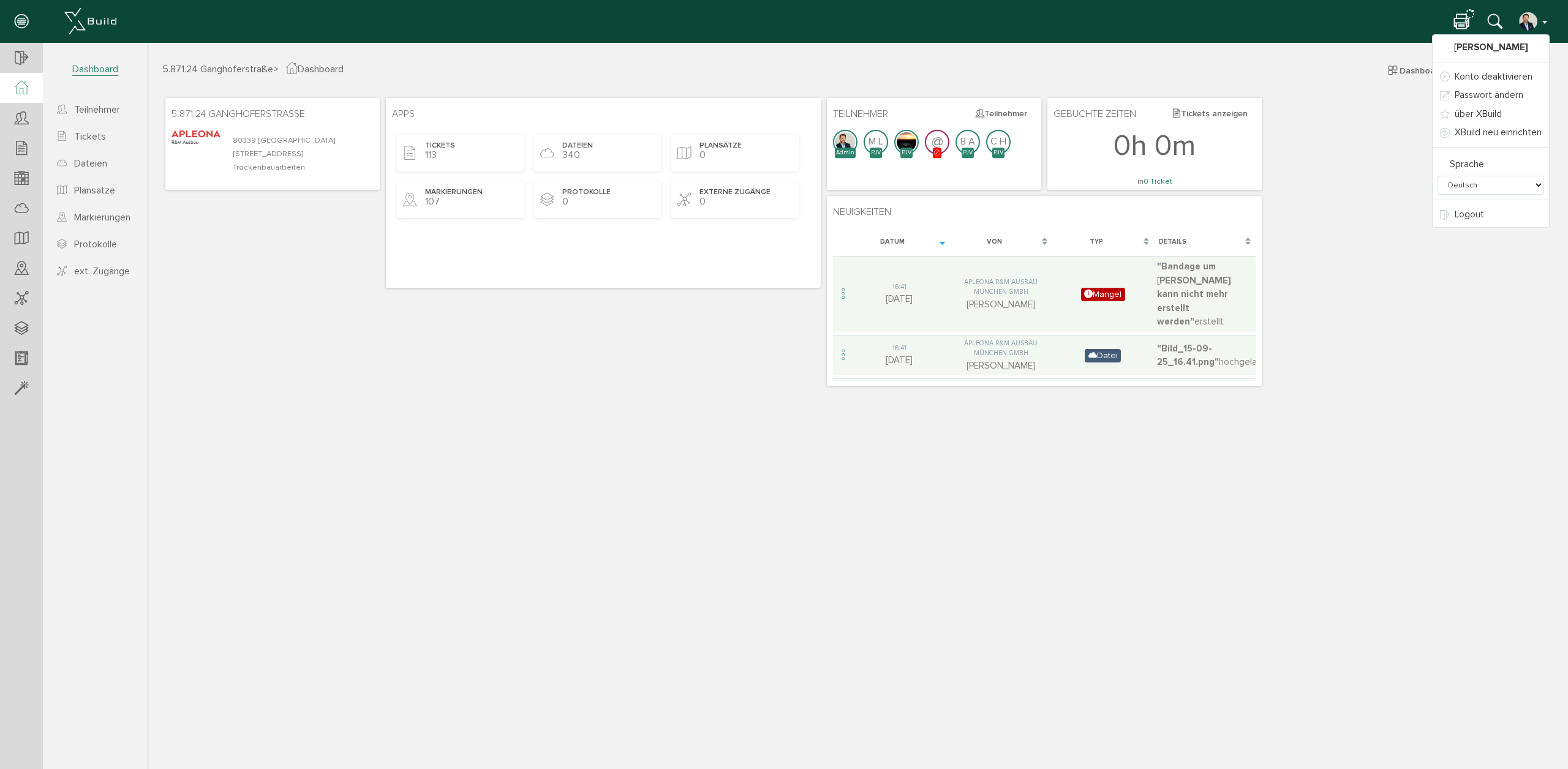
drag, startPoint x: 433, startPoint y: 333, endPoint x: 382, endPoint y: 300, distance: 60.7
click at [411, 321] on div "5.871.24 Ganghoferstraße 80339 München Ganhoferstraße 27 - 29a Trockenbauarbeit…" at bounding box center [857, 241] width 1390 height 294
click at [24, 152] on icon at bounding box center [21, 148] width 13 height 17
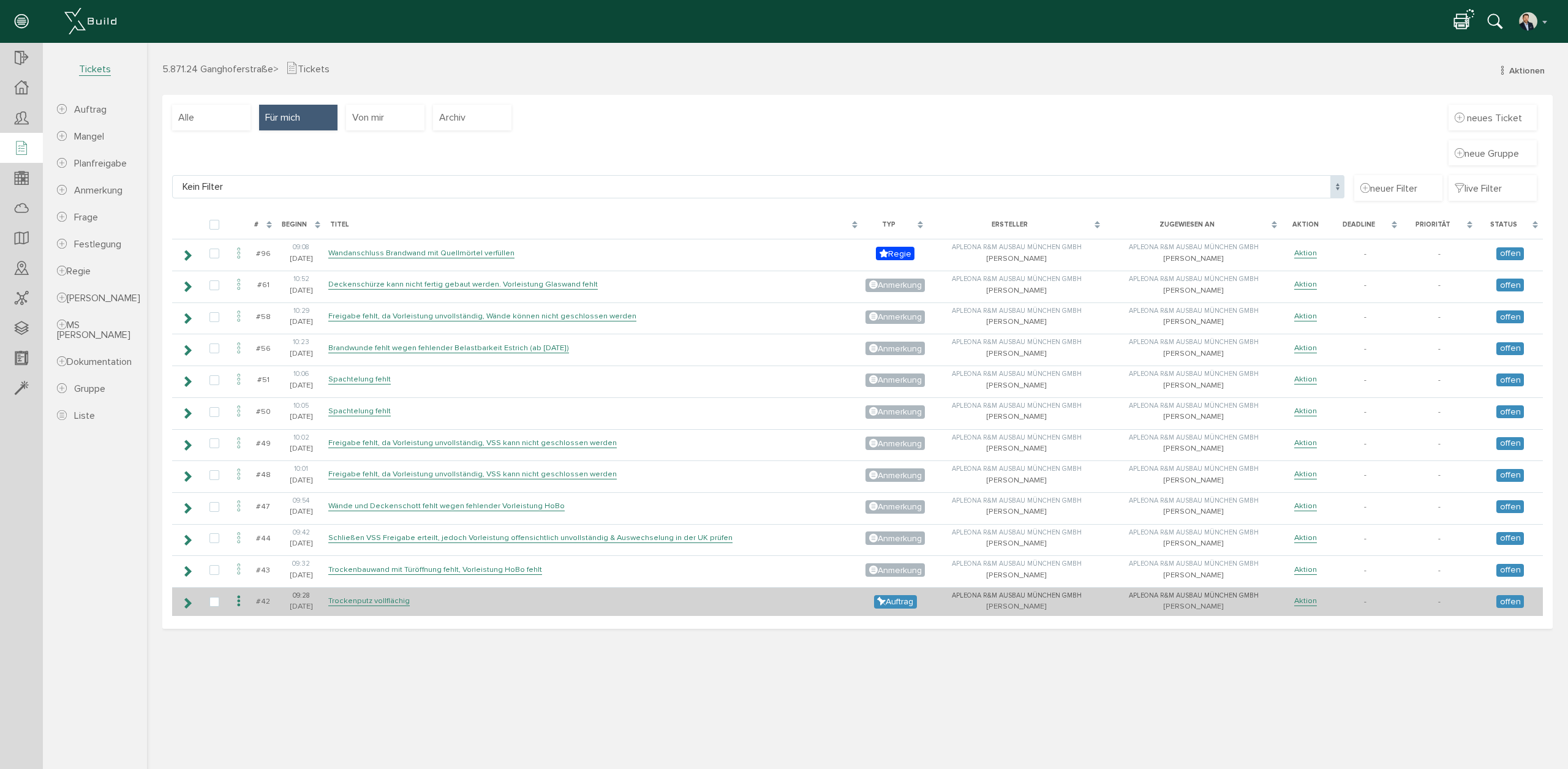
click at [235, 596] on icon at bounding box center [239, 602] width 14 height 16
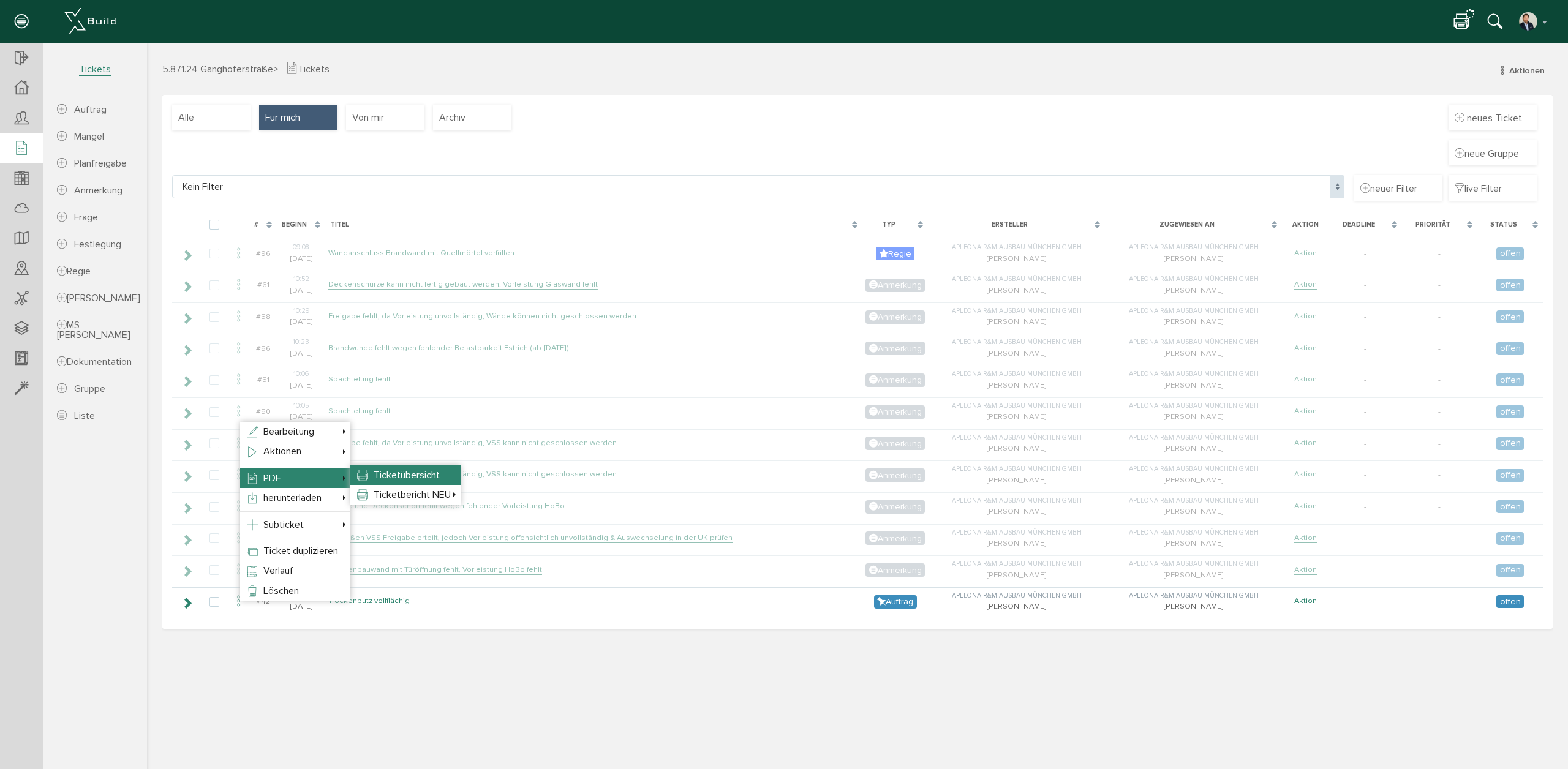
click at [446, 469] on li "Ticketübersicht" at bounding box center [405, 475] width 110 height 20
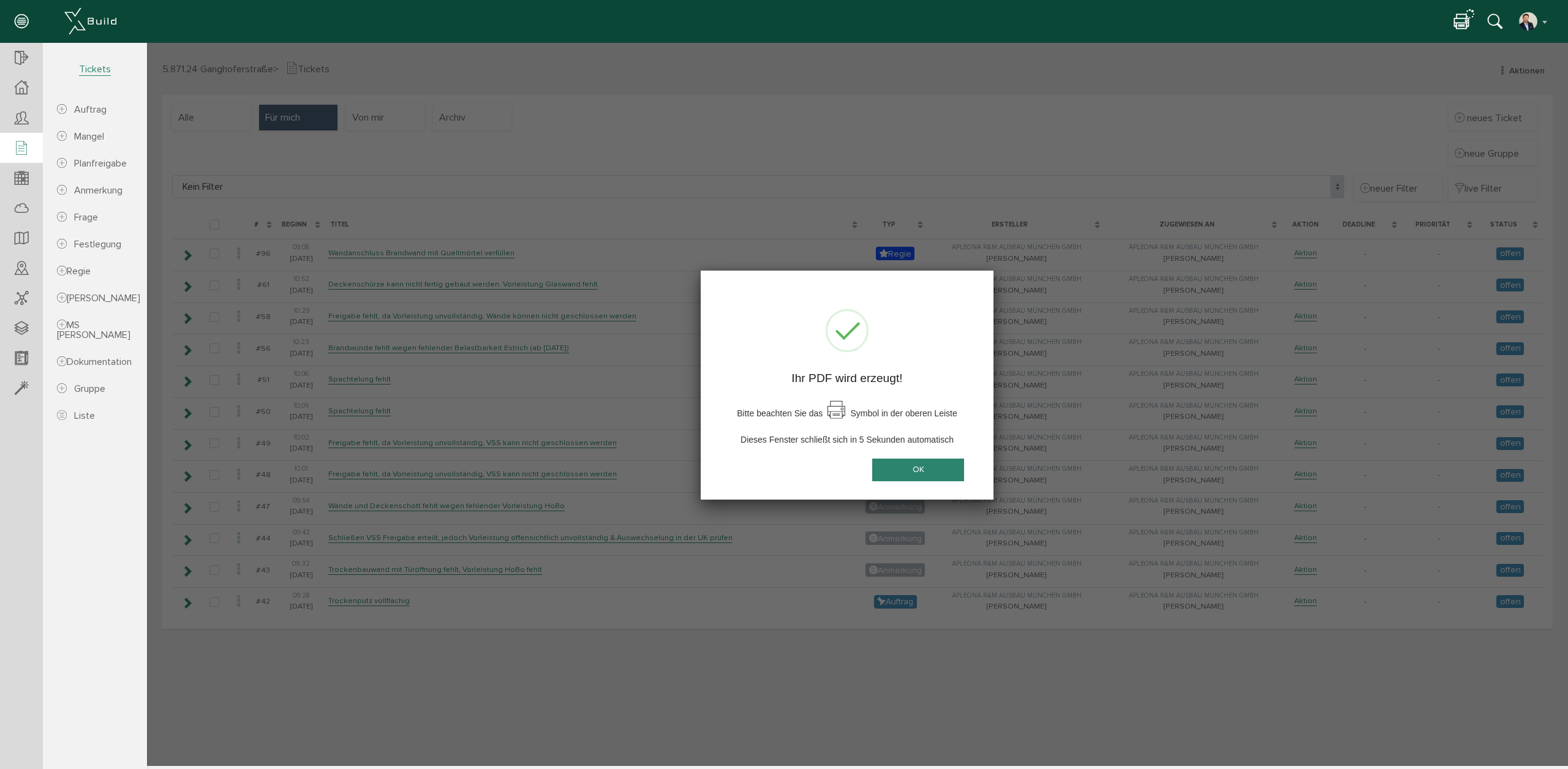
drag, startPoint x: 936, startPoint y: 467, endPoint x: 958, endPoint y: 458, distance: 23.8
click at [934, 466] on button "OK" at bounding box center [918, 469] width 92 height 22
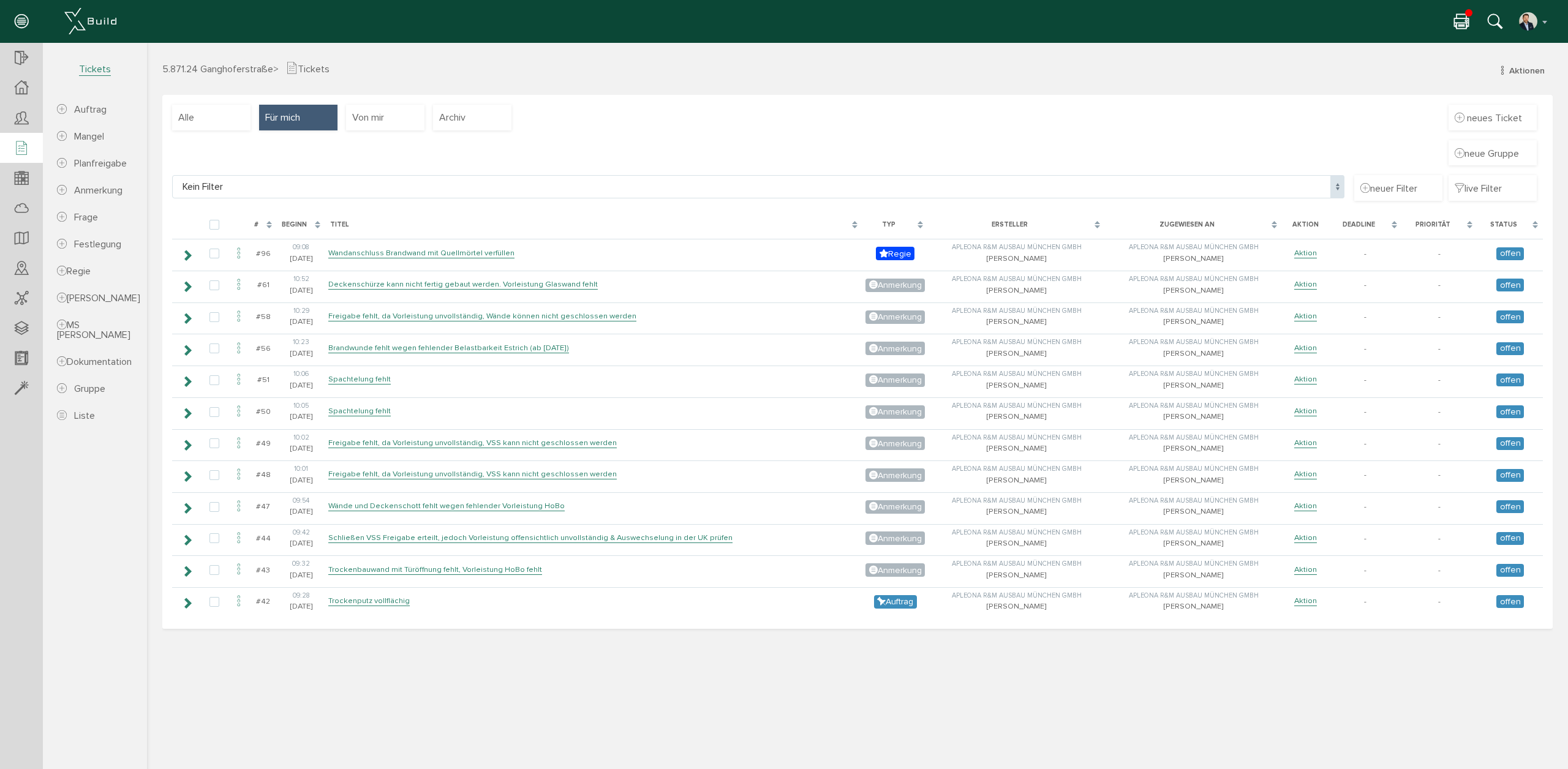
click at [1458, 18] on icon at bounding box center [1462, 22] width 14 height 18
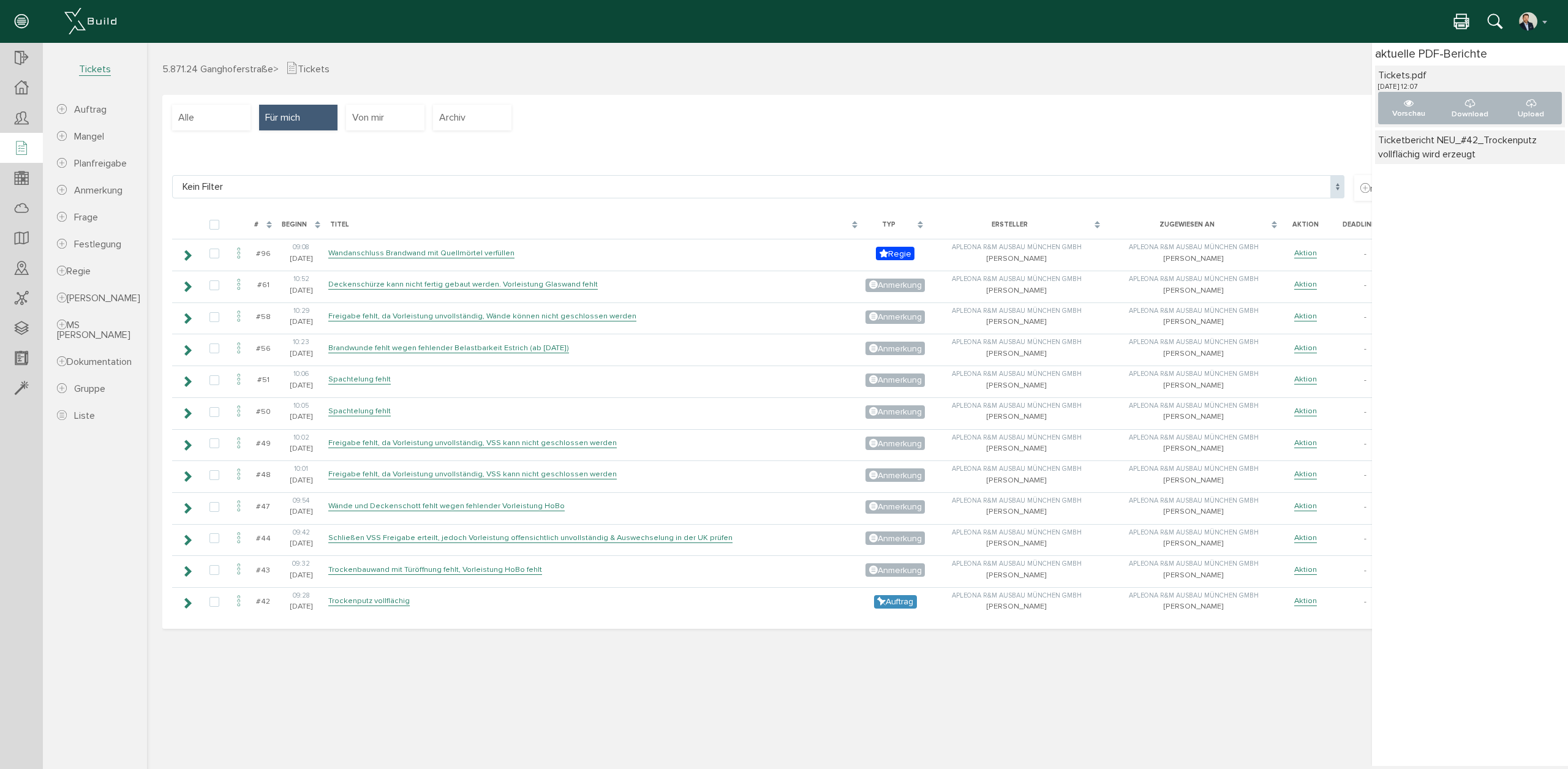
click at [1457, 24] on icon at bounding box center [1462, 22] width 14 height 18
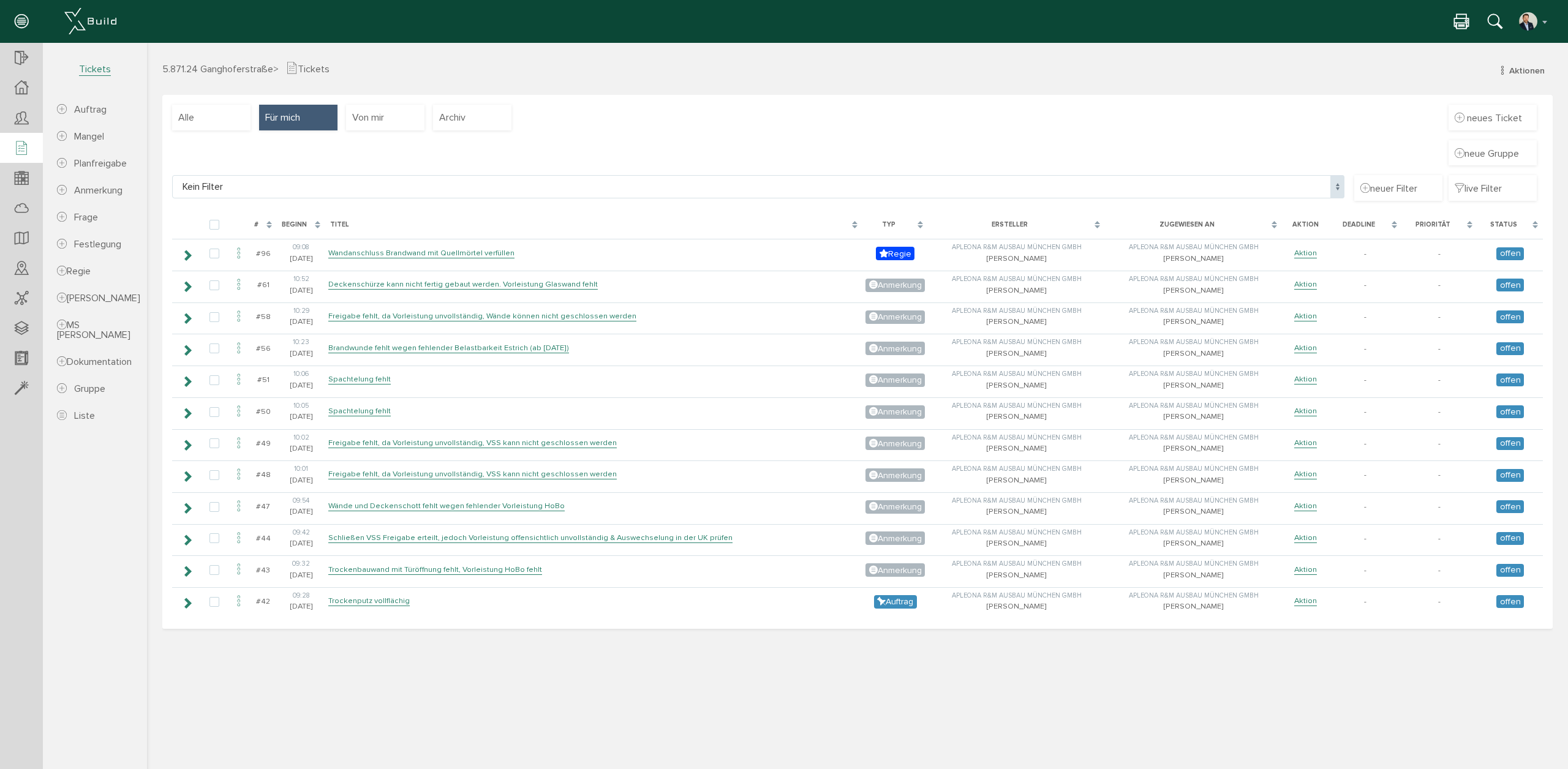
click at [1193, 119] on div "Alle Für mich Von mir Archiv neues Ticket neue Gruppe Kein Filter Kein Filter n…" at bounding box center [857, 361] width 1390 height 534
drag, startPoint x: 582, startPoint y: 665, endPoint x: 541, endPoint y: 654, distance: 42.4
click at [541, 654] on div "5.871.24 Ganghoferstraße > Tickets Aktionen neuer Auftrag neuer Mangel neue Pla…" at bounding box center [857, 413] width 1421 height 705
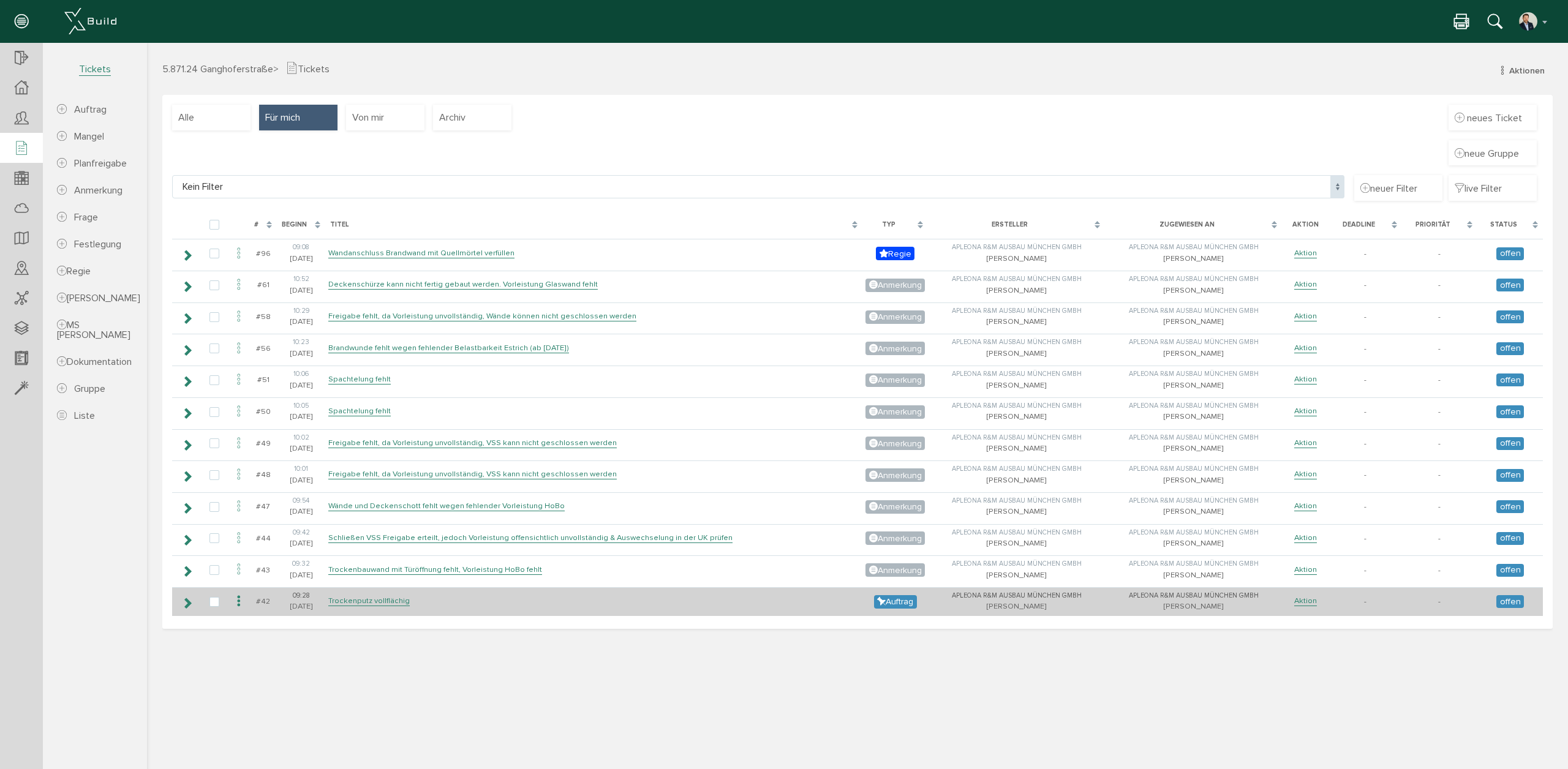
click at [241, 602] on icon at bounding box center [239, 602] width 14 height 16
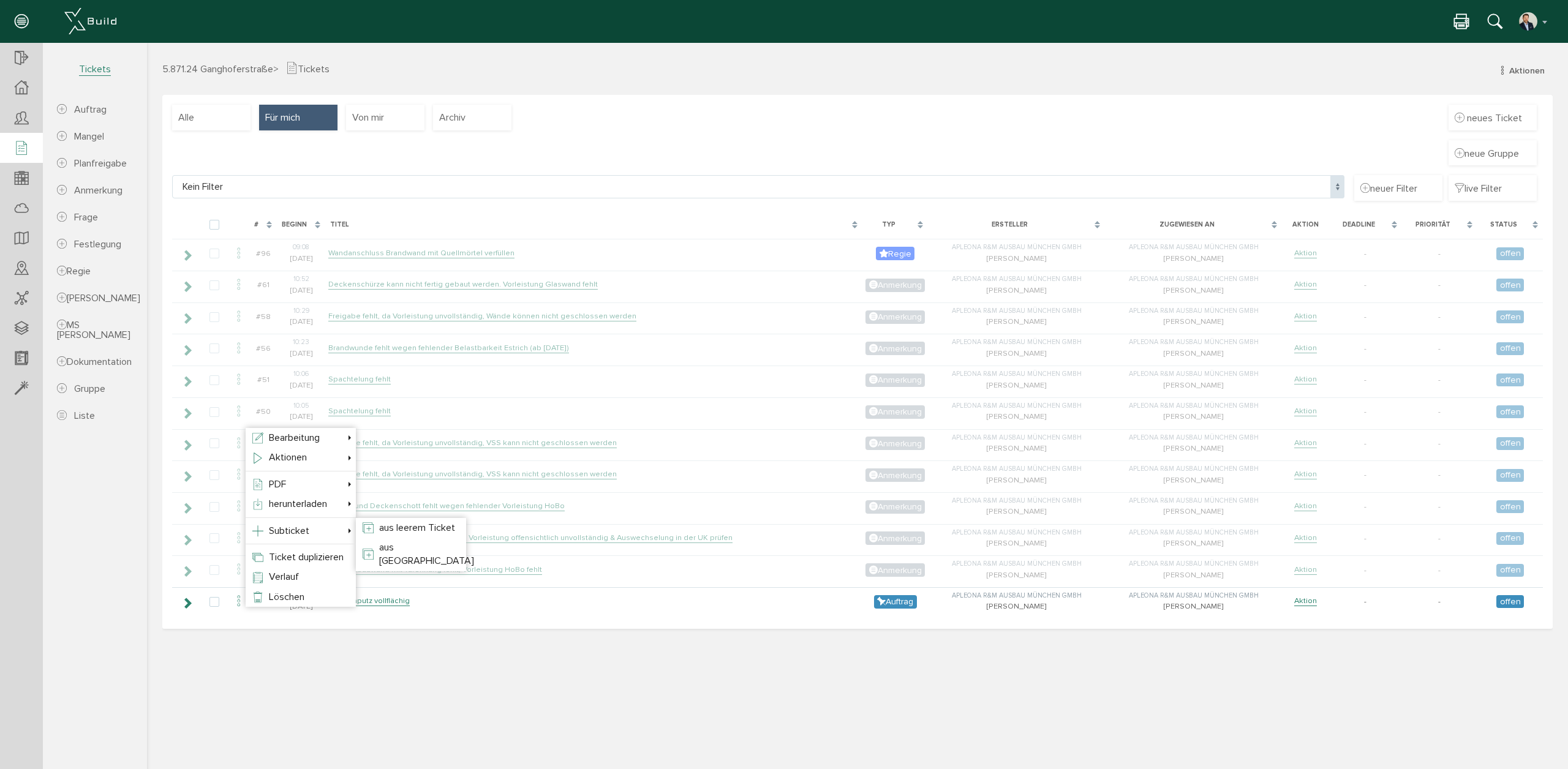
drag, startPoint x: 1219, startPoint y: 96, endPoint x: 1391, endPoint y: 44, distance: 179.7
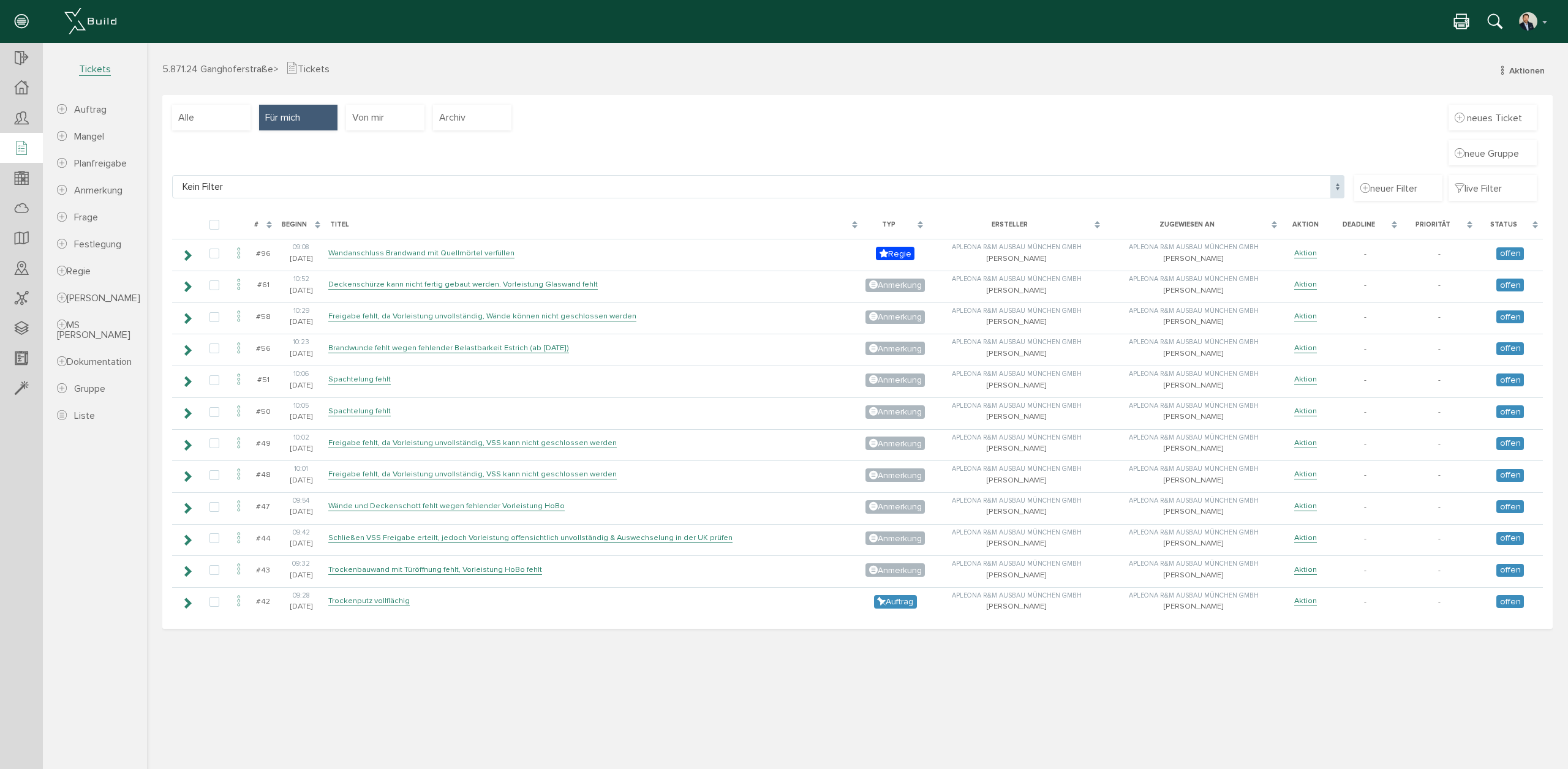
click at [1494, 16] on icon at bounding box center [1495, 22] width 14 height 18
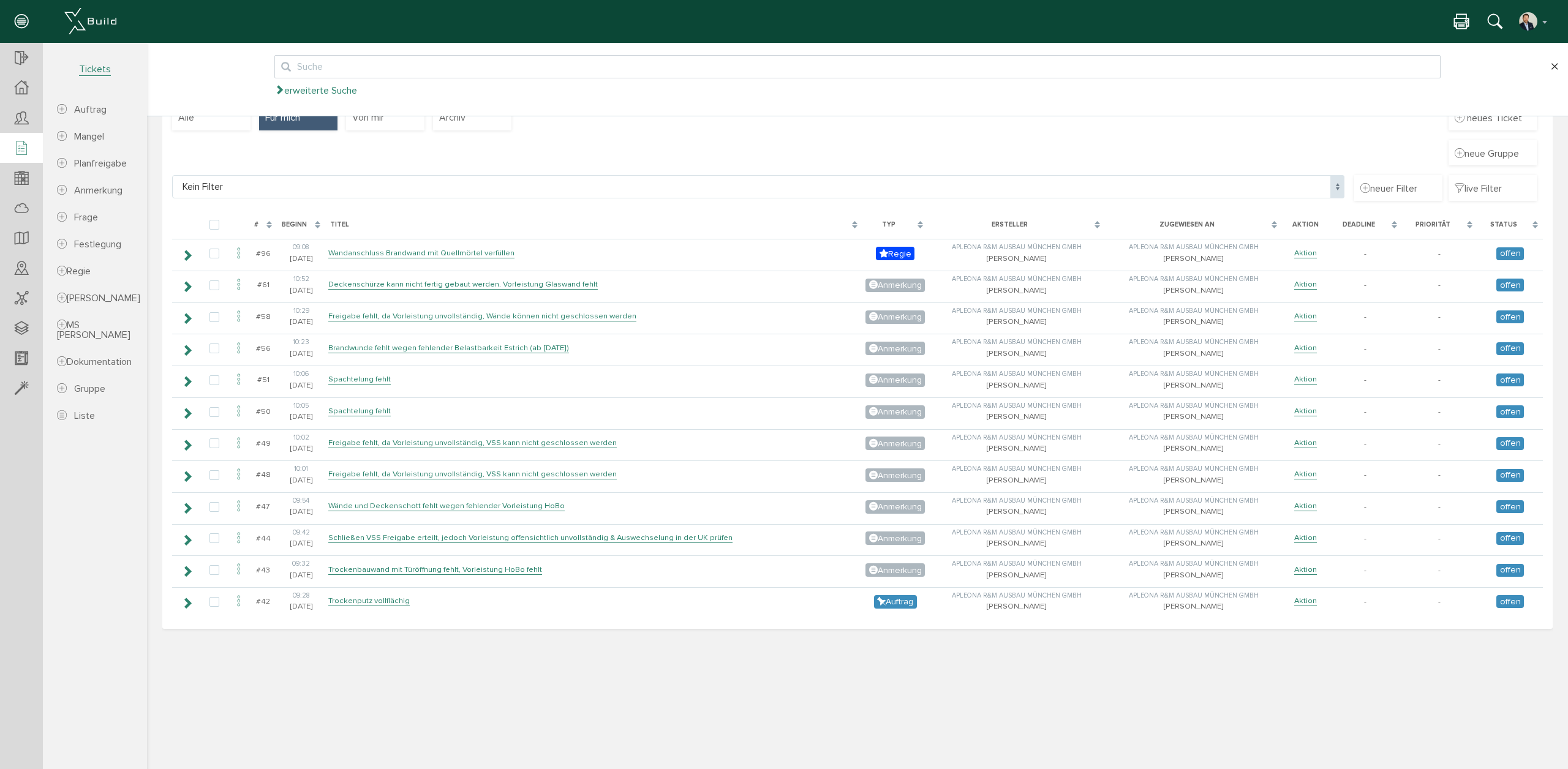
click at [1471, 18] on div at bounding box center [1465, 21] width 21 height 19
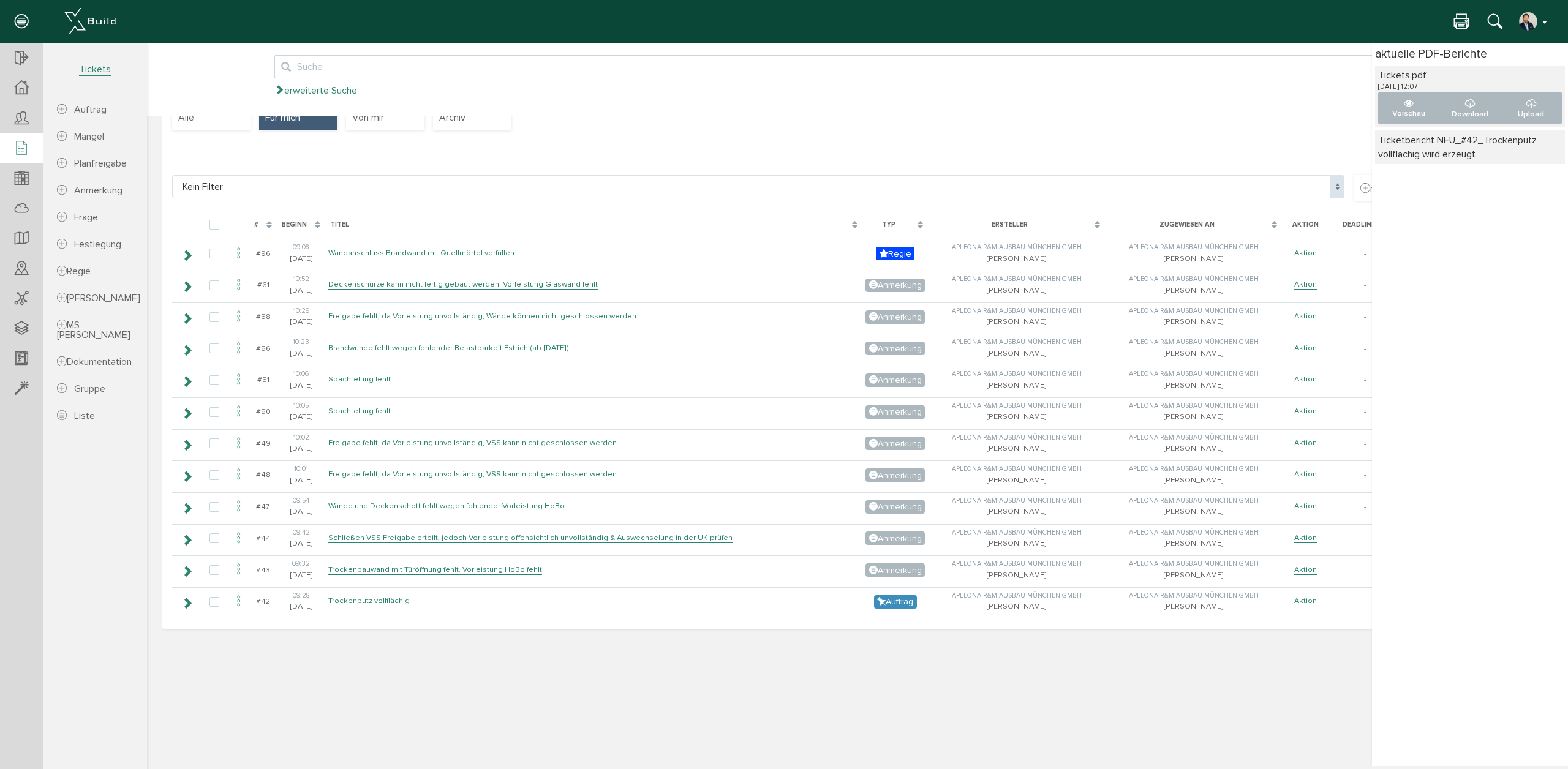
click at [1540, 13] on button "button" at bounding box center [1534, 21] width 31 height 19
click at [1501, 130] on span "XBuild neu einrichten" at bounding box center [1497, 132] width 87 height 11
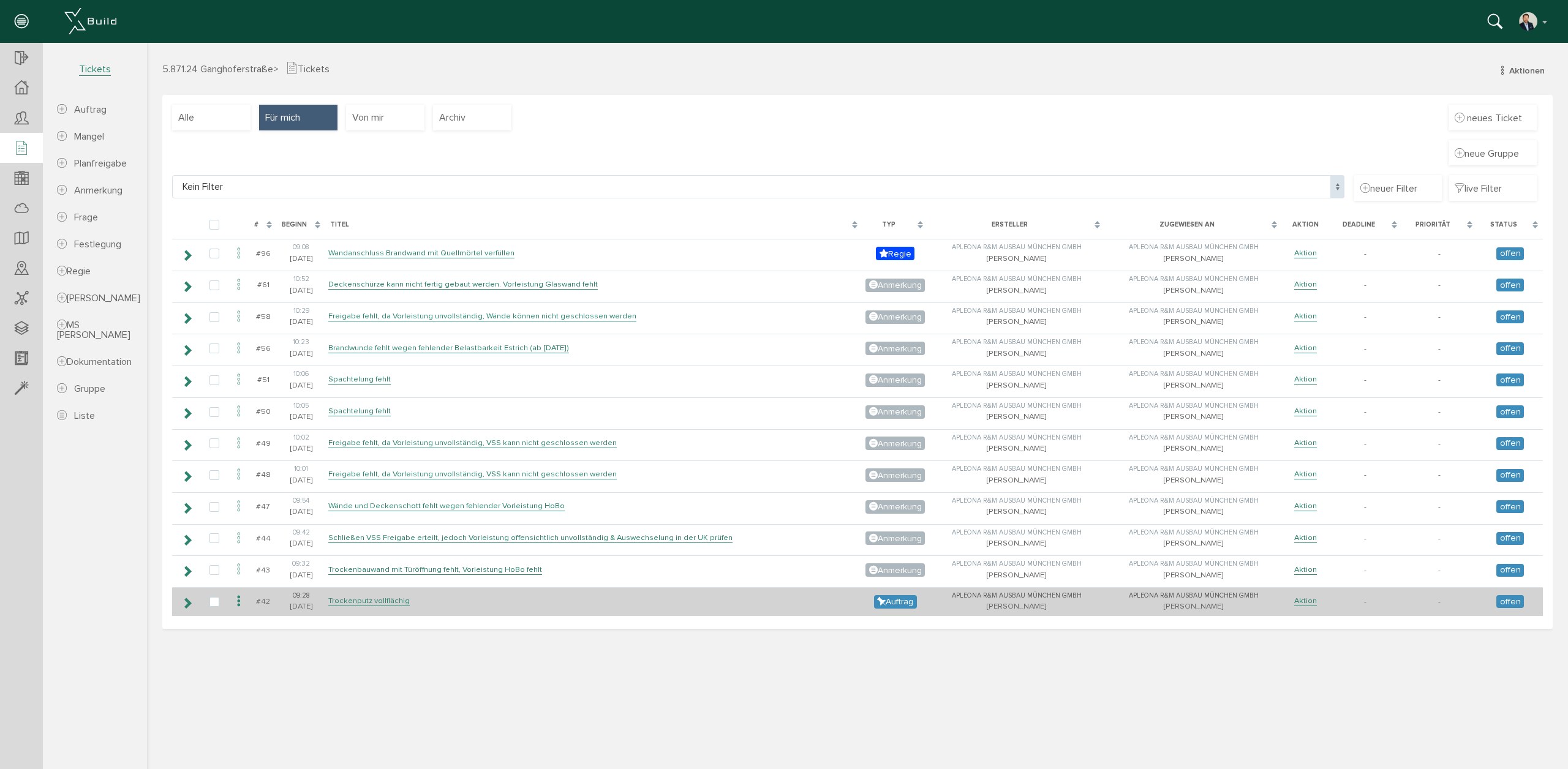
click at [234, 598] on icon at bounding box center [239, 602] width 14 height 16
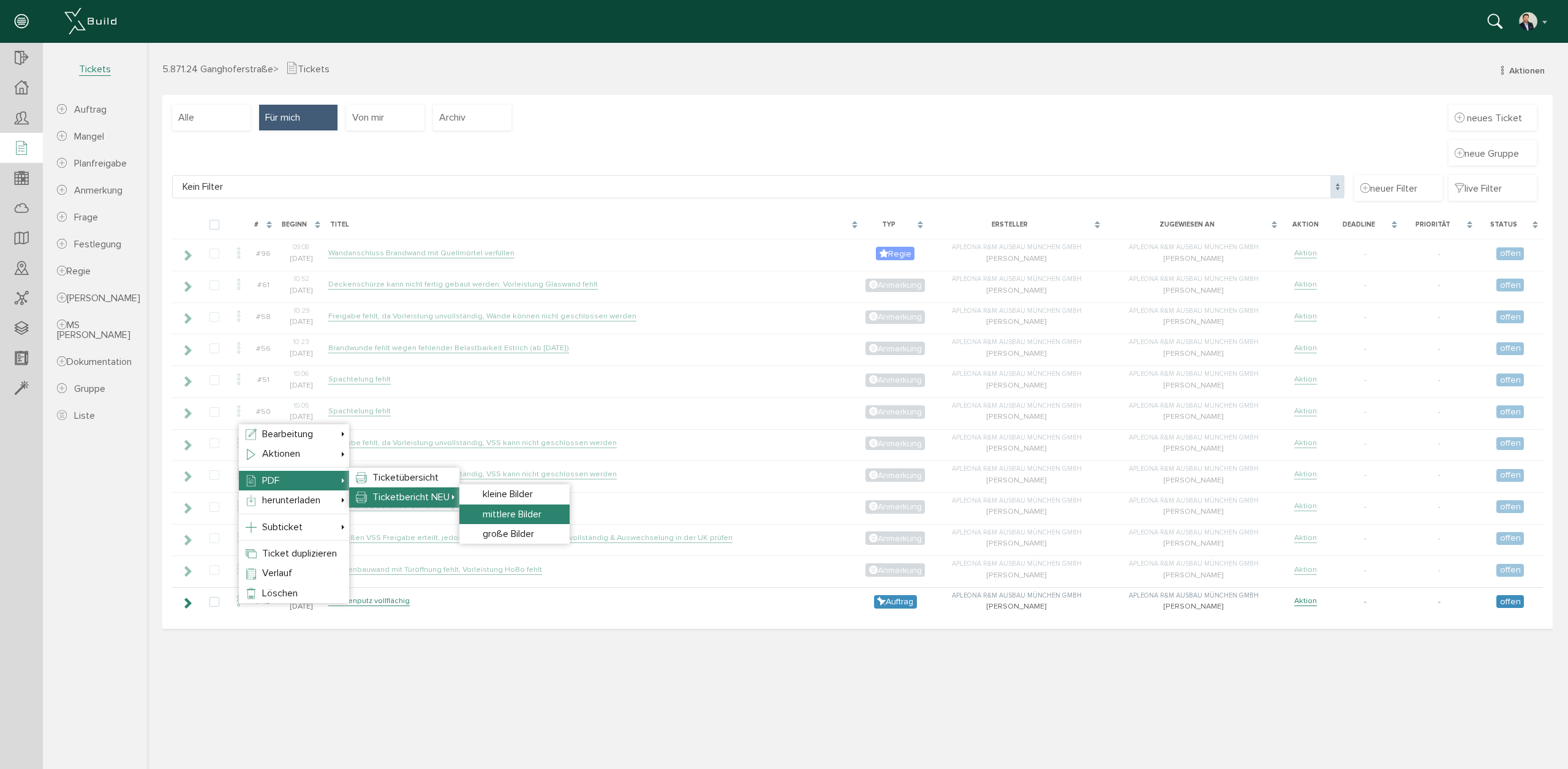
click at [509, 508] on span "mittlere Bilder" at bounding box center [513, 514] width 59 height 13
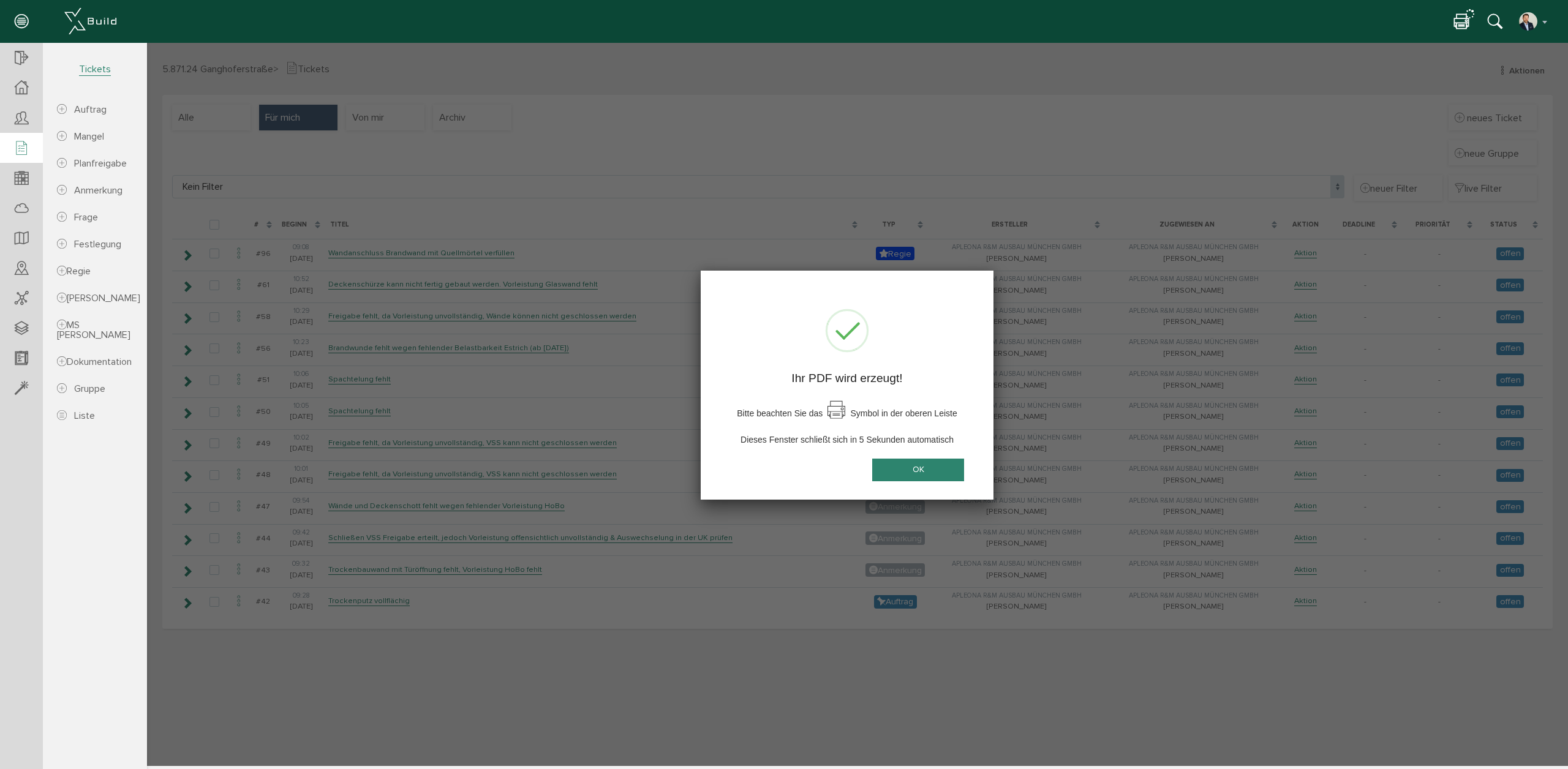
click at [959, 467] on button "OK" at bounding box center [918, 469] width 92 height 22
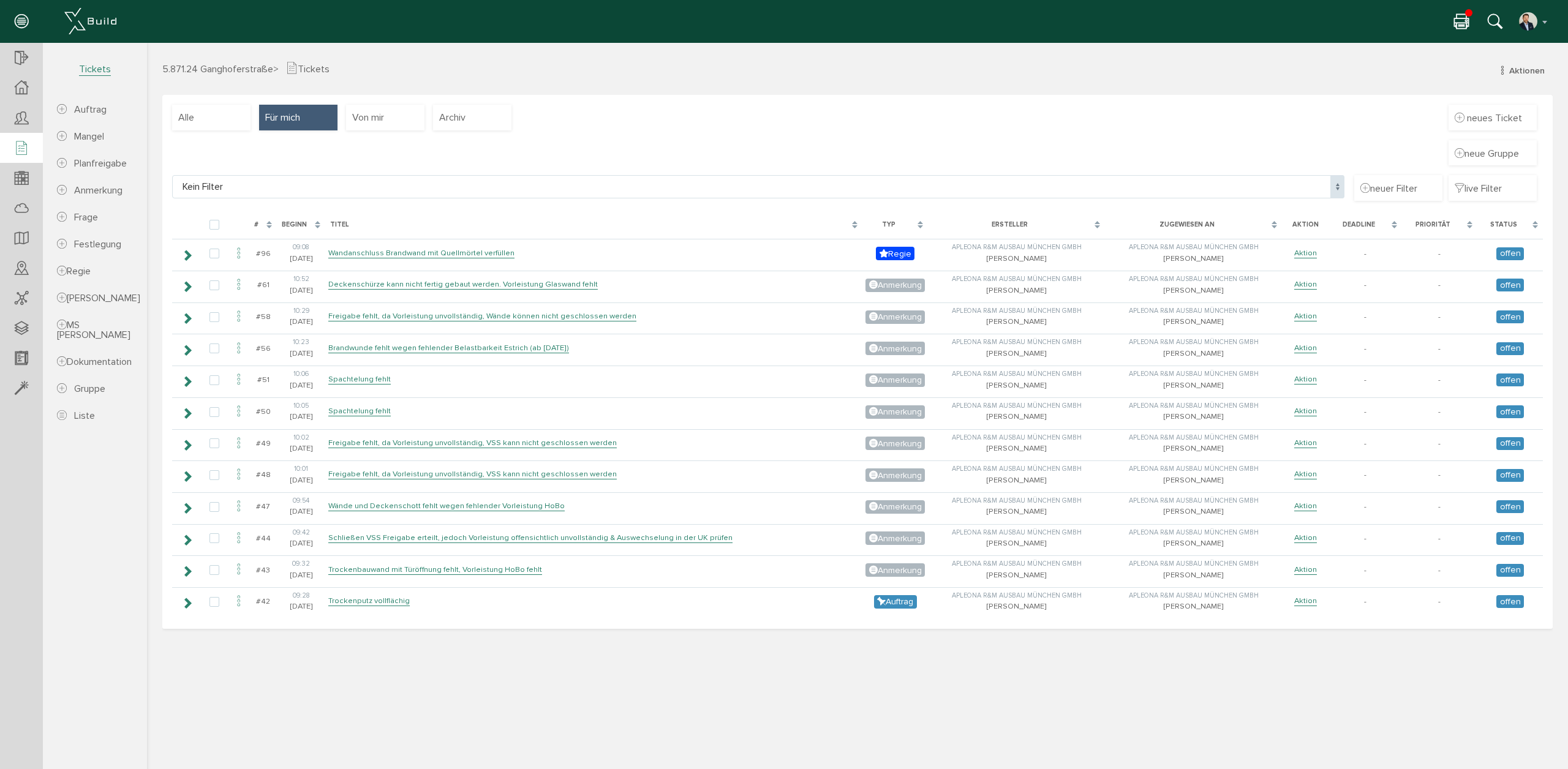
click at [1464, 18] on icon at bounding box center [1462, 22] width 14 height 18
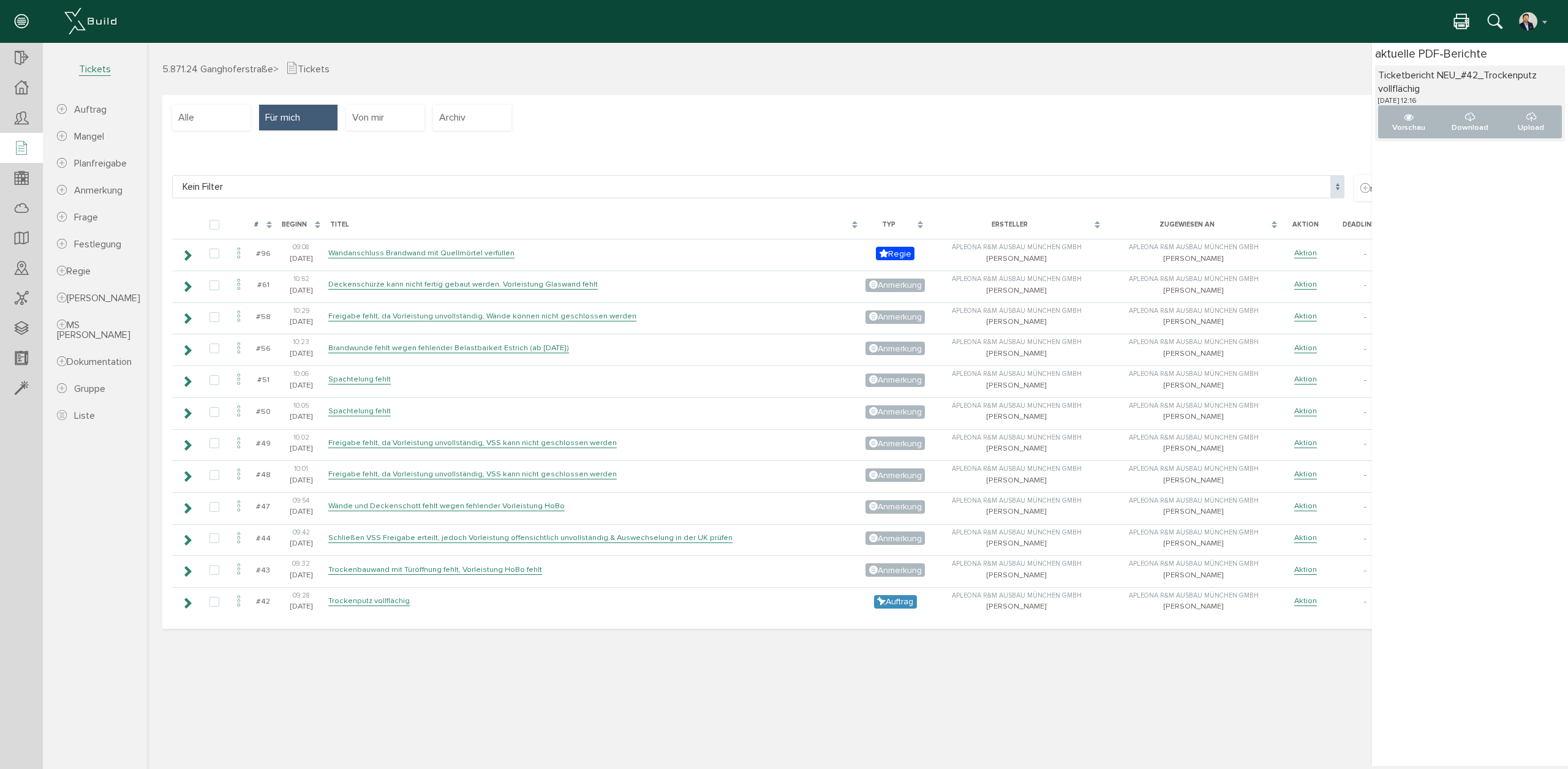
click at [1464, 19] on icon at bounding box center [1462, 22] width 14 height 18
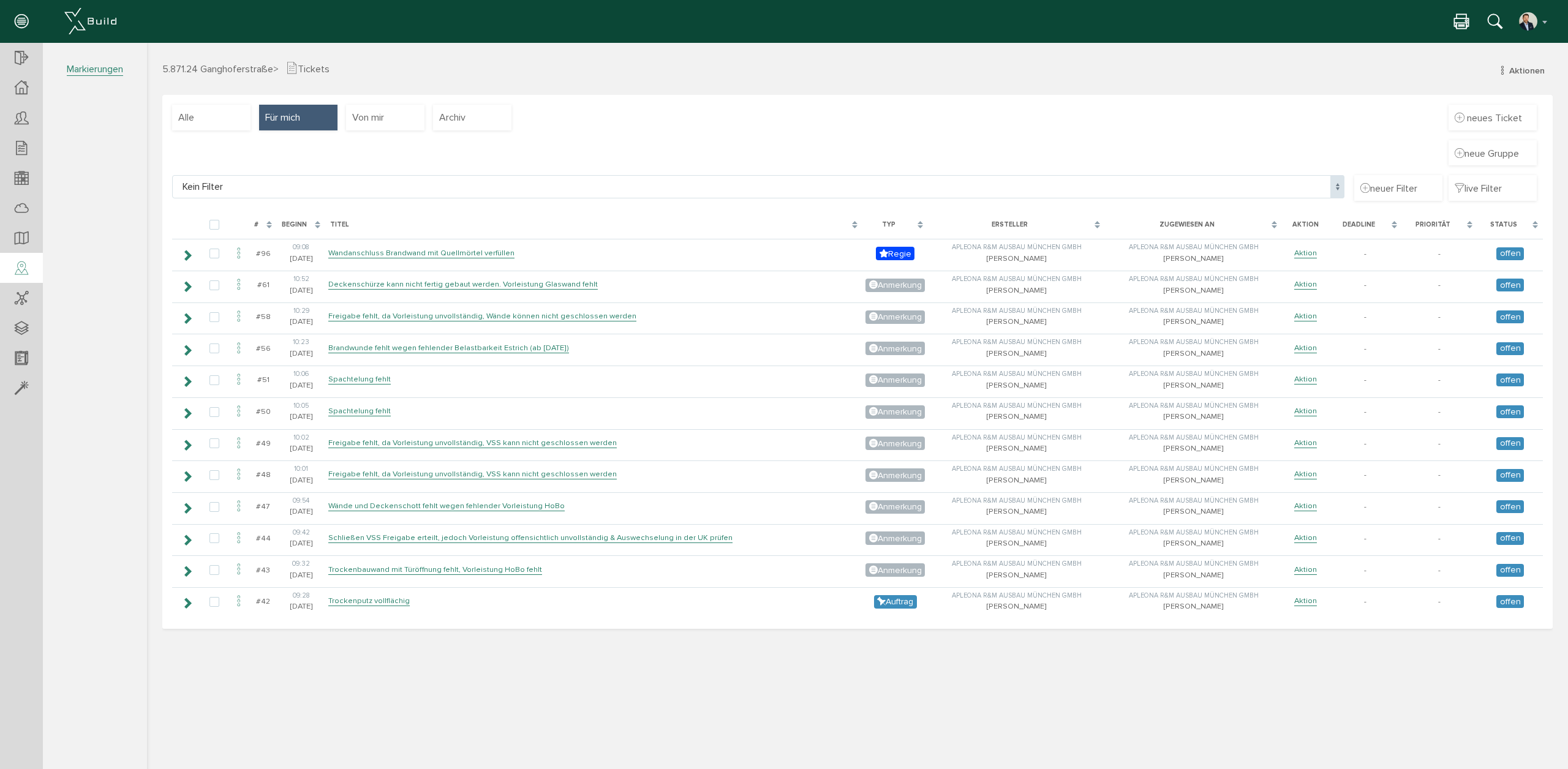
click at [26, 271] on icon at bounding box center [21, 268] width 13 height 17
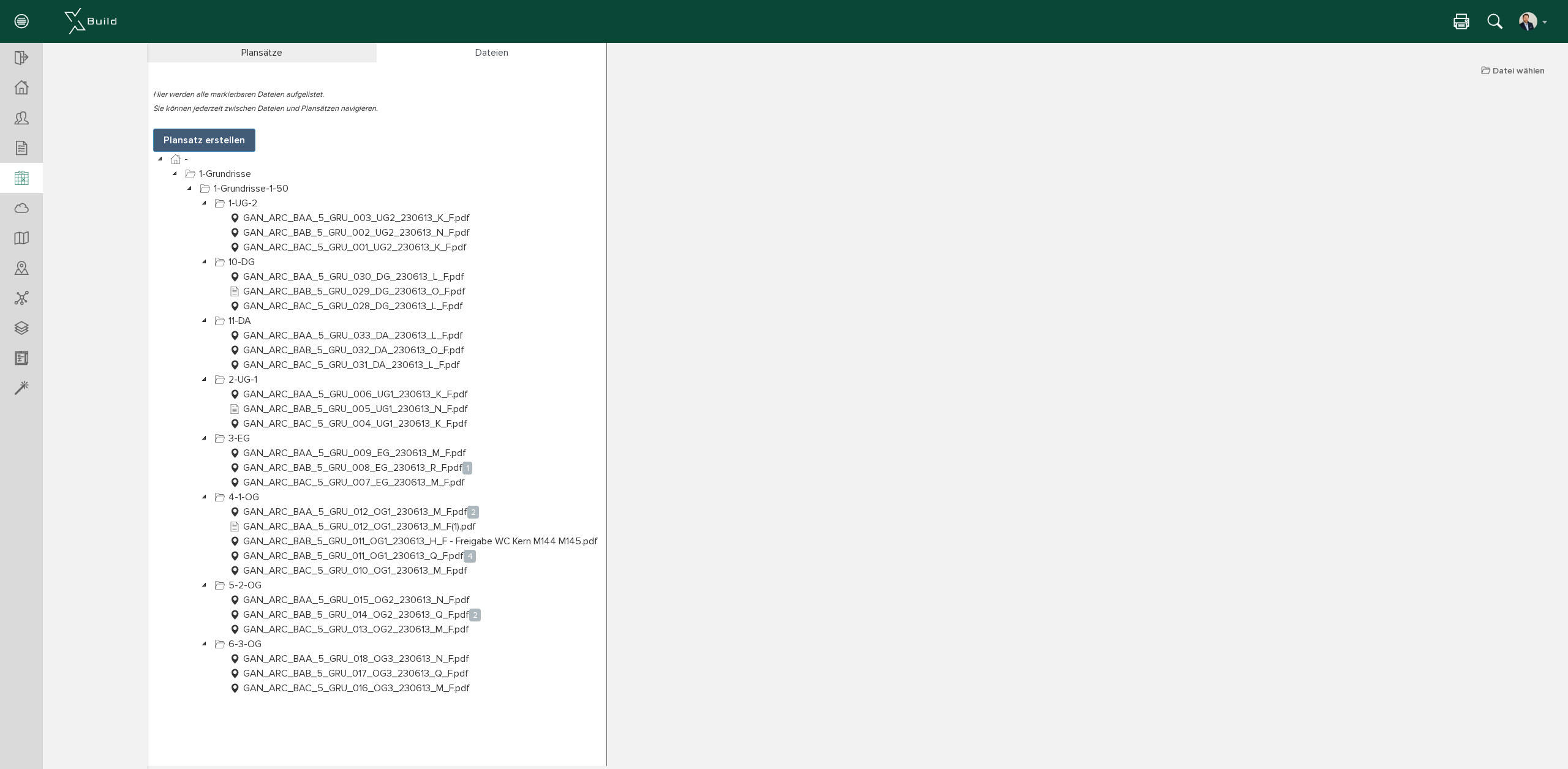
click at [10, 183] on div at bounding box center [21, 178] width 43 height 31
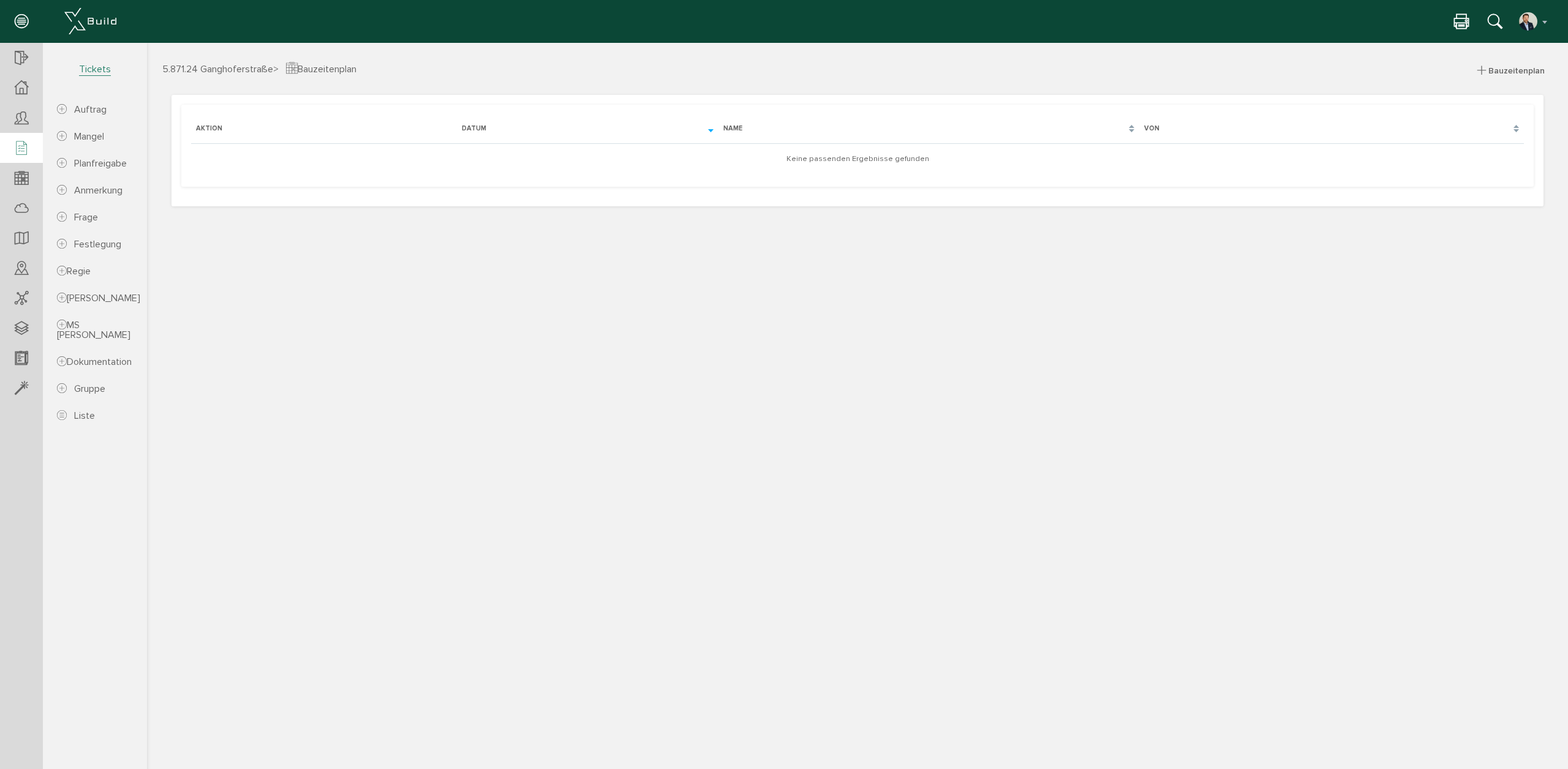
click at [40, 149] on div at bounding box center [21, 148] width 43 height 31
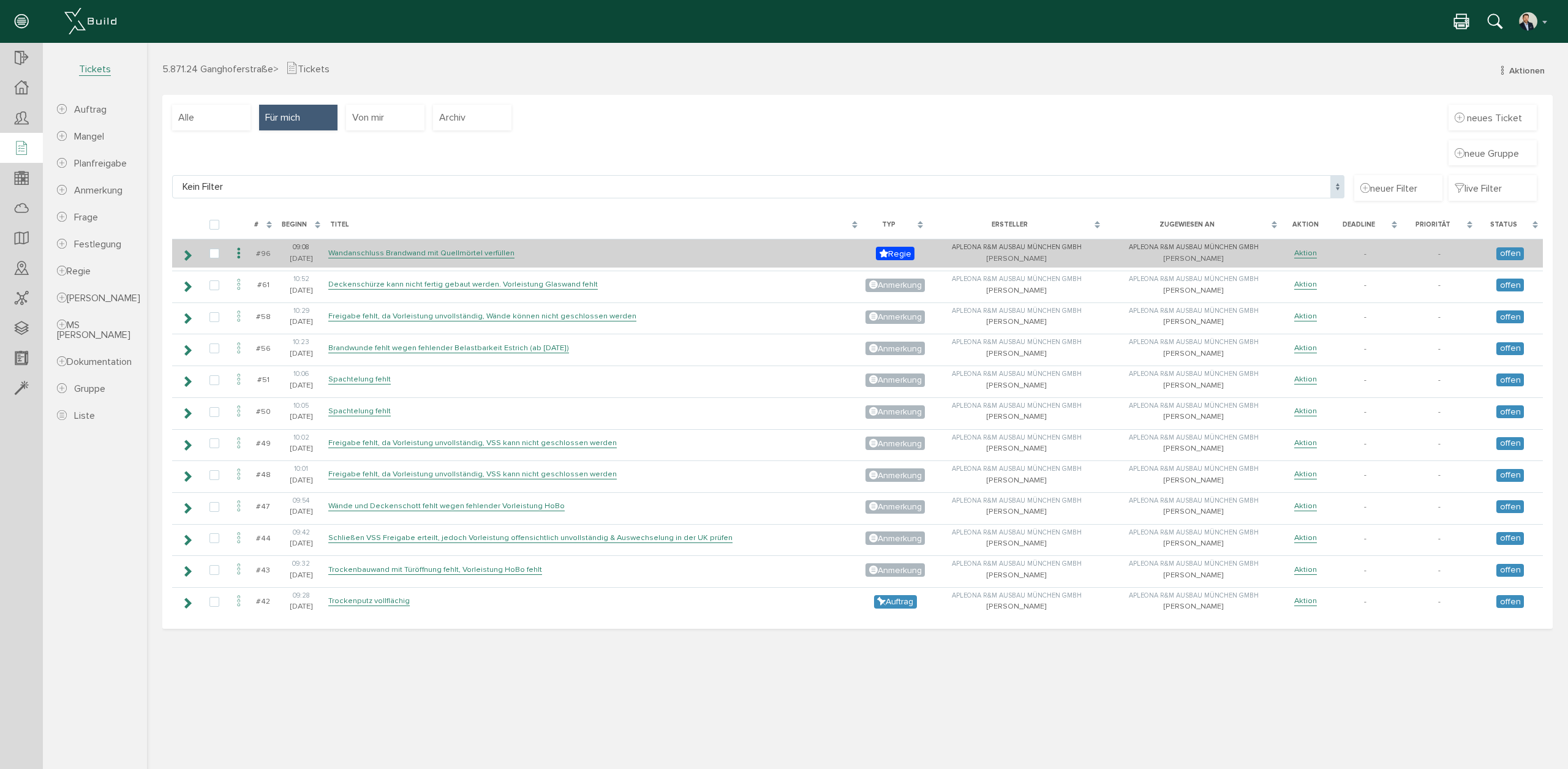
click at [183, 255] on icon at bounding box center [187, 255] width 12 height 10
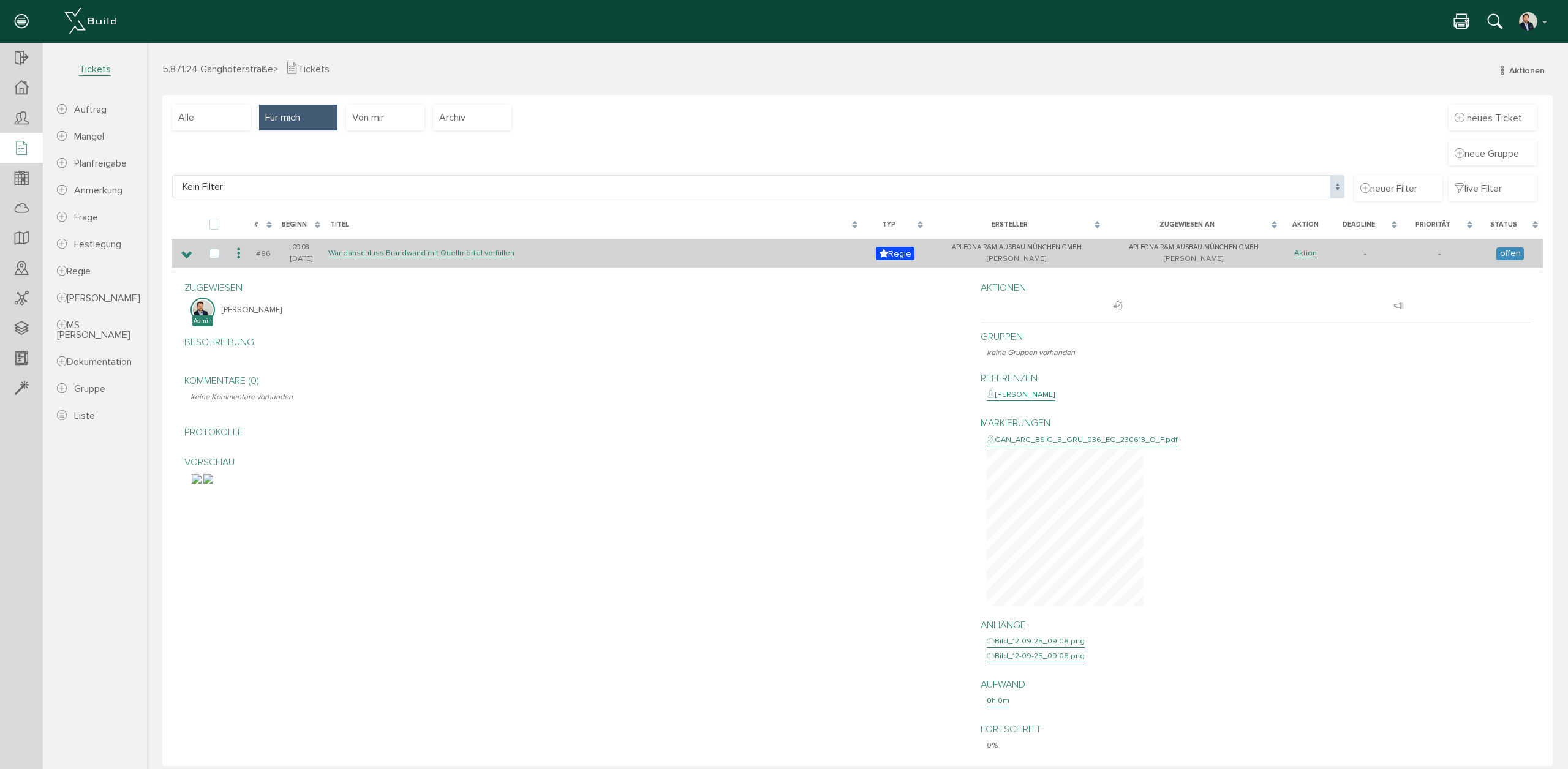
click at [188, 251] on icon at bounding box center [187, 255] width 12 height 10
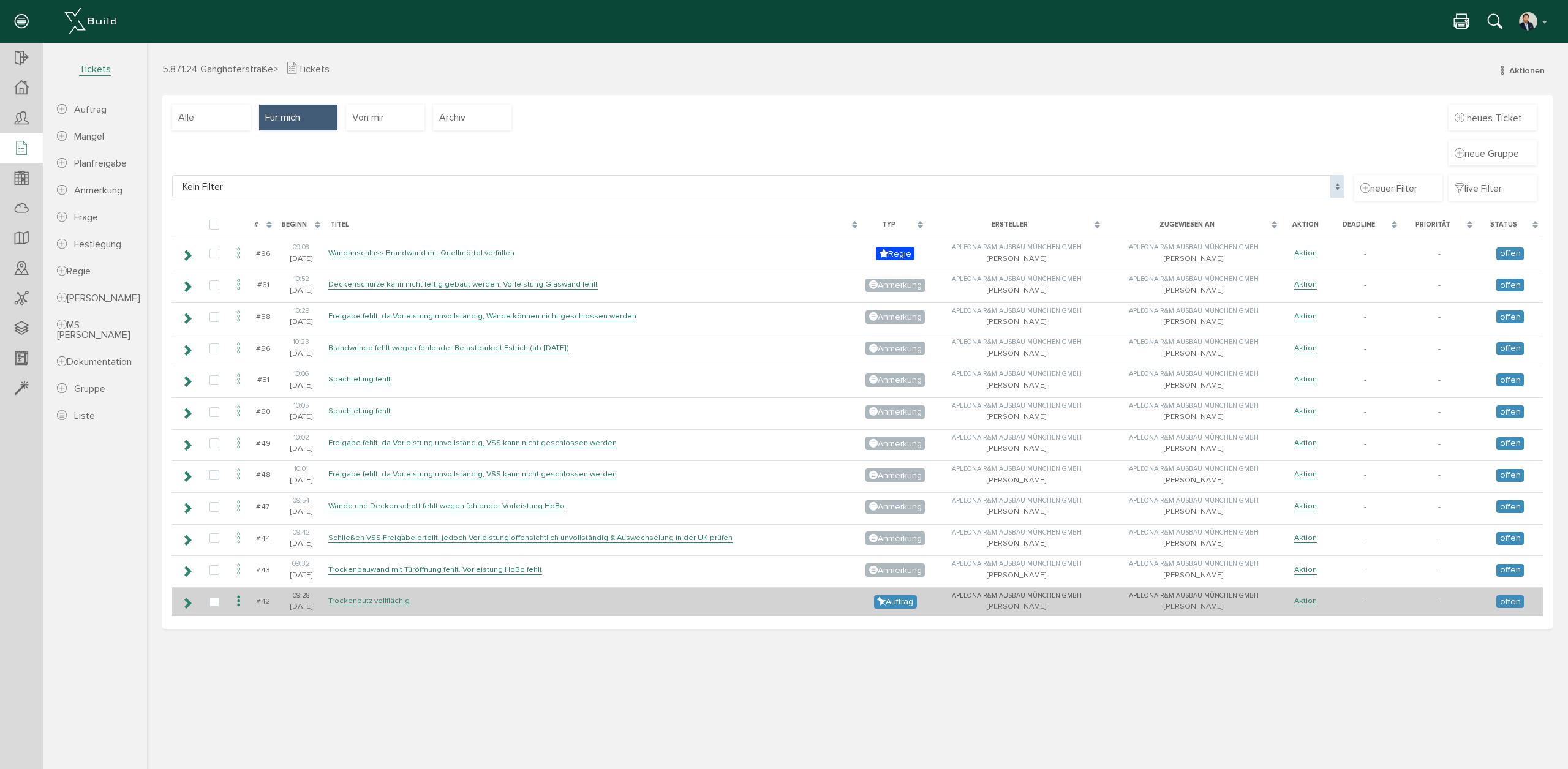
click at [190, 605] on icon at bounding box center [187, 603] width 12 height 10
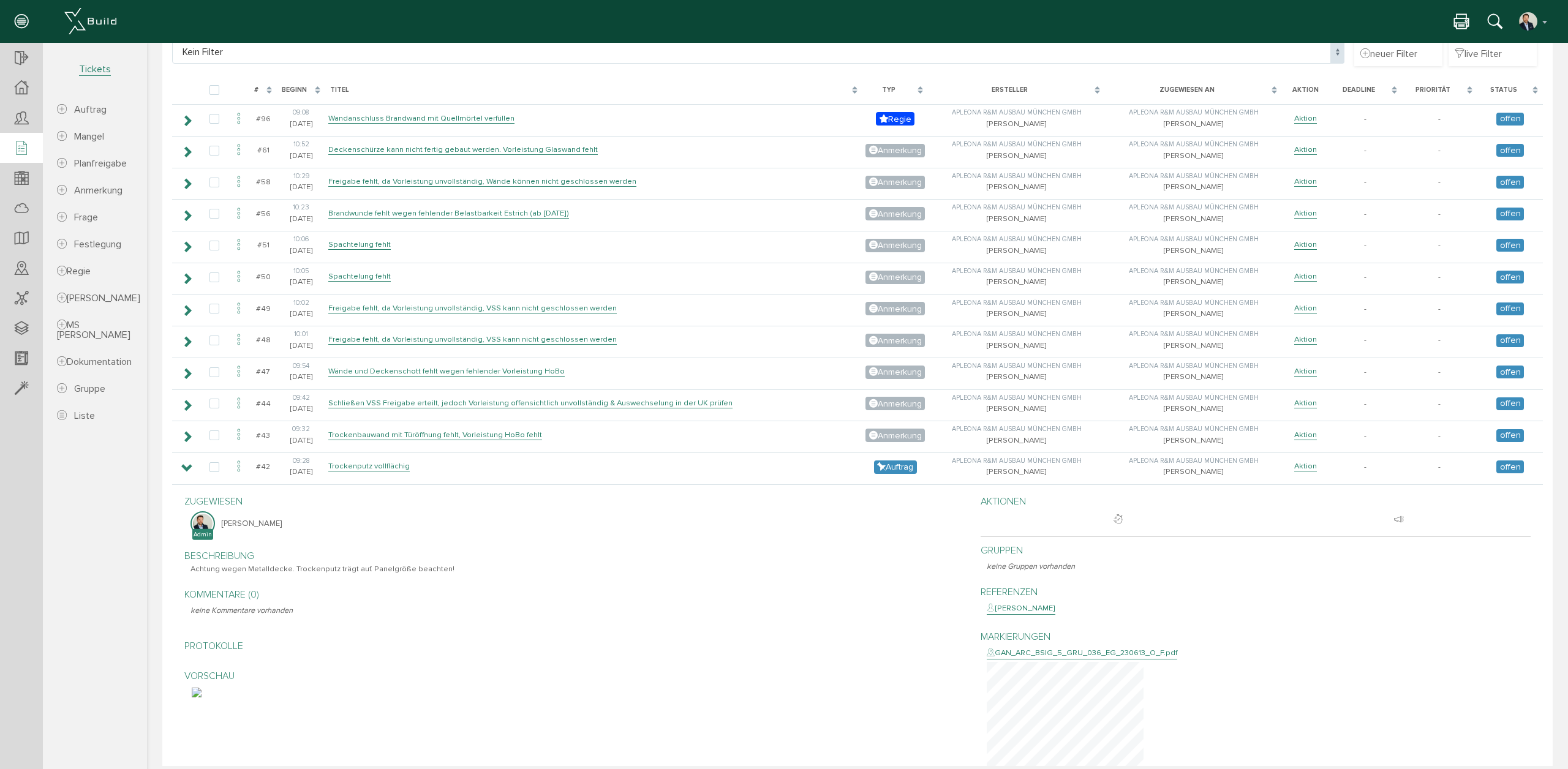
scroll to position [249, 0]
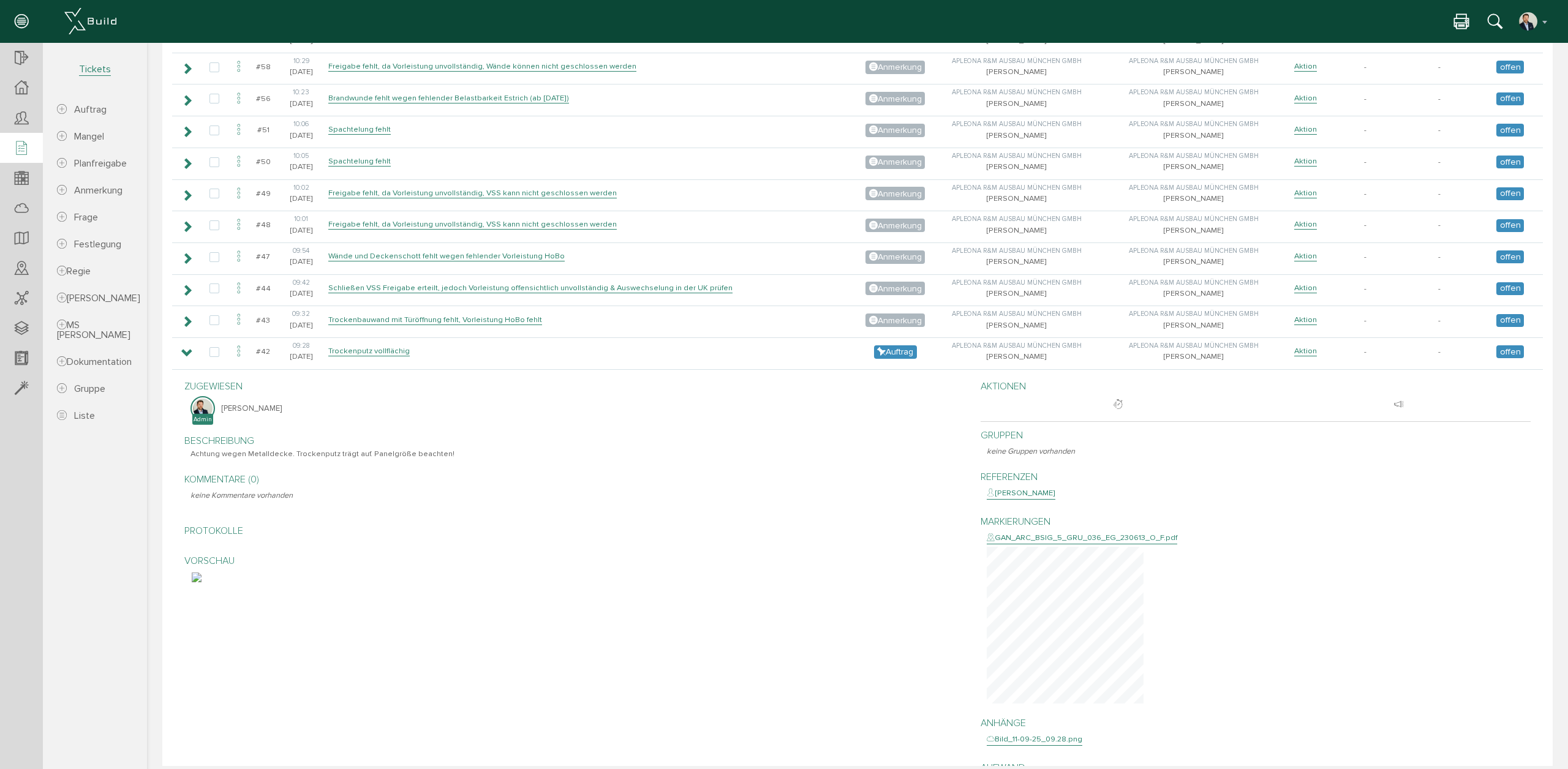
click at [1095, 541] on div "GAN_ARC_BSIG_5_GRU_036_EG_230613_O_F.pdf" at bounding box center [1081, 538] width 191 height 13
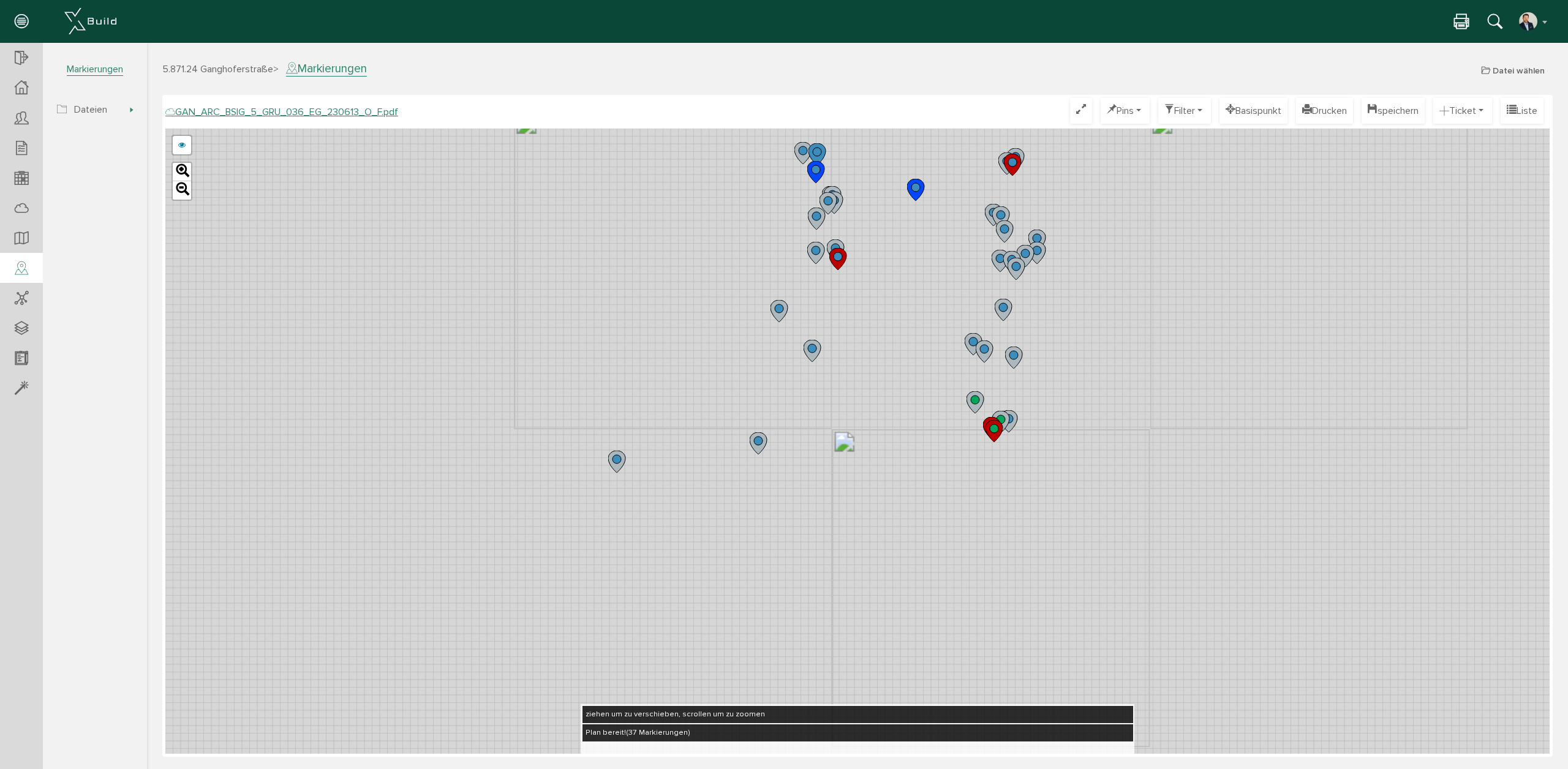
click at [802, 153] on circle at bounding box center [803, 151] width 9 height 9
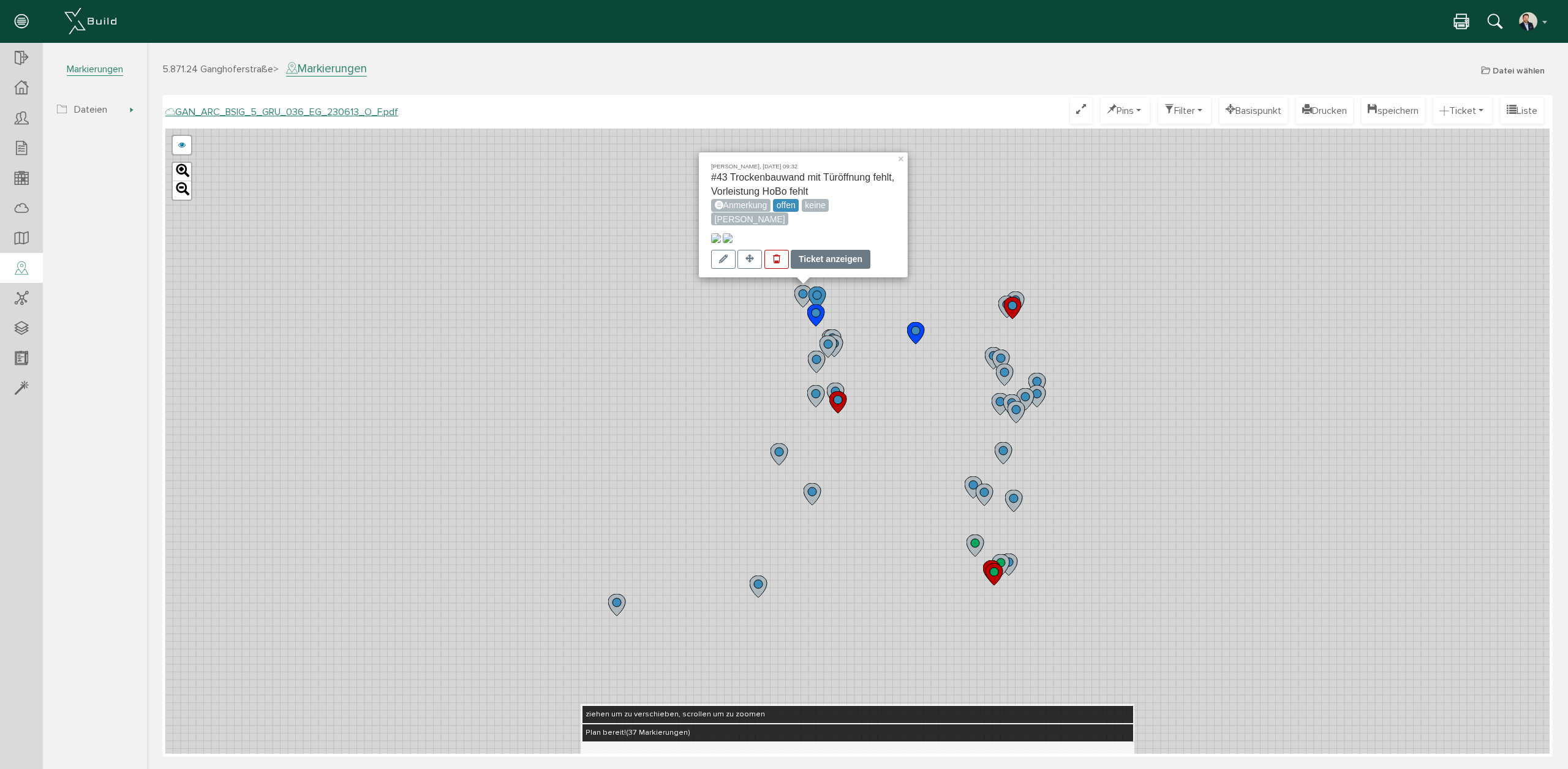
click at [826, 255] on div "Ticket anzeigen" at bounding box center [830, 258] width 80 height 19
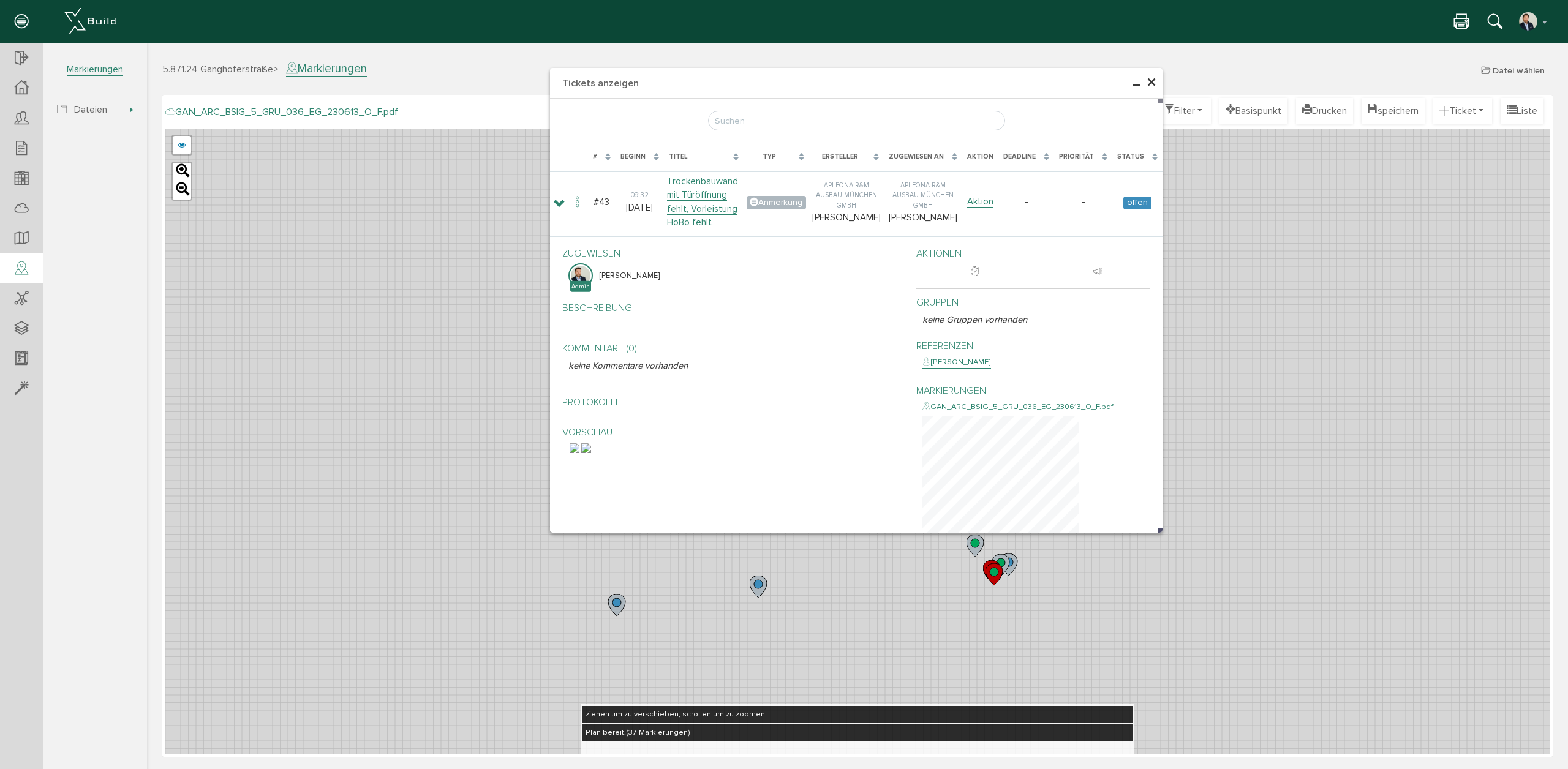
click at [1159, 78] on h4 "Tickets anzeigen" at bounding box center [856, 83] width 613 height 30
click at [1156, 78] on span "×" at bounding box center [1150, 82] width 10 height 24
